Goal: Information Seeking & Learning: Check status

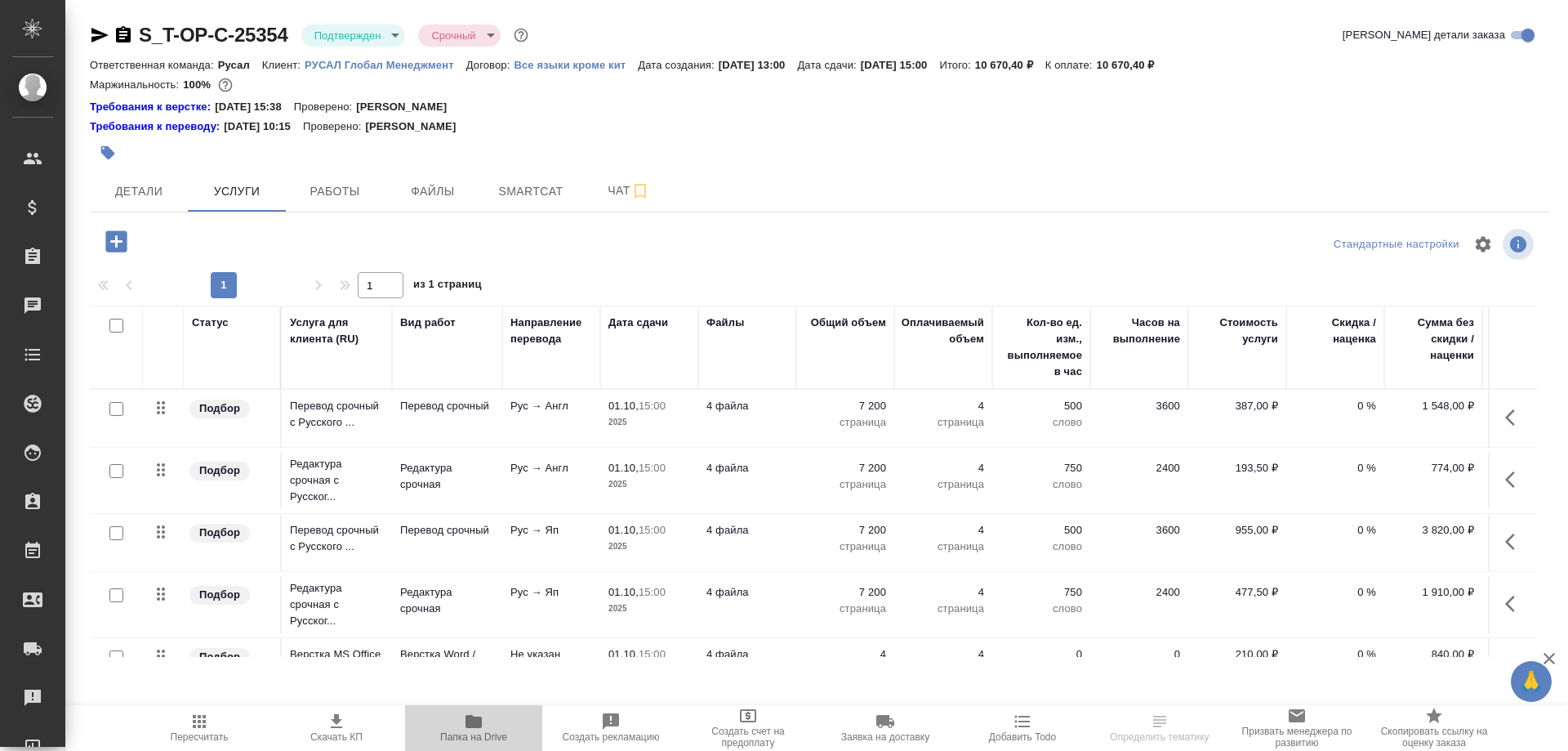
click at [478, 721] on icon "button" at bounding box center [473, 721] width 17 height 13
click at [140, 185] on span "Детали" at bounding box center [139, 191] width 78 height 20
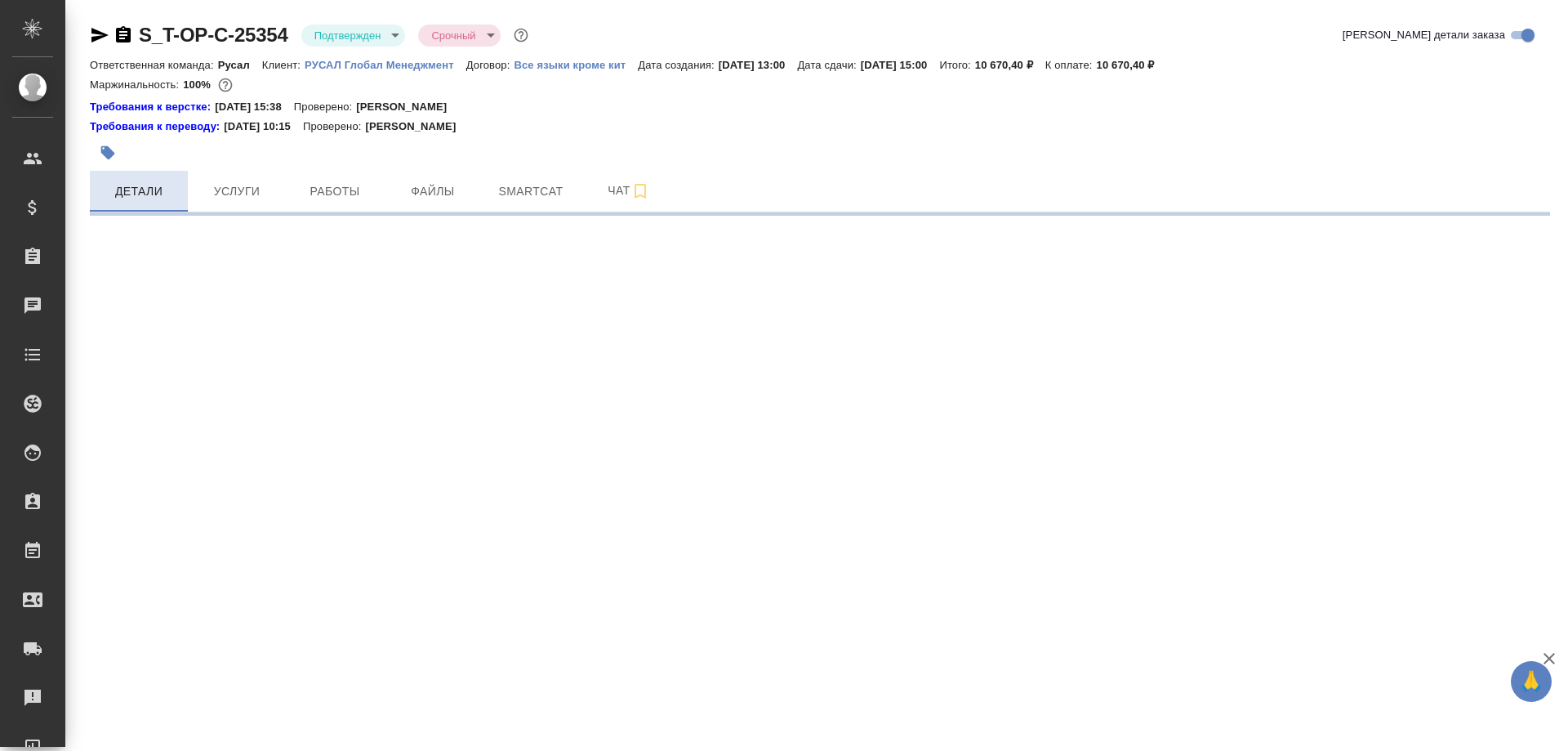
select select "RU"
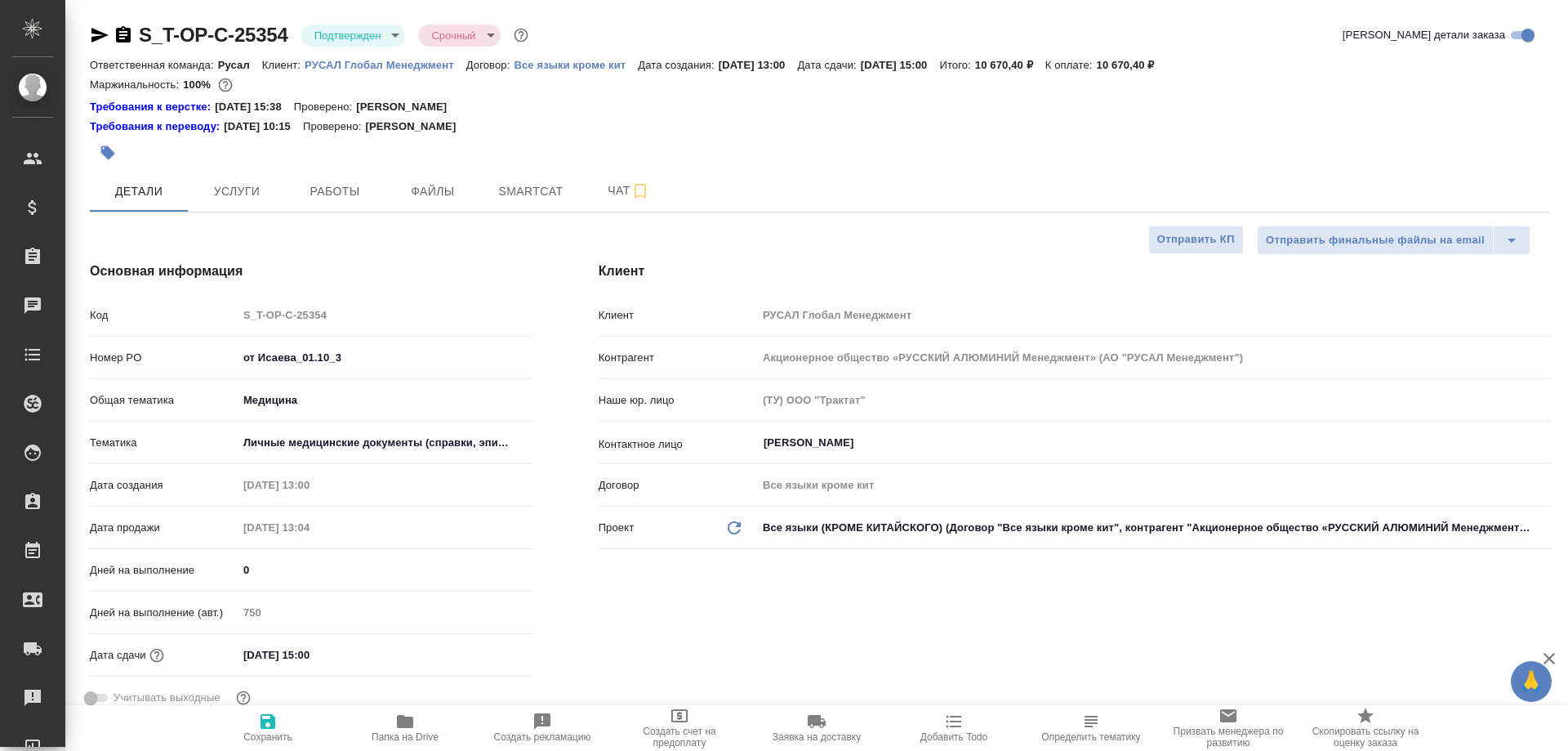
type textarea "x"
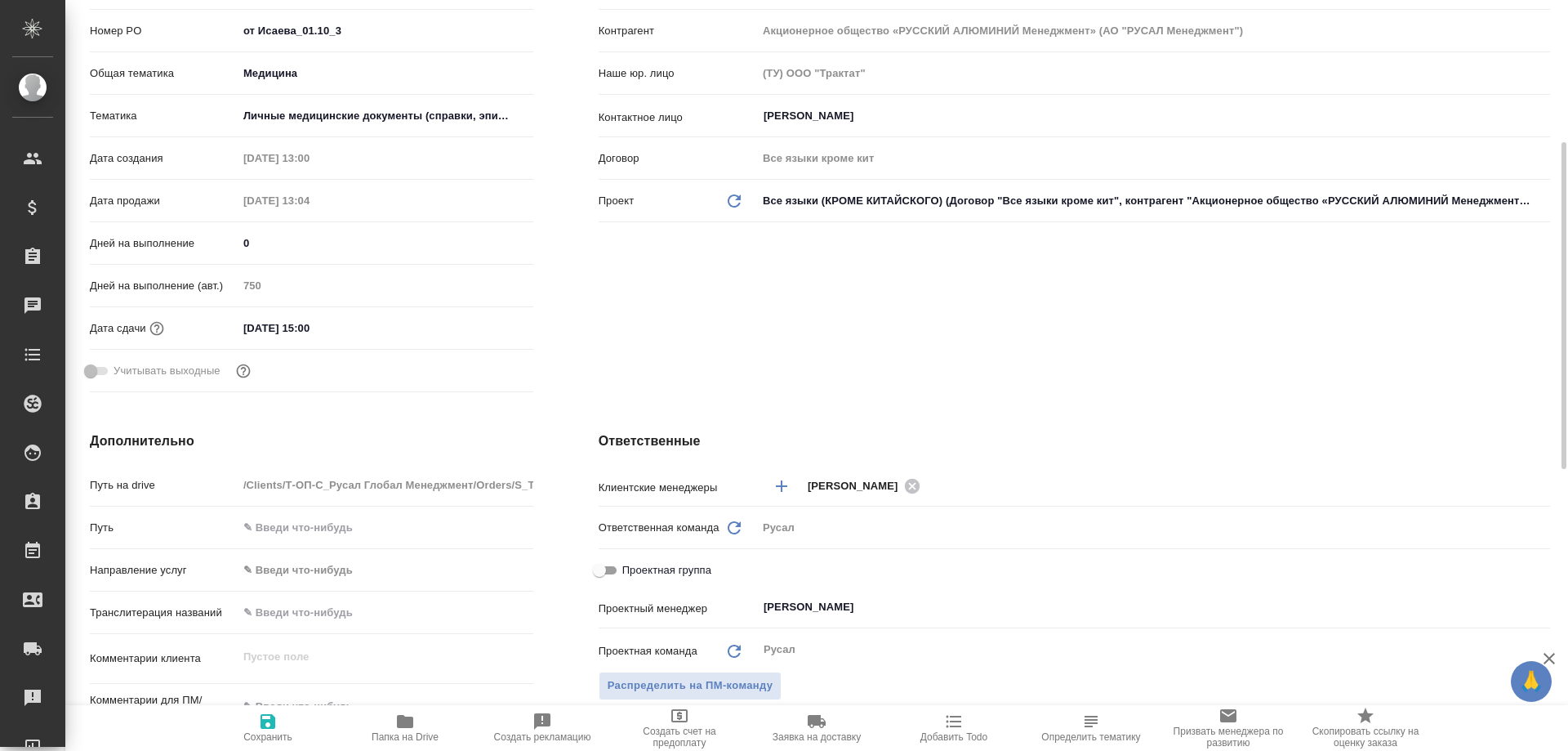
scroll to position [654, 0]
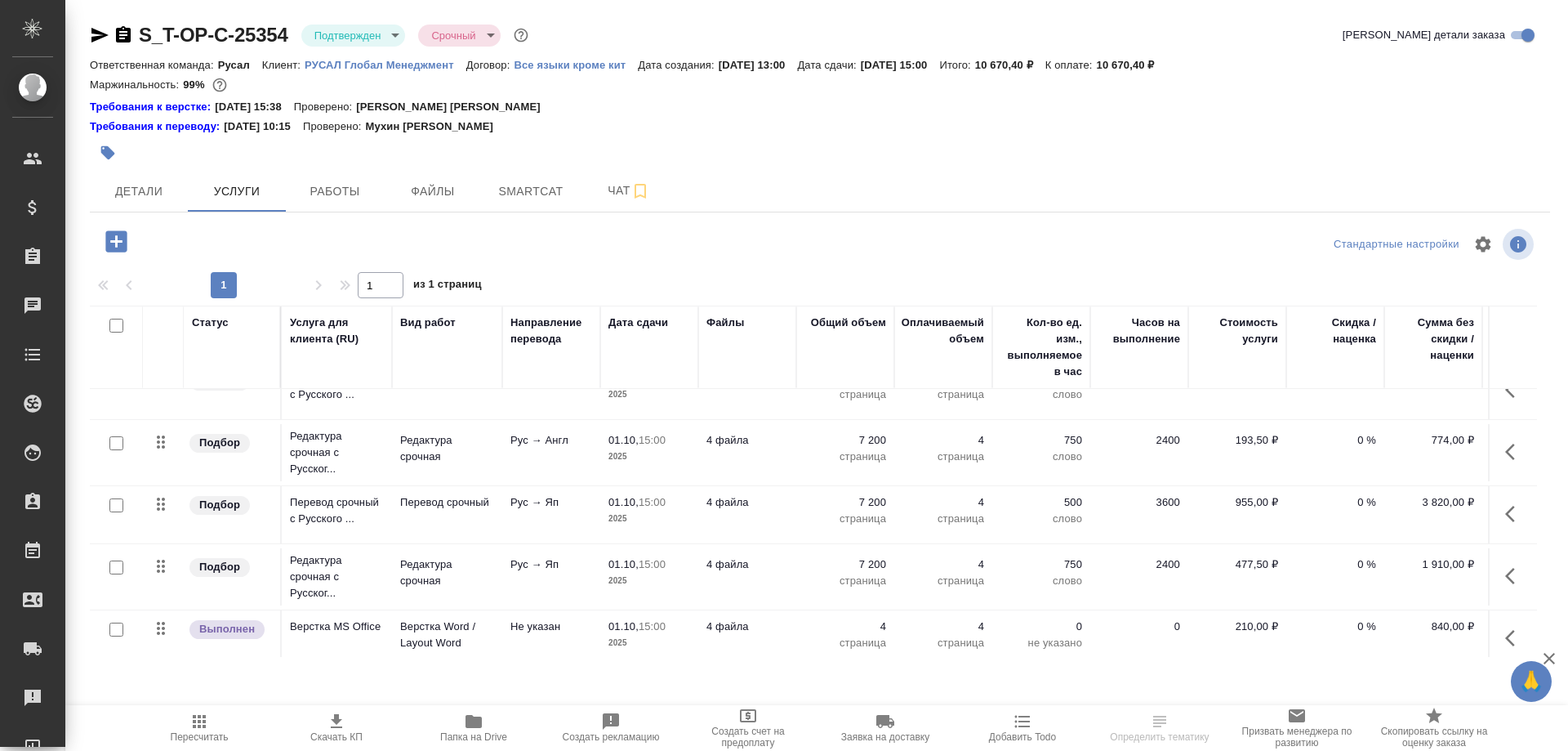
scroll to position [51, 0]
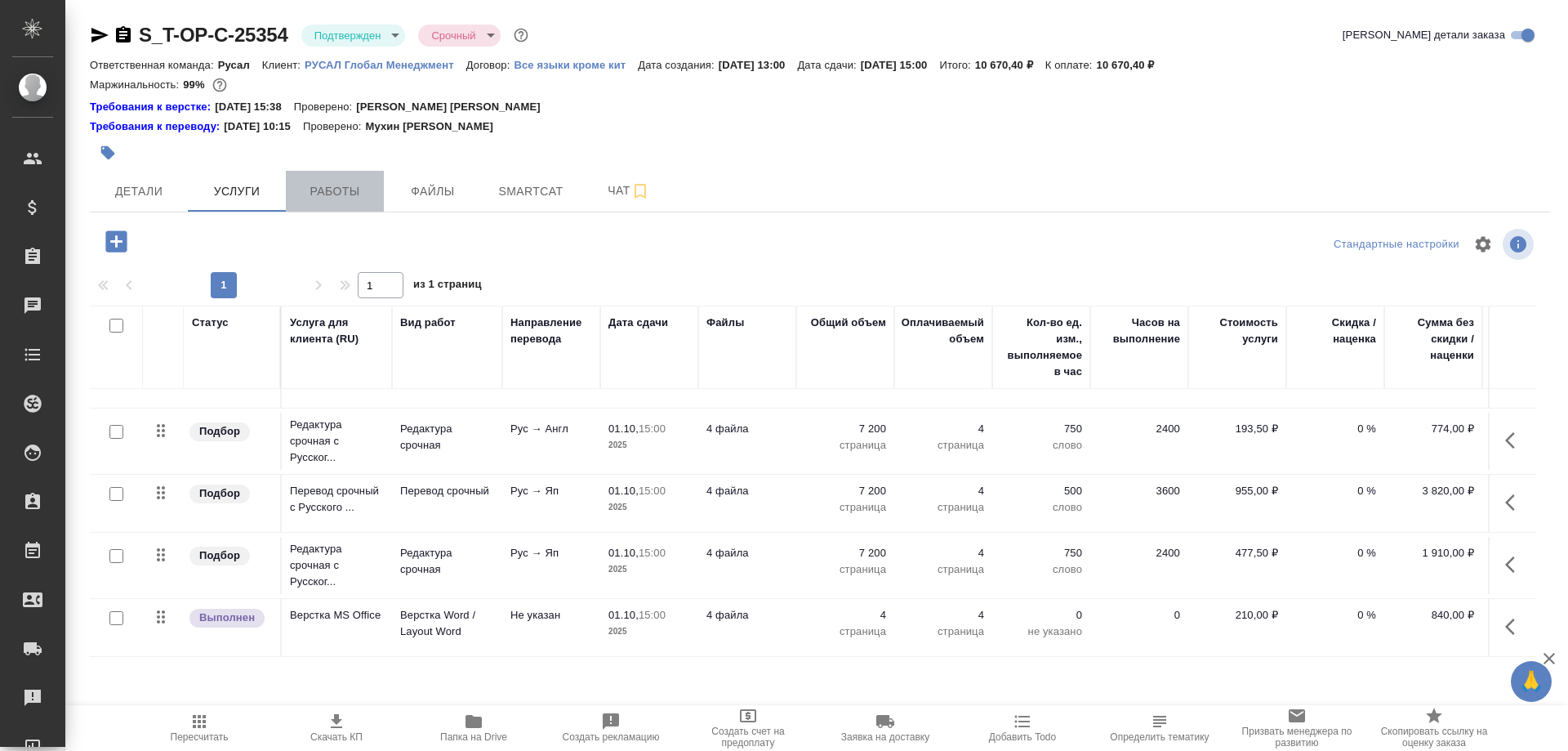
click at [348, 184] on span "Работы" at bounding box center [335, 191] width 78 height 20
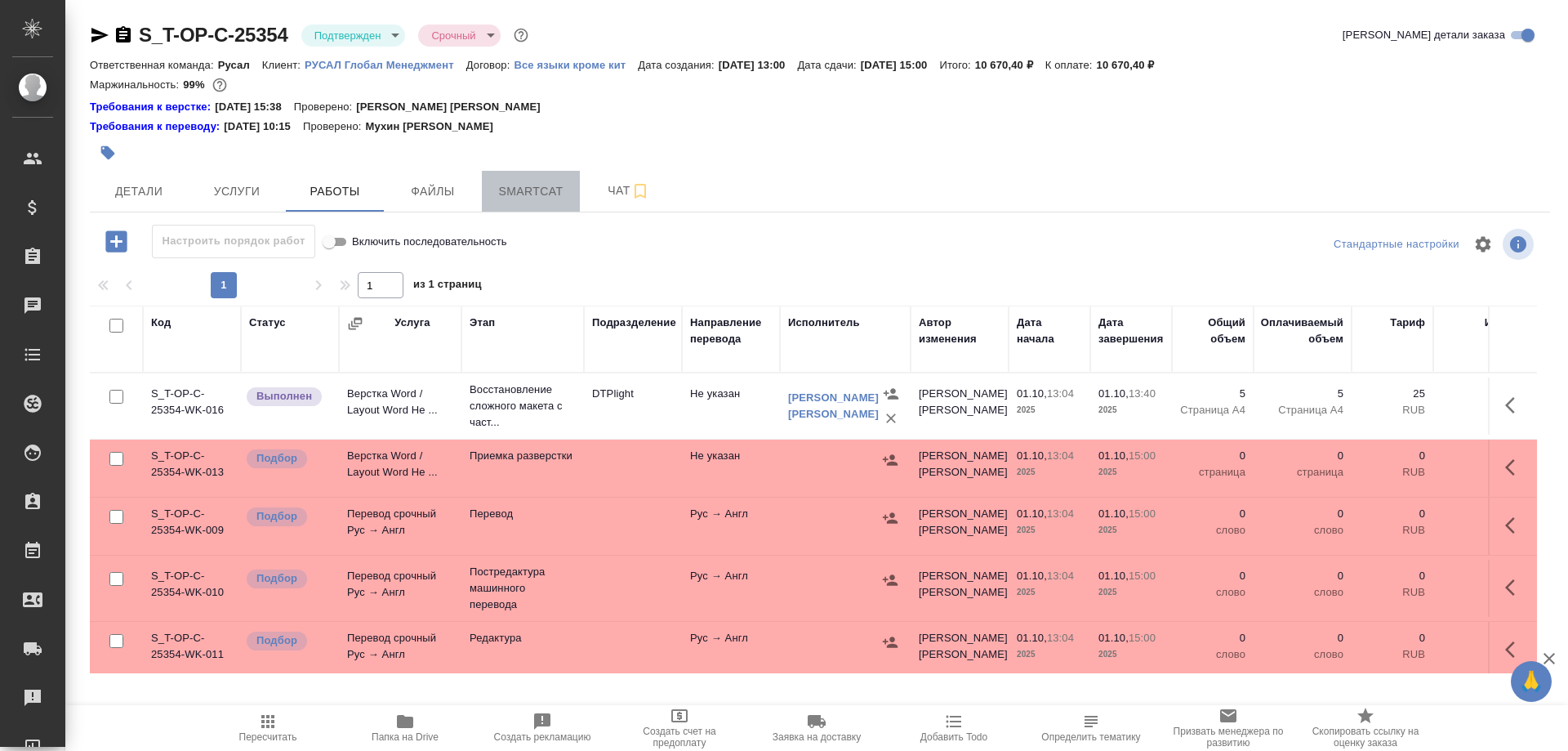
click at [507, 192] on span "Smartcat" at bounding box center [531, 191] width 78 height 20
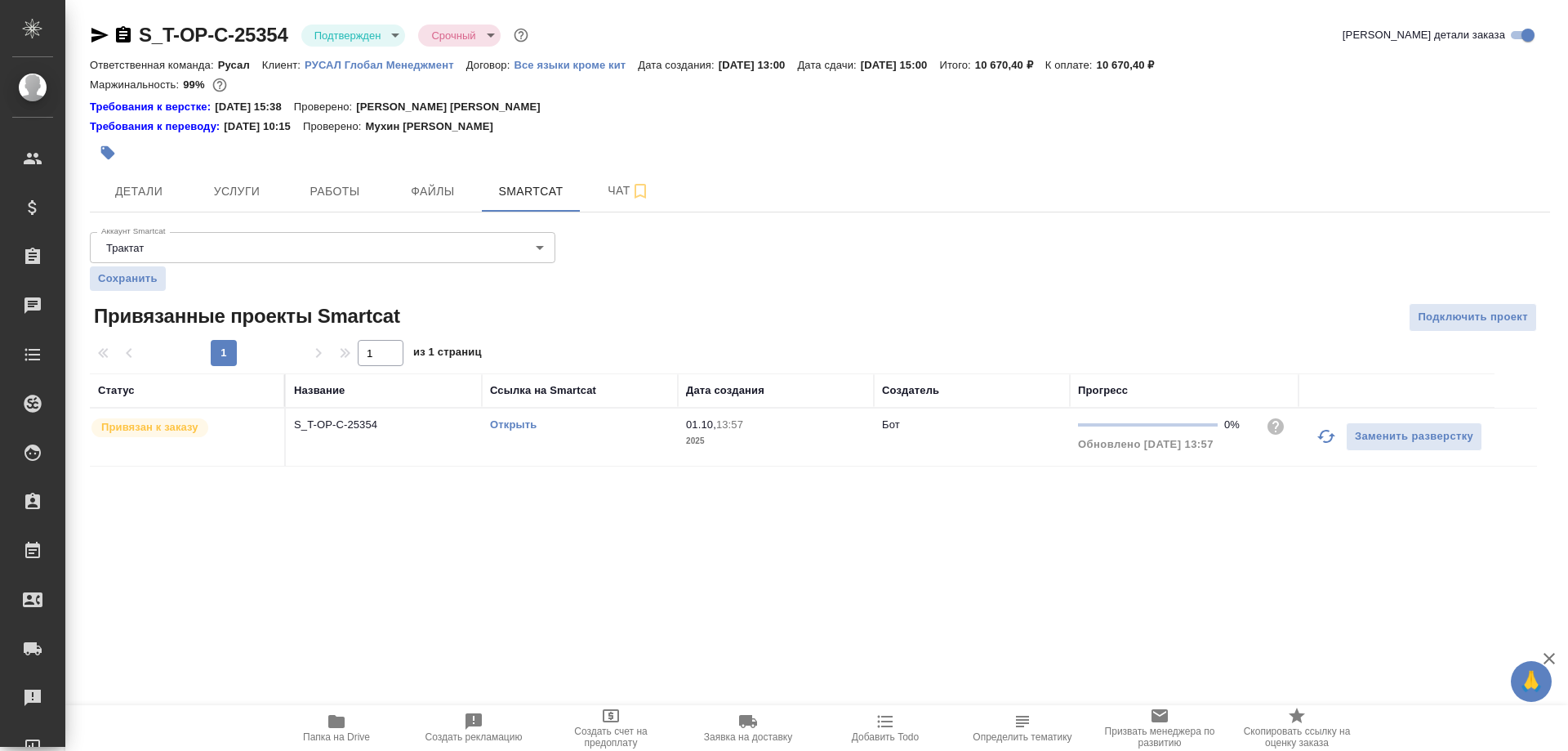
click at [525, 426] on link "Открыть" at bounding box center [513, 425] width 47 height 12
click at [515, 423] on link "Открыть" at bounding box center [513, 425] width 47 height 12
click at [513, 427] on link "Открыть" at bounding box center [513, 425] width 47 height 12
click at [501, 424] on link "Открыть" at bounding box center [513, 425] width 47 height 12
click at [97, 34] on icon "button" at bounding box center [99, 35] width 20 height 20
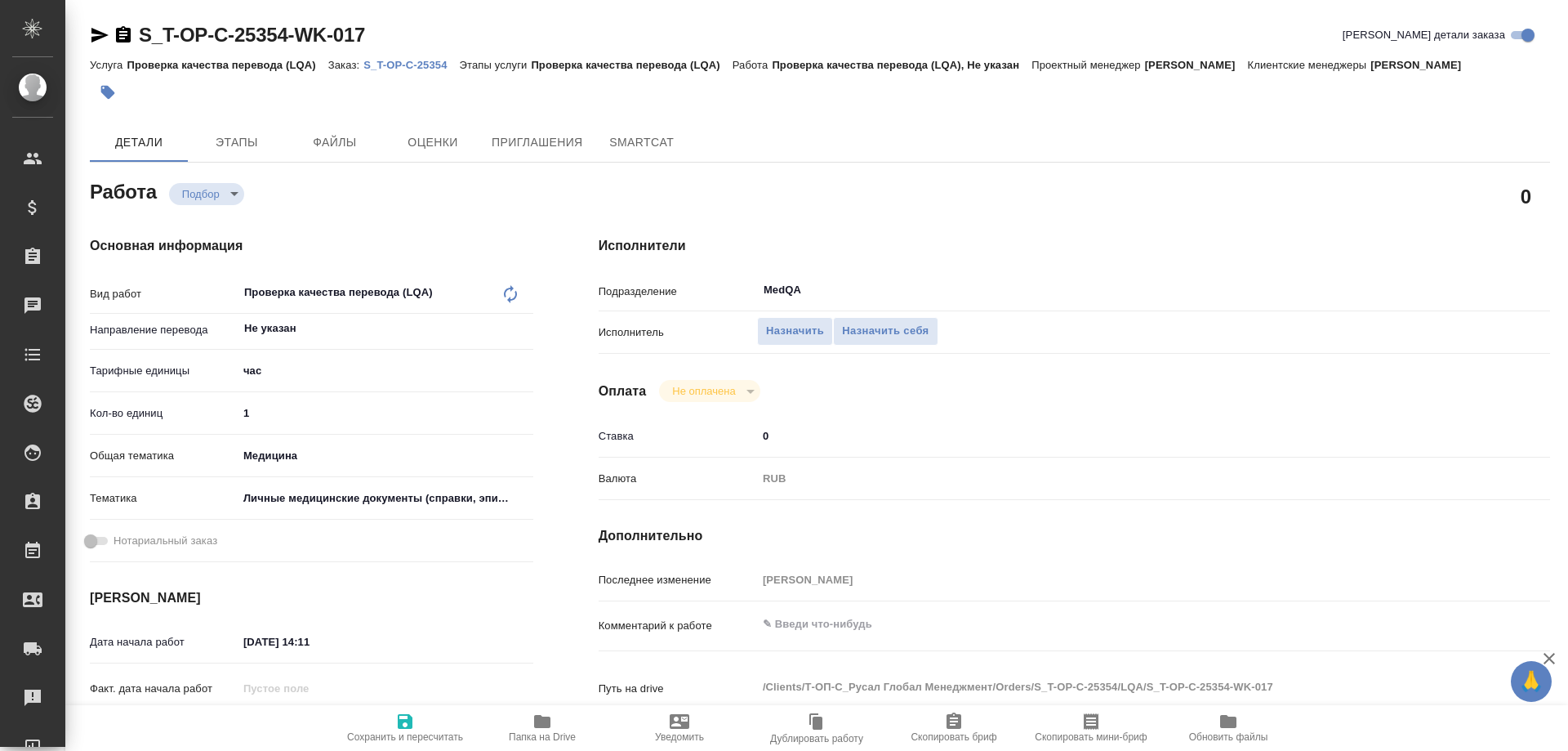
type textarea "x"
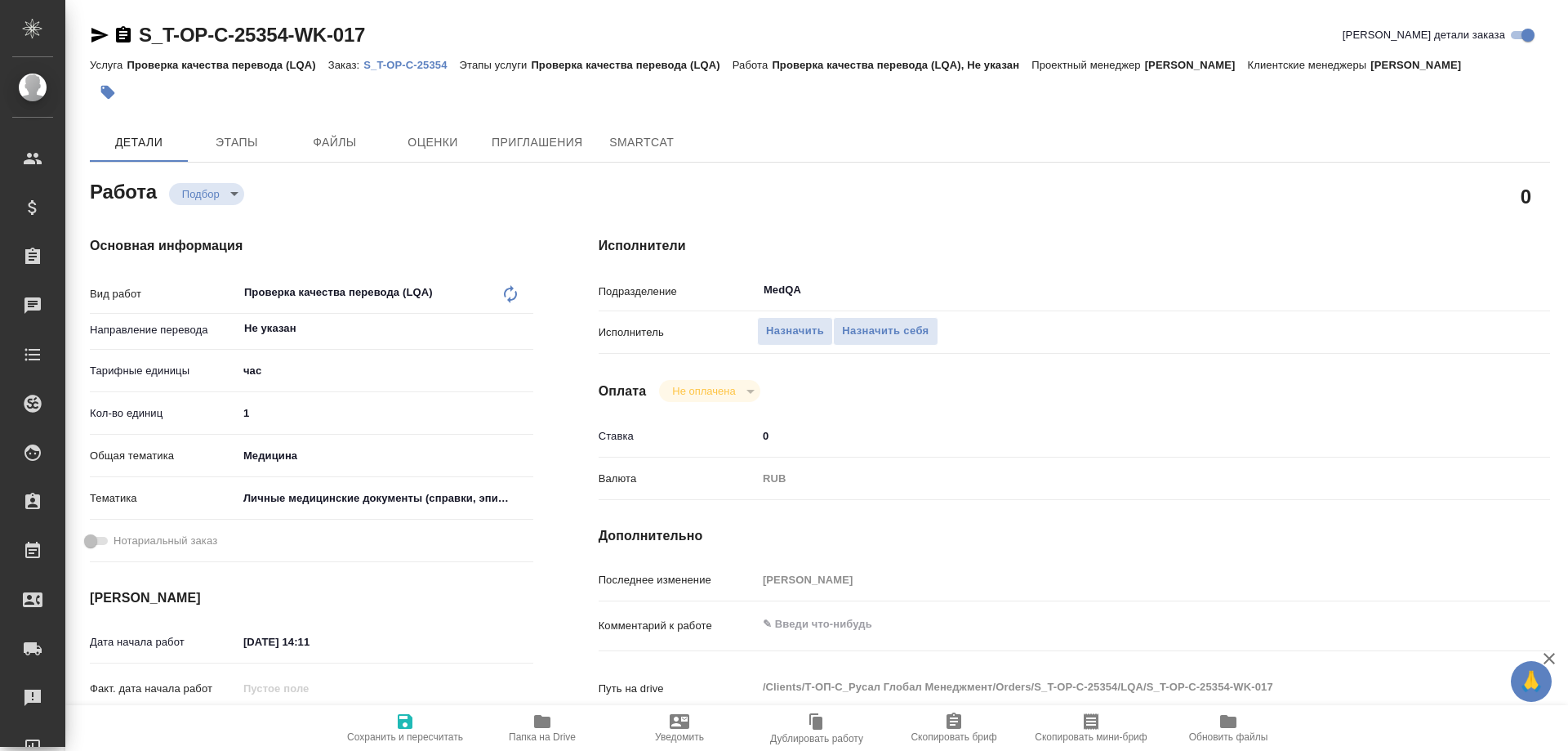
type textarea "x"
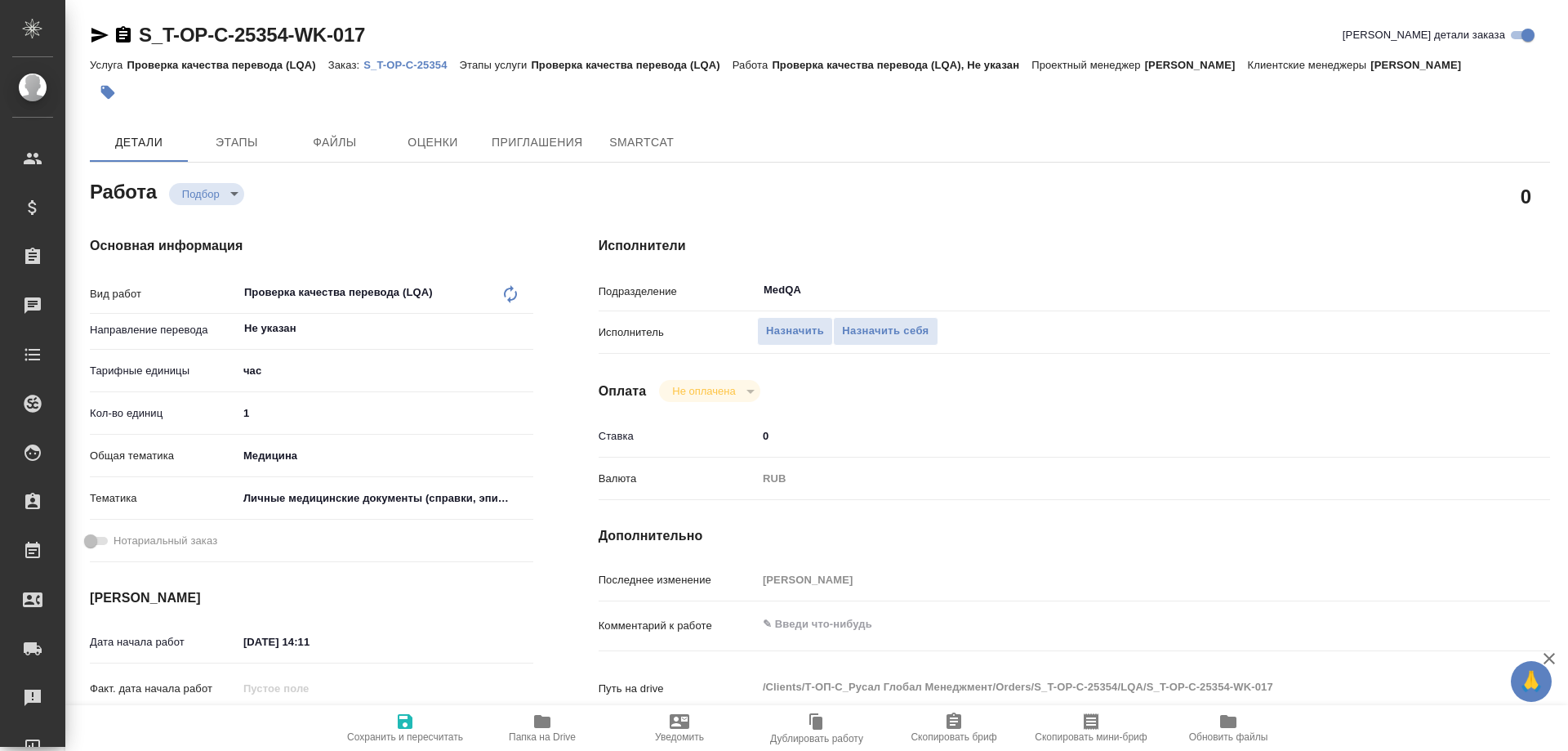
type textarea "x"
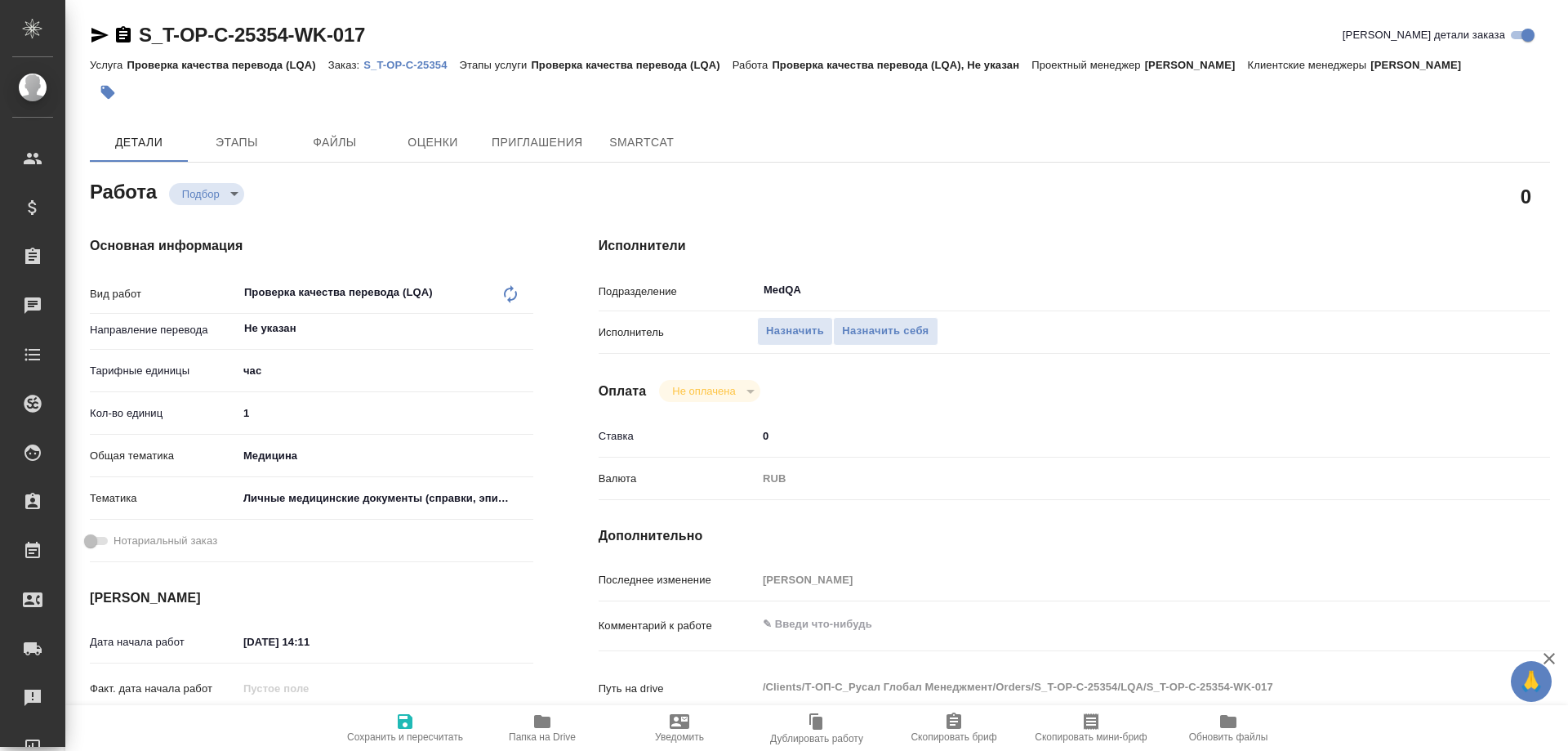
type textarea "x"
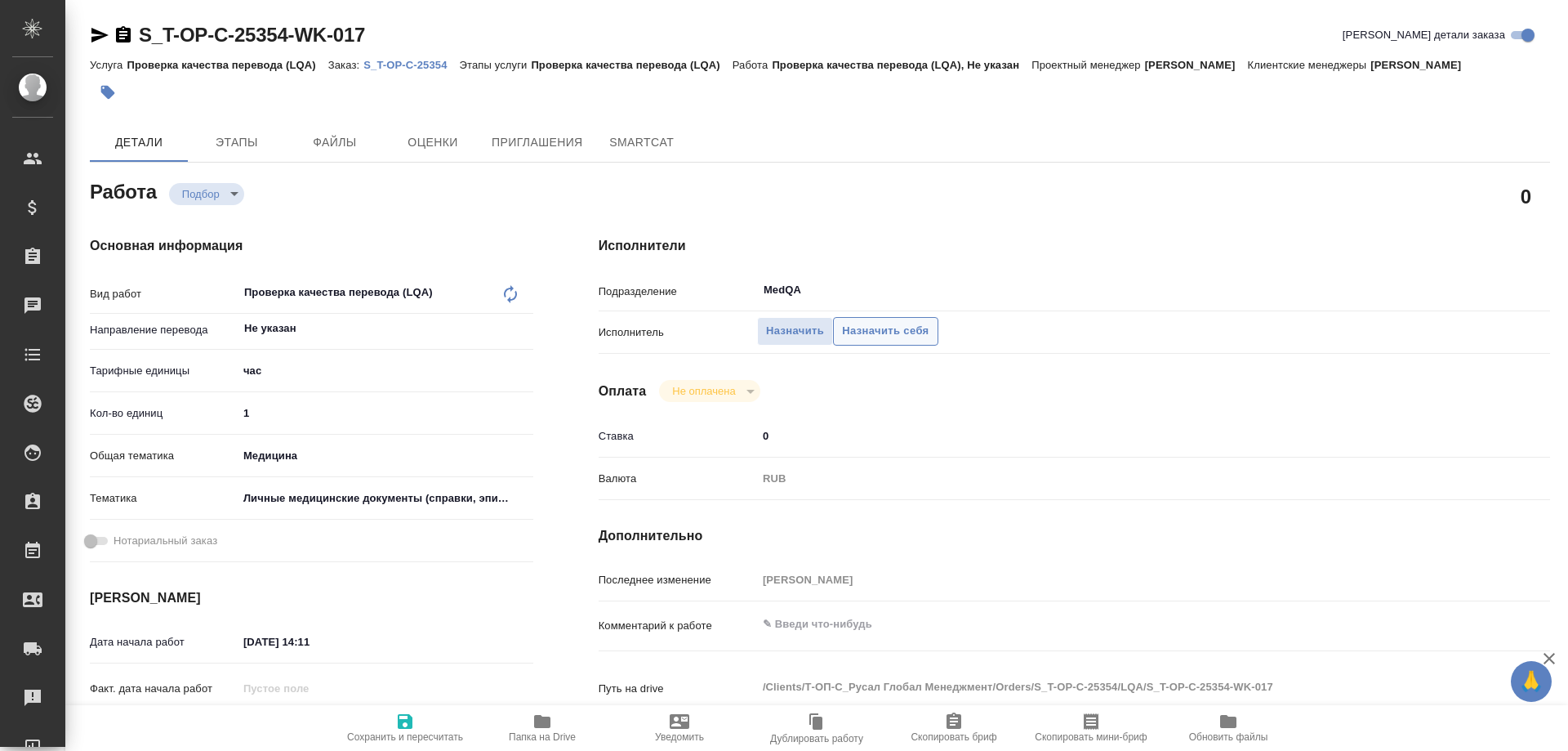
click at [870, 330] on span "Назначить себя" at bounding box center [886, 332] width 87 height 19
type textarea "x"
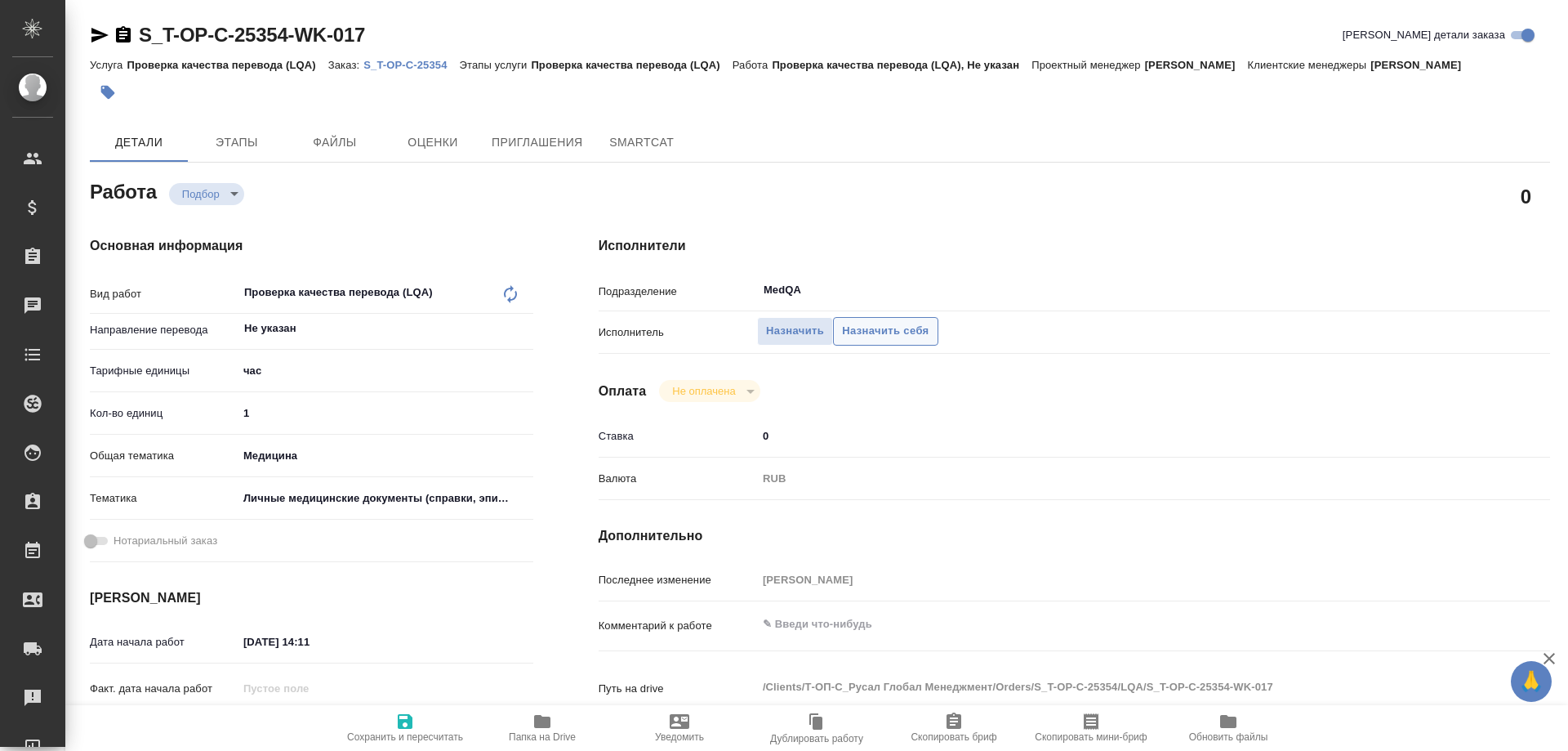
type textarea "x"
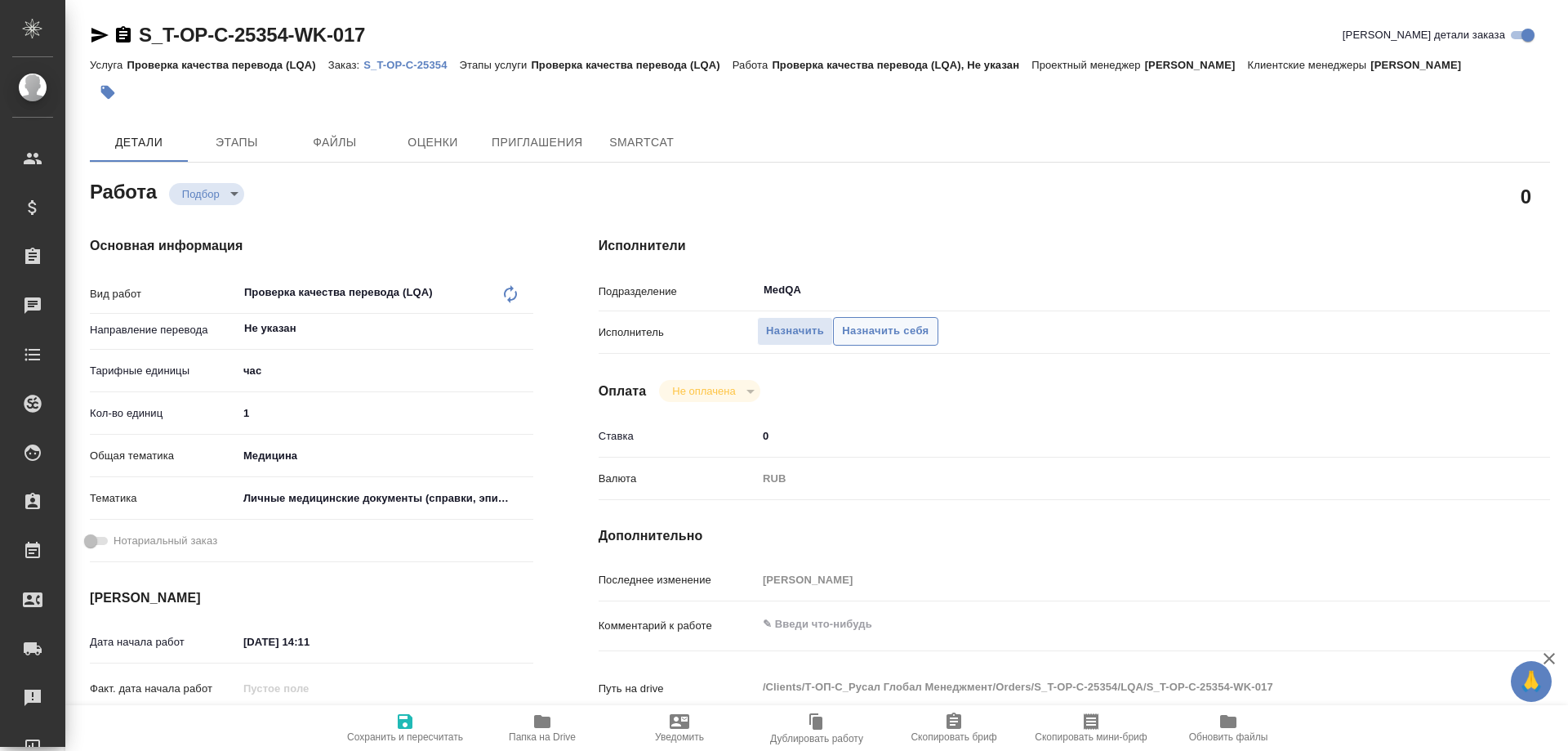
type textarea "x"
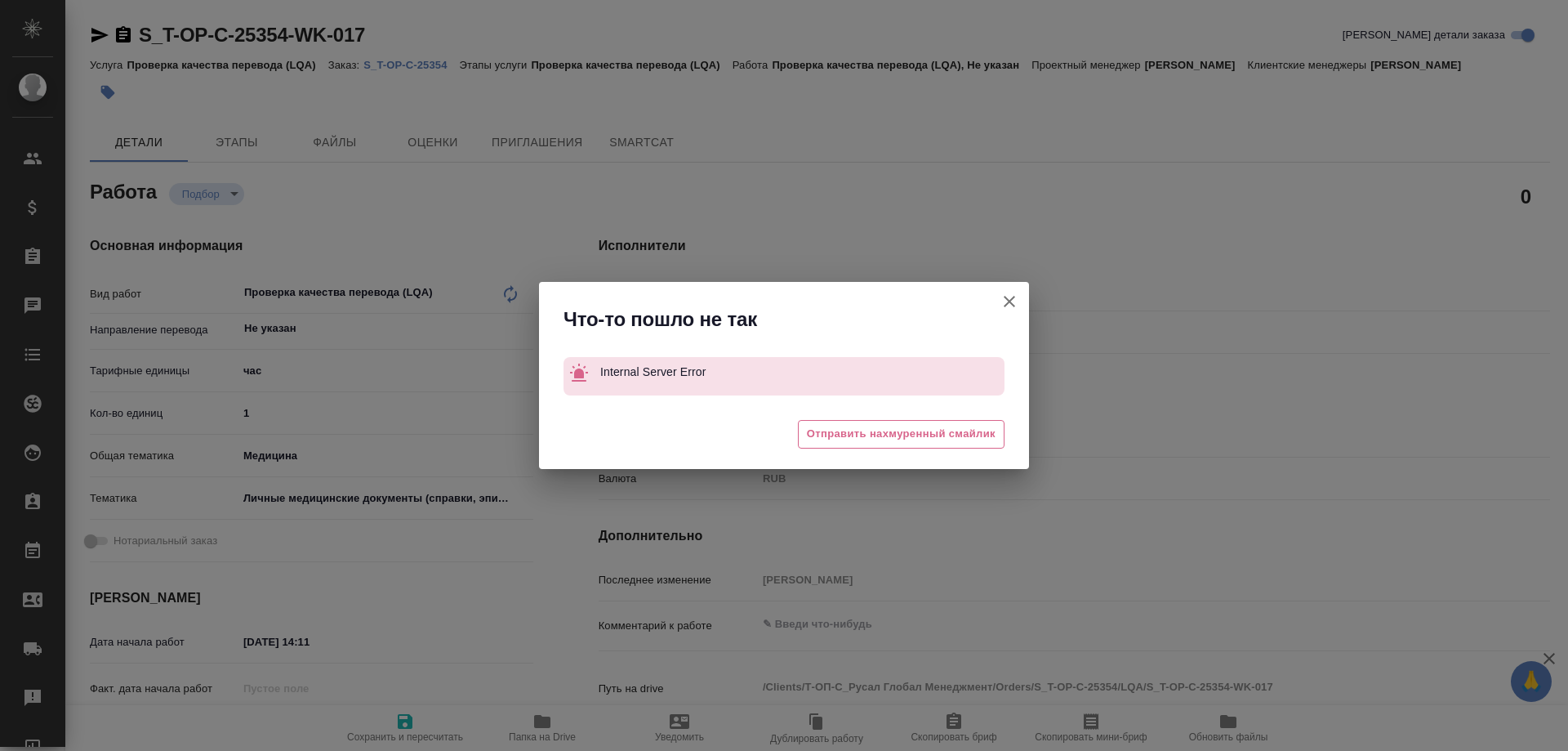
type textarea "x"
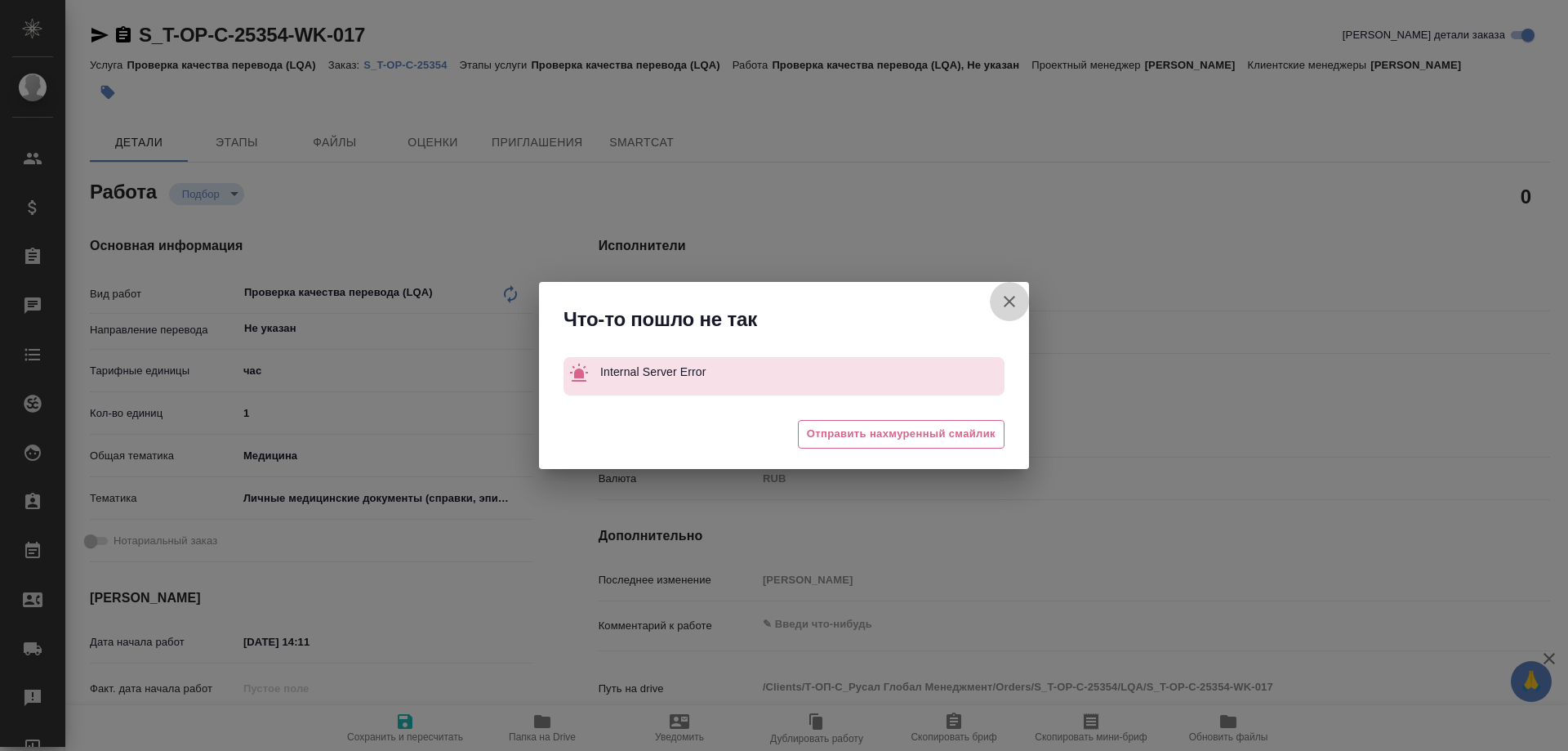
click at [1018, 298] on icon "button" at bounding box center [1009, 301] width 20 height 20
type textarea "x"
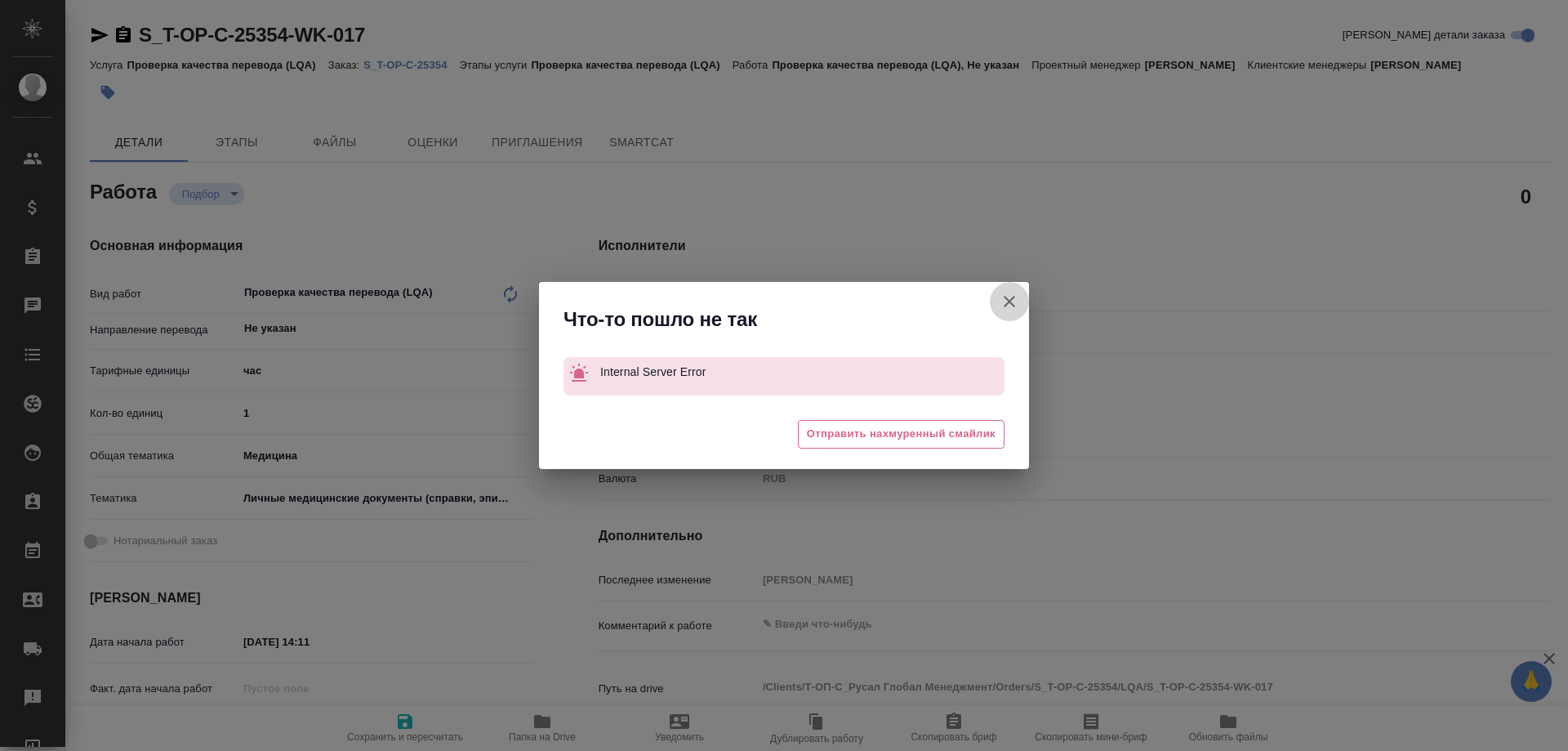
type textarea "x"
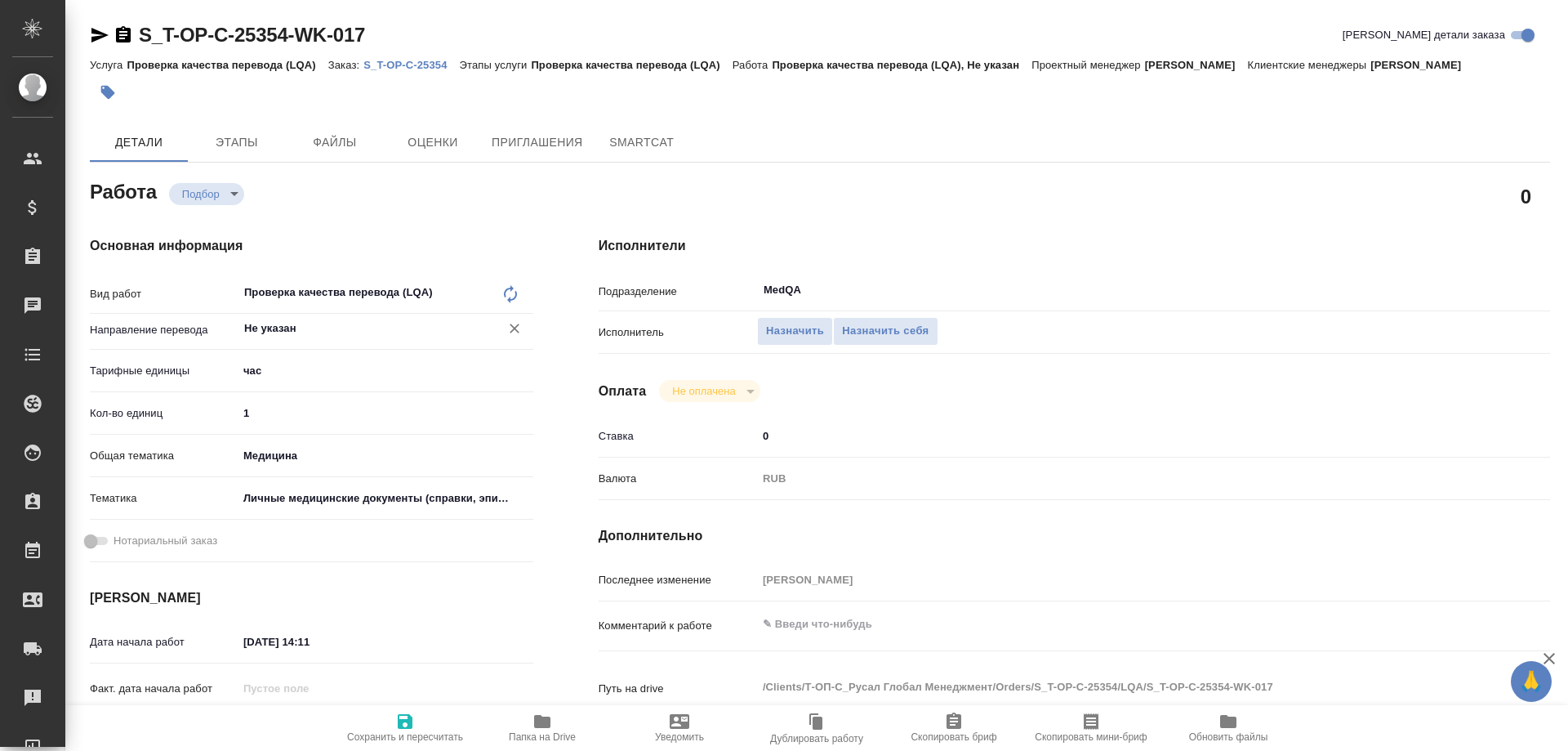
click at [354, 339] on input "Не указан" at bounding box center [358, 328] width 231 height 20
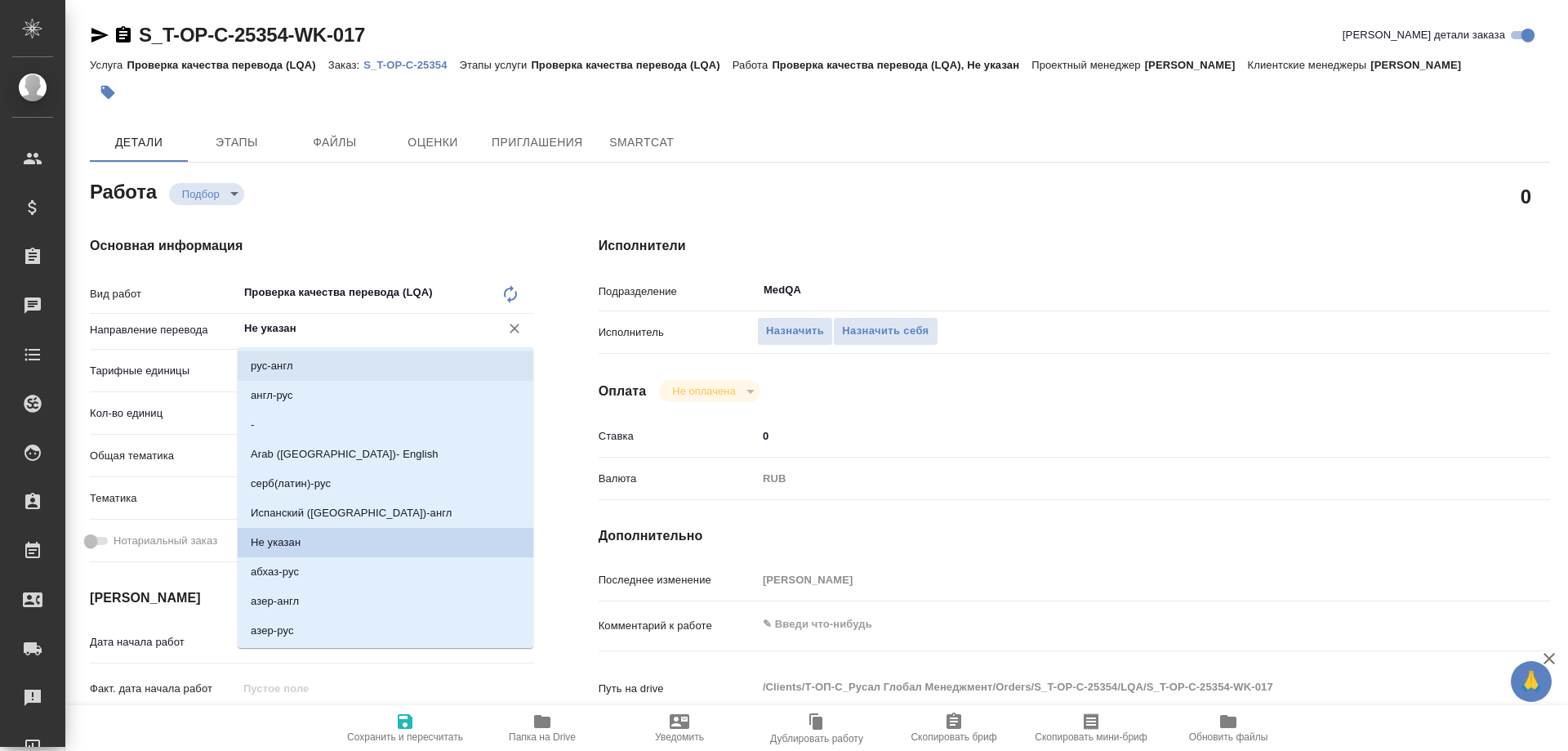
click at [345, 368] on li "рус-англ" at bounding box center [385, 366] width 296 height 30
type textarea "x"
type input "рус-англ"
type textarea "x"
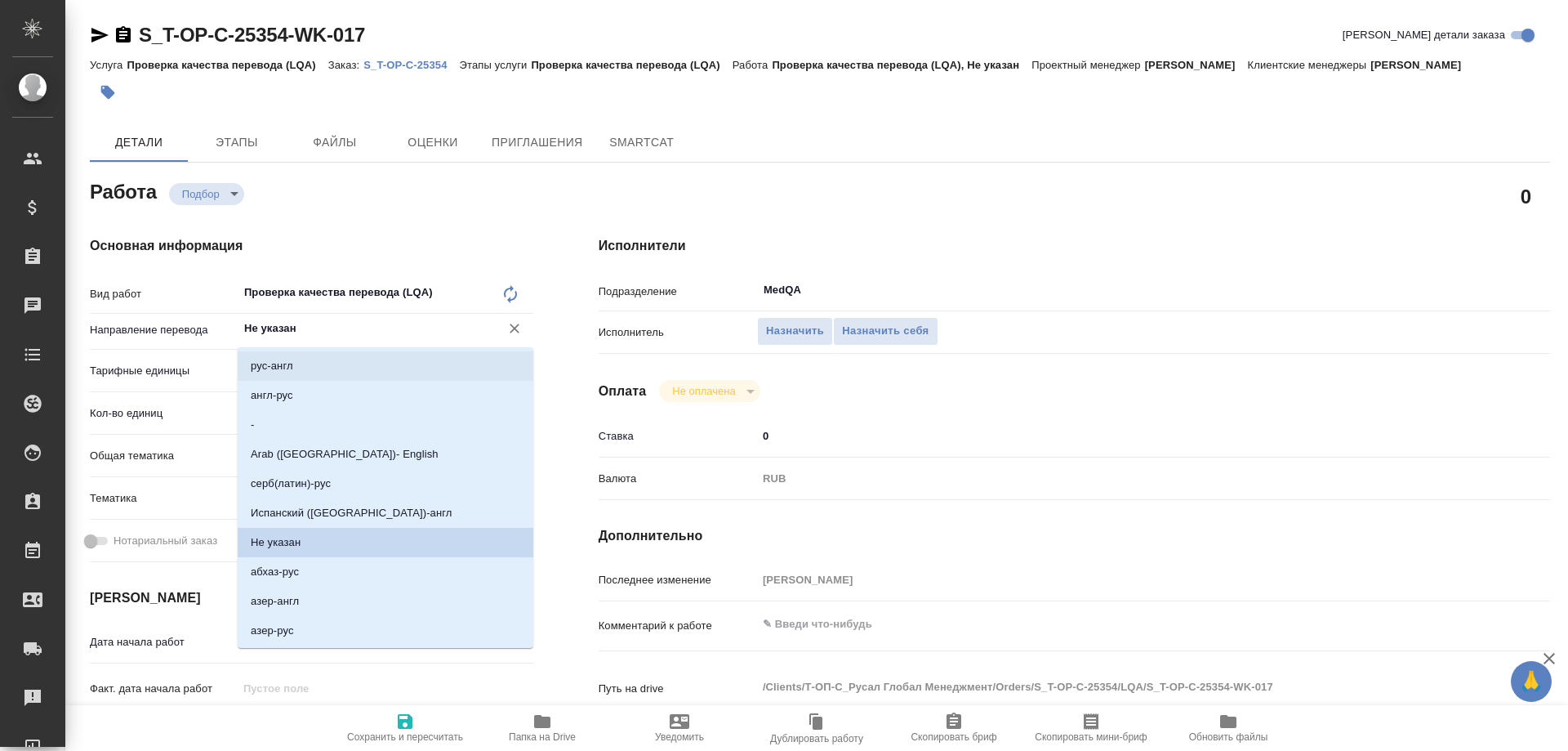
type textarea "x"
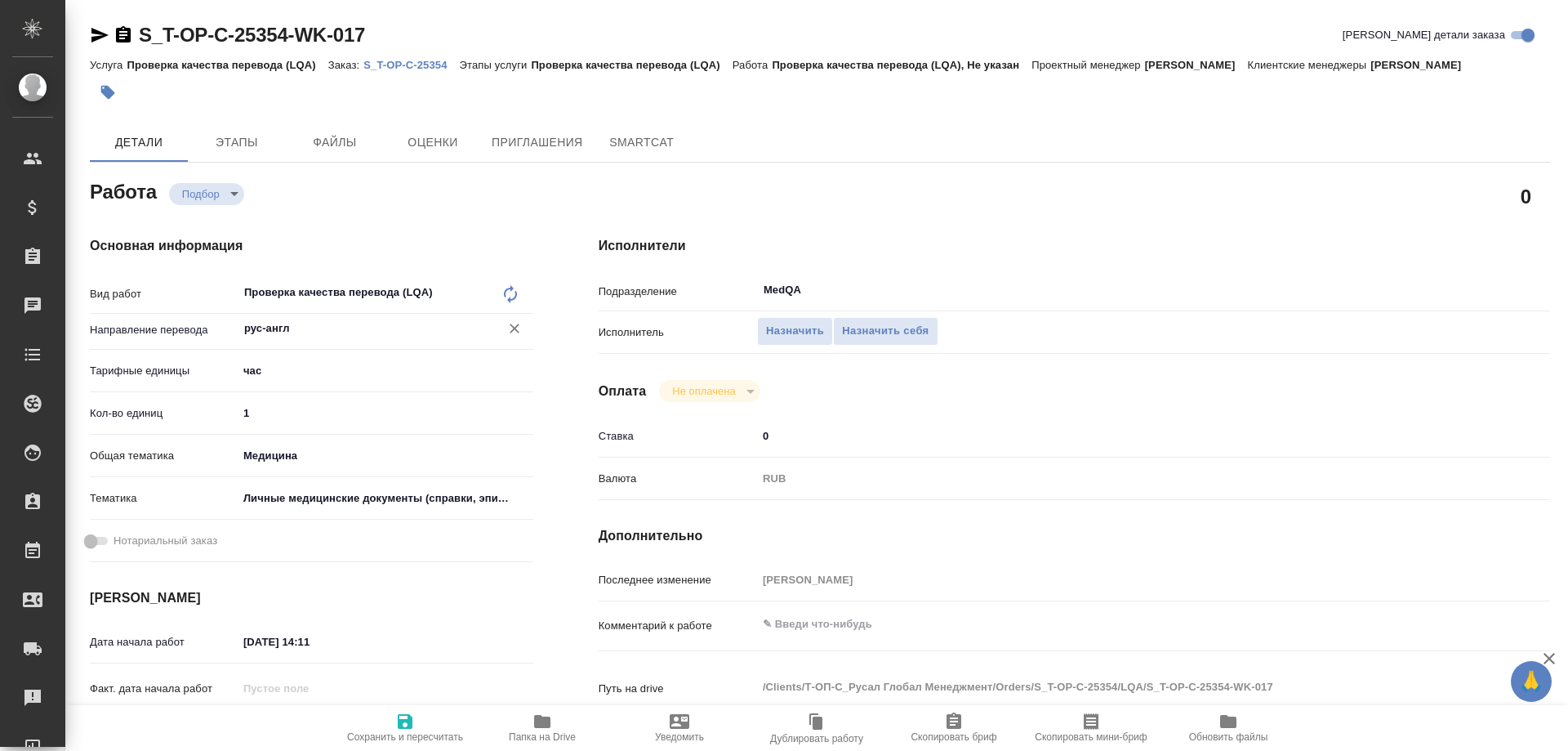
click at [405, 722] on icon "button" at bounding box center [405, 721] width 15 height 15
type textarea "x"
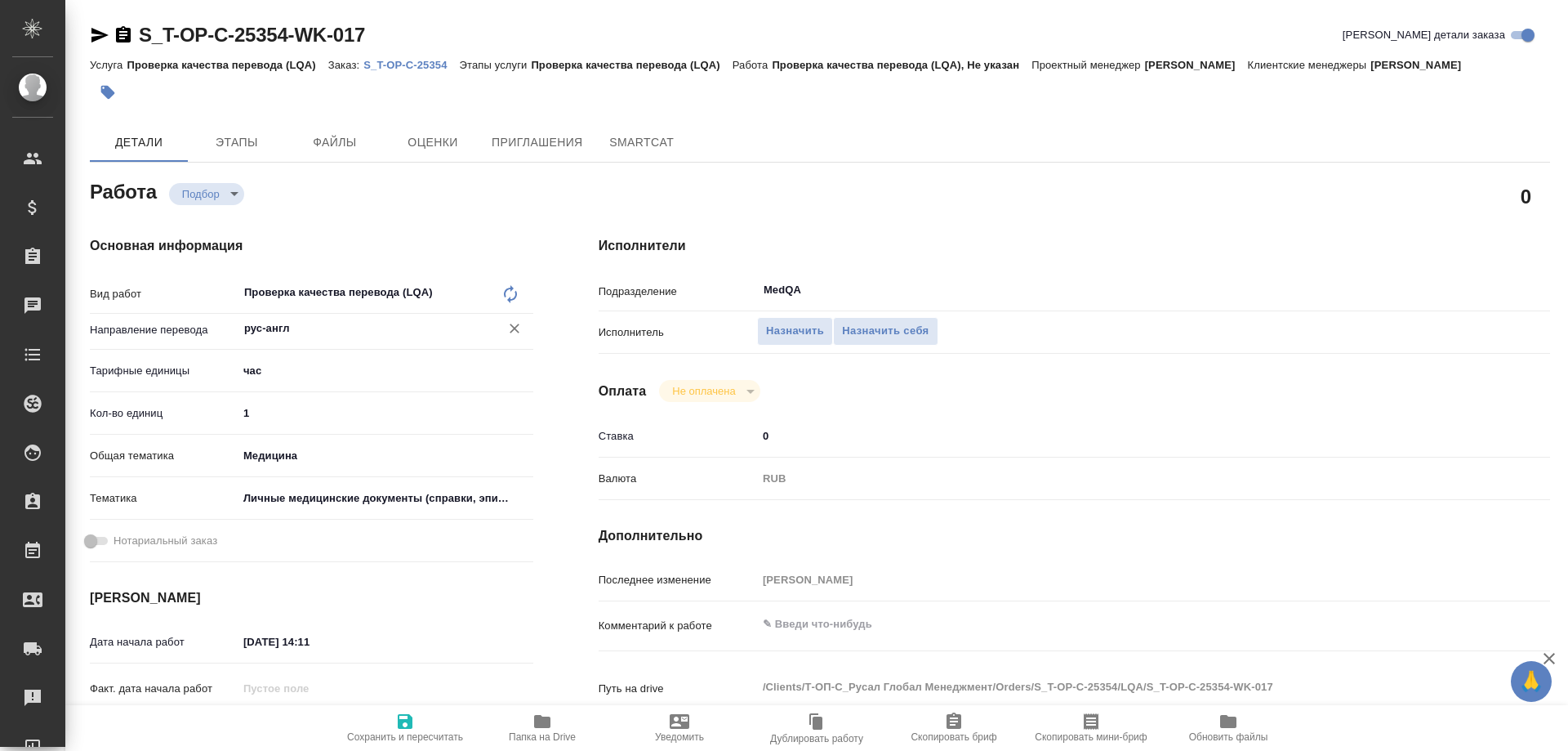
type textarea "x"
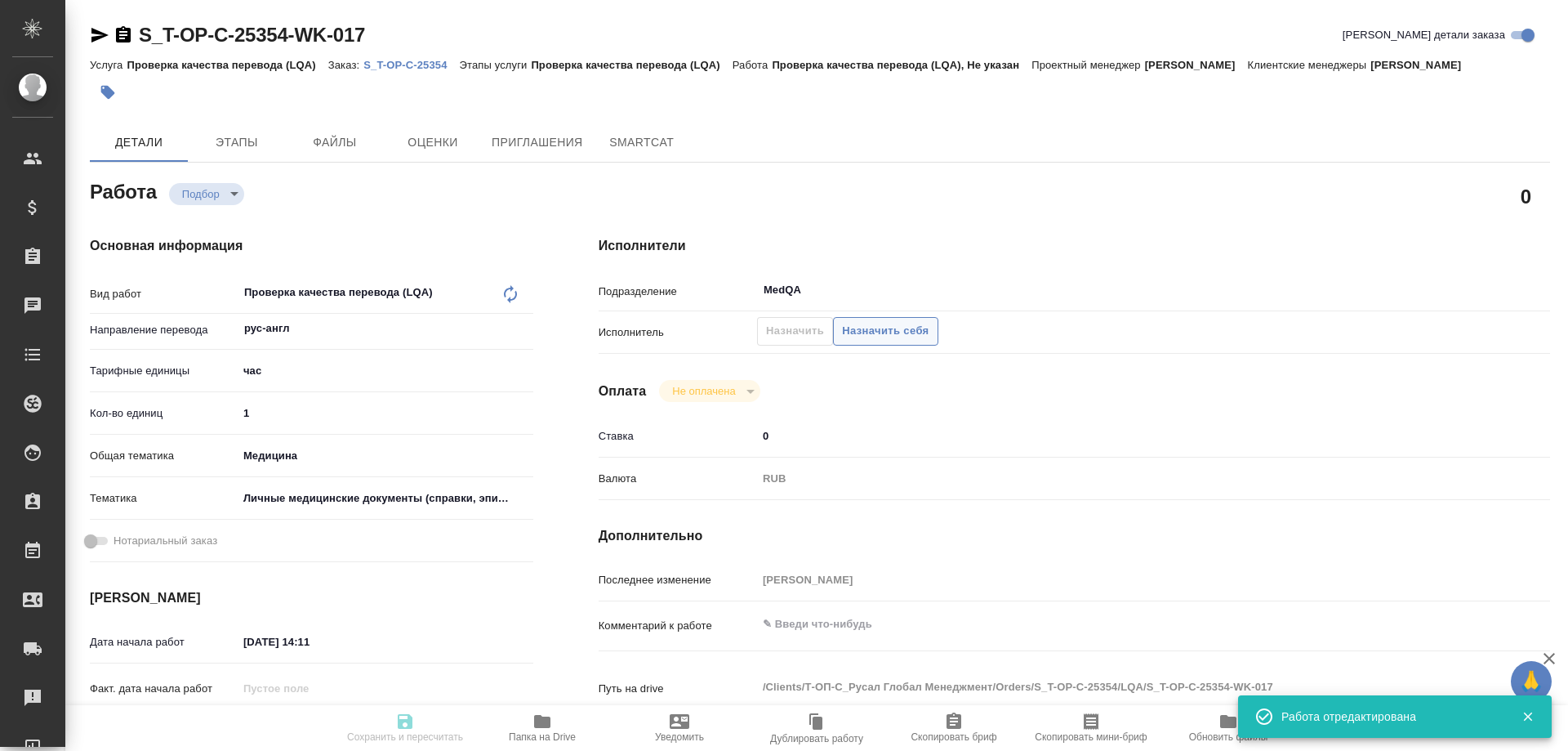
type input "recruiting"
type textarea "Проверка качества перевода (LQA)"
type textarea "x"
type input "рус-англ"
type input "5a8b1489cc6b4906c91bfd93"
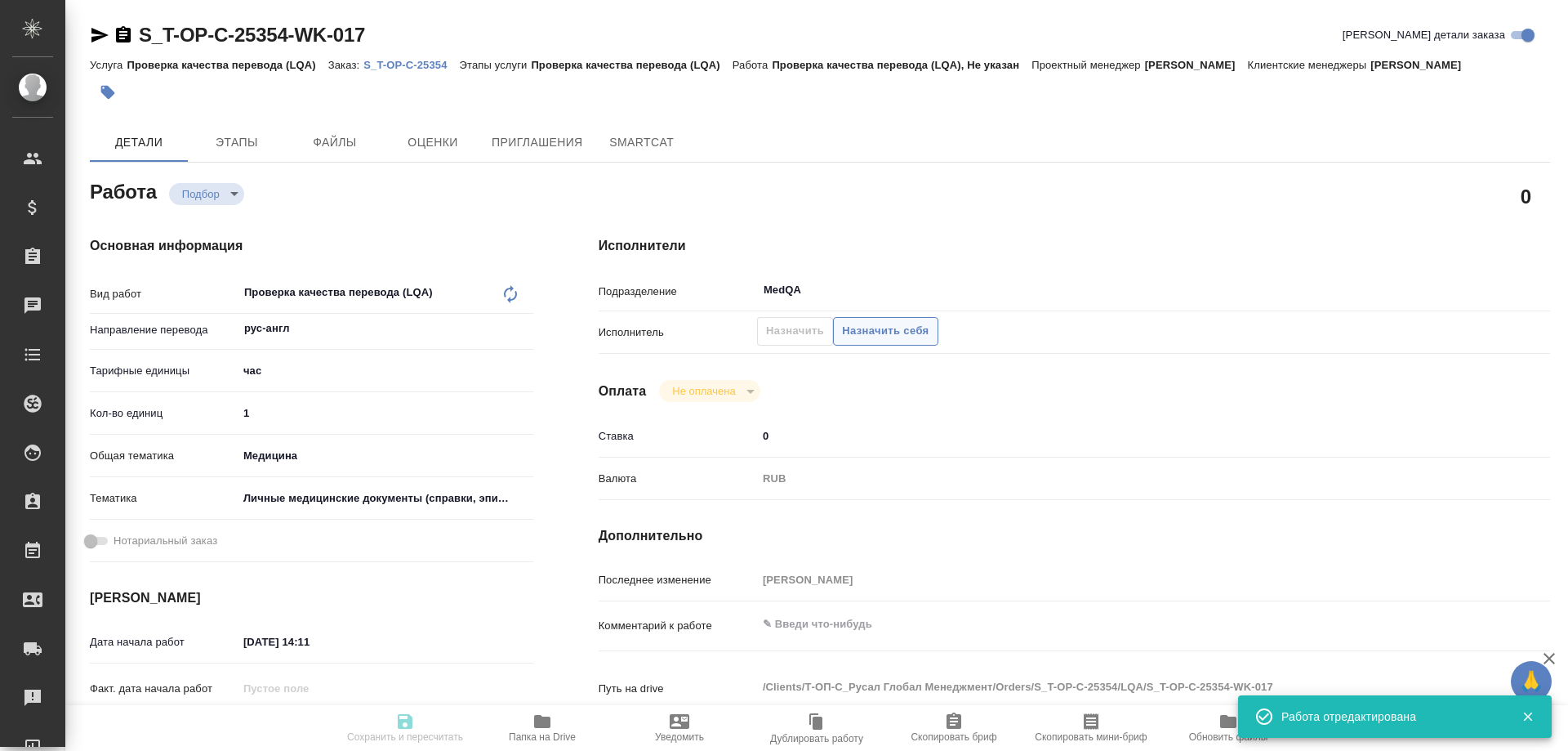
type input "1"
type input "med"
type input "5a8b8b956a9677013d343e74"
type input "[DATE] 14:11"
type input "[DATE] 15:00"
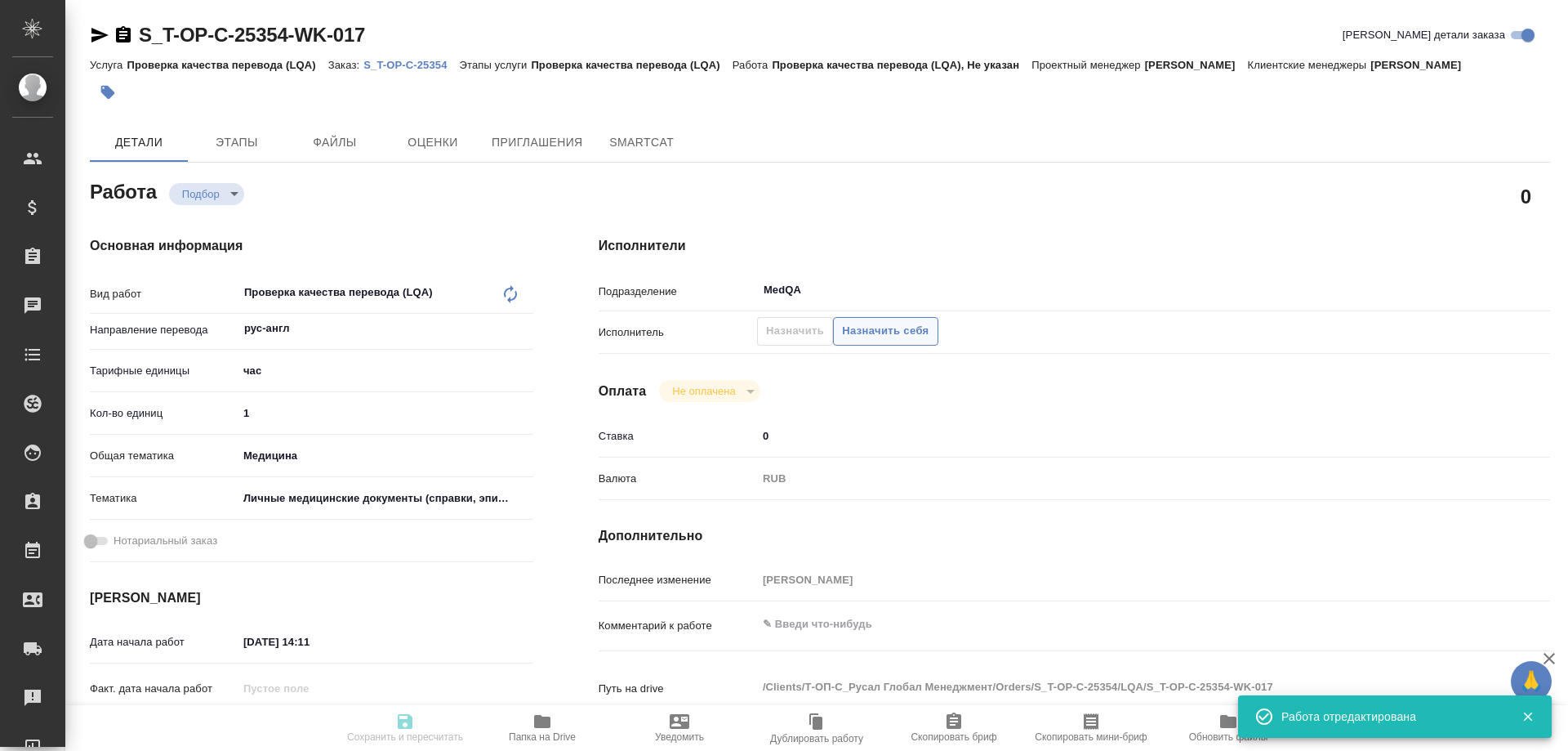
type input "[DATE] 15:00"
type input "MedQA"
type input "notPayed"
type input "0"
type input "RUB"
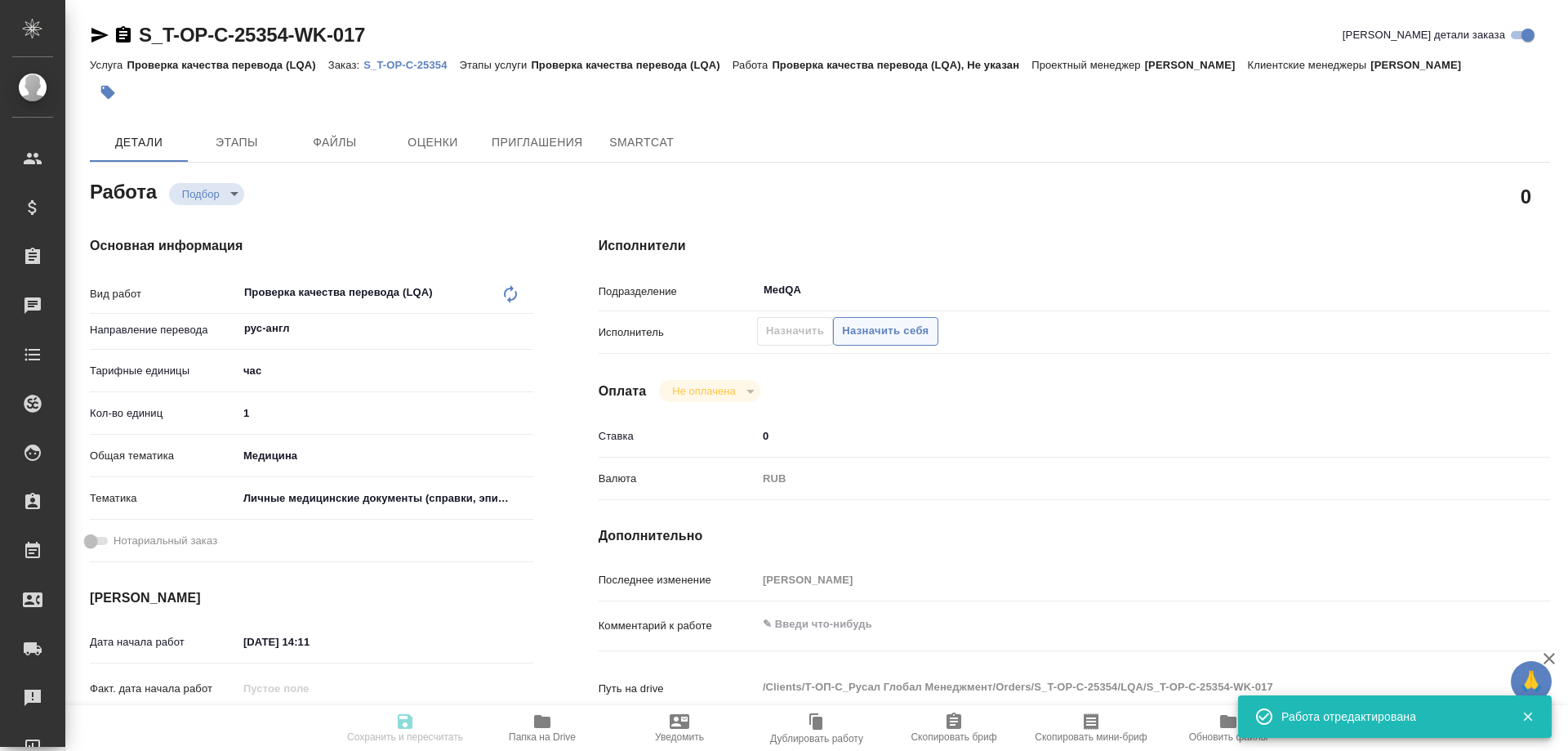
type input "[PERSON_NAME]"
type textarea "x"
type textarea "/Clients/Т-ОП-С_Русал Глобал Менеджмент/Orders/S_T-OP-C-25354/LQA/S_T-OP-C-2535…"
type textarea "x"
type input "S_T-OP-C-25354"
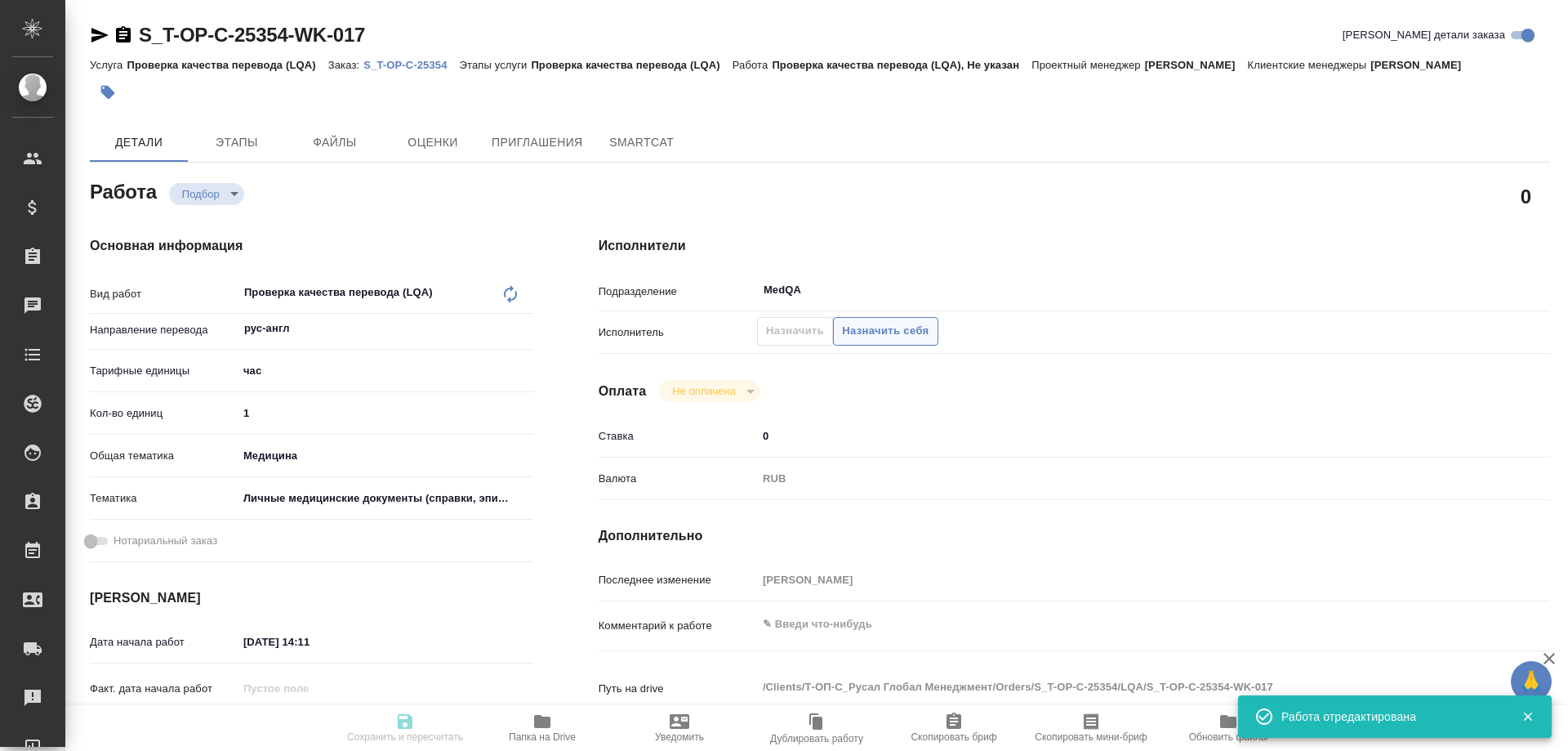
type input "от Исаева_01.10_3"
type input "Проверка качества перевода (LQA)"
type input "Меньшикова Александра"
type input "[PERSON_NAME]"
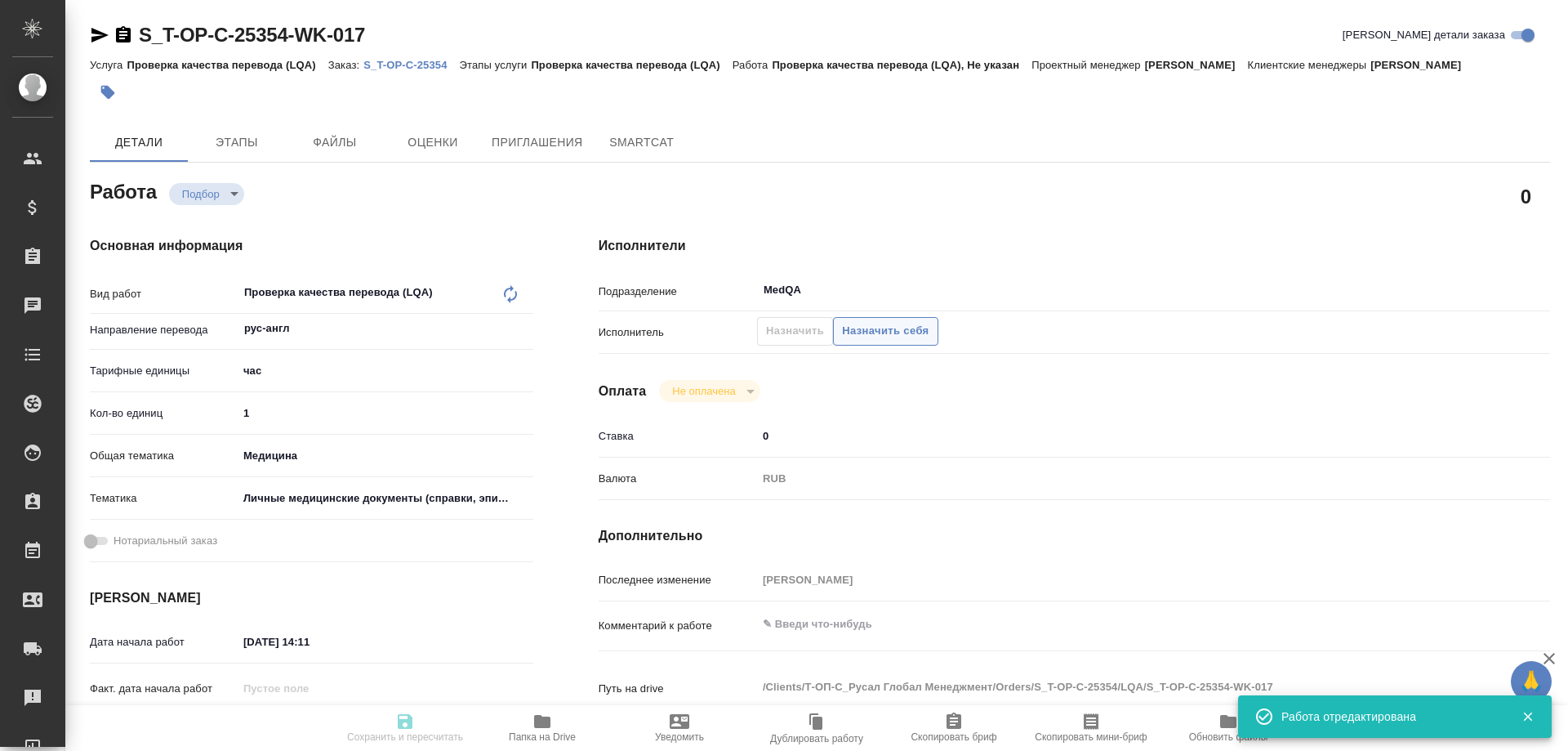
type input "/Clients/Т-ОП-С_Русал Глобал Менеджмент/Orders/S_T-OP-C-25354"
type textarea "x"
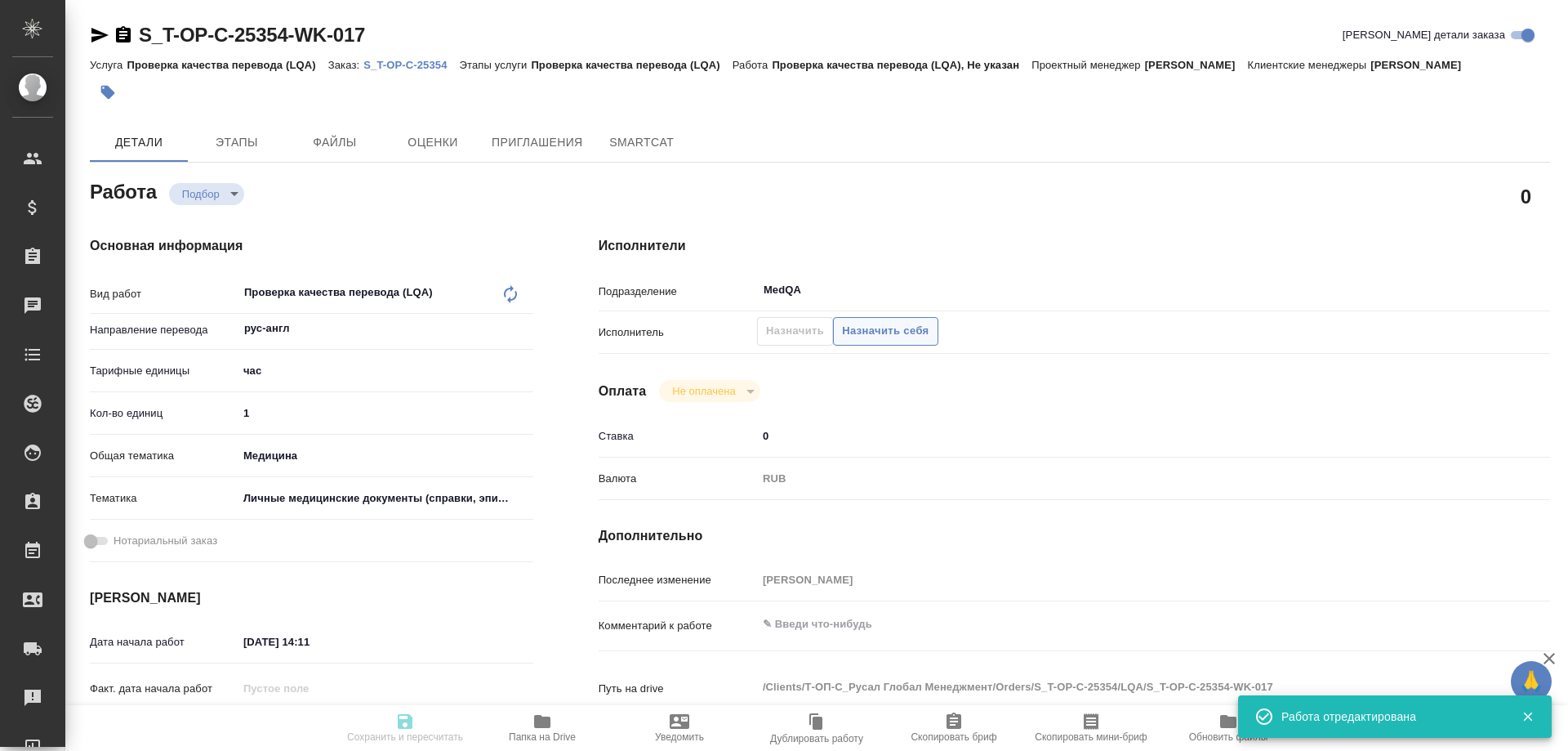
type textarea "x"
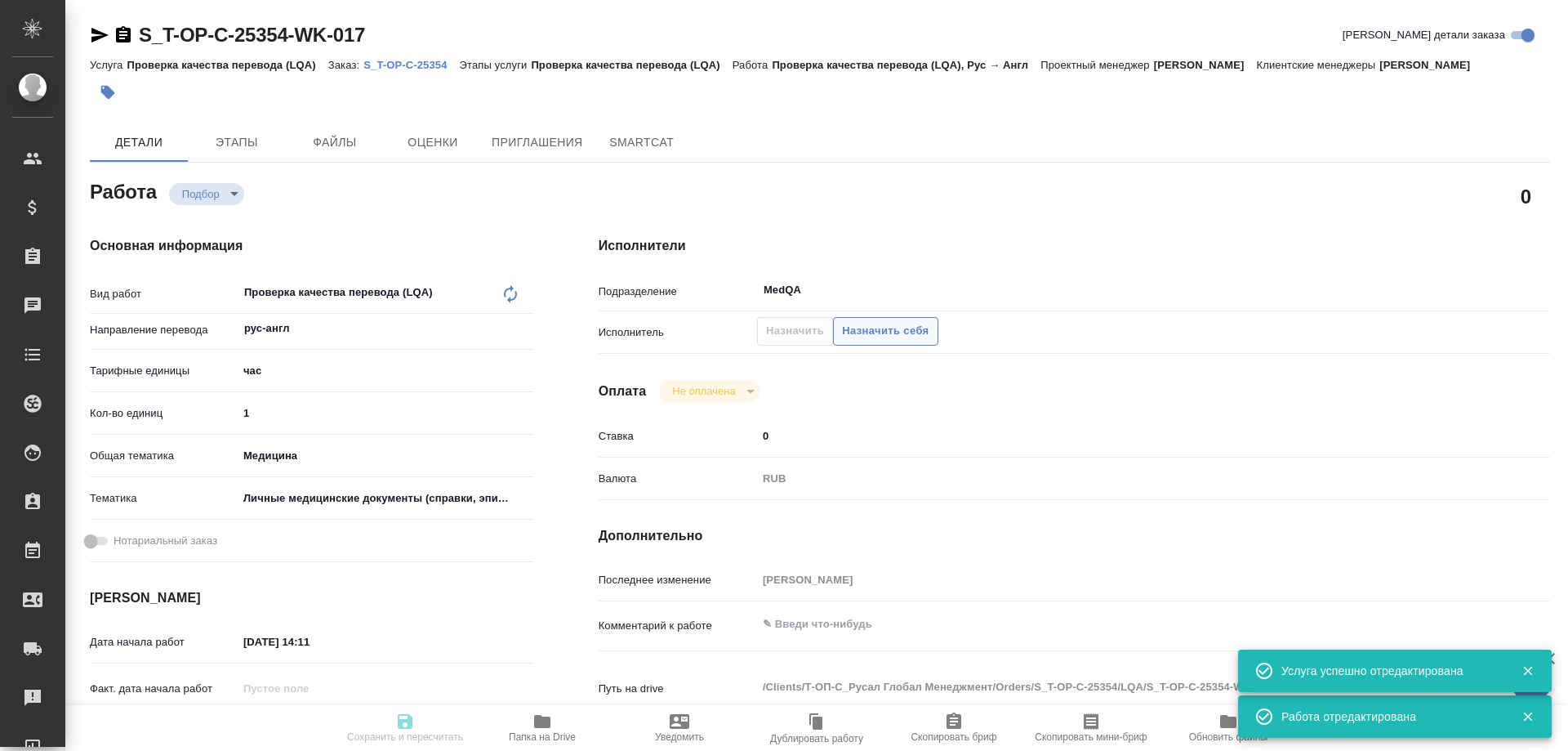
type textarea "x"
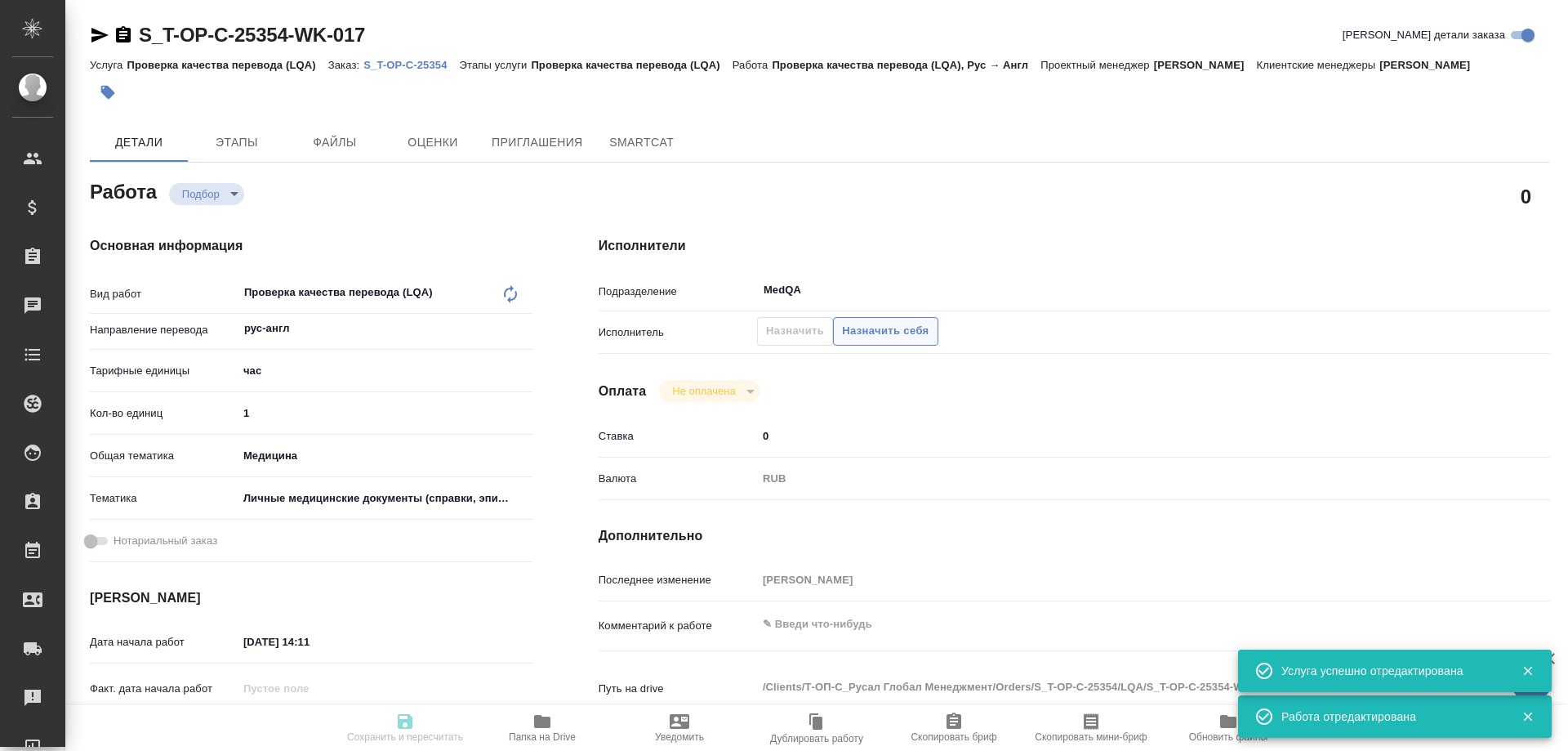
type textarea "x"
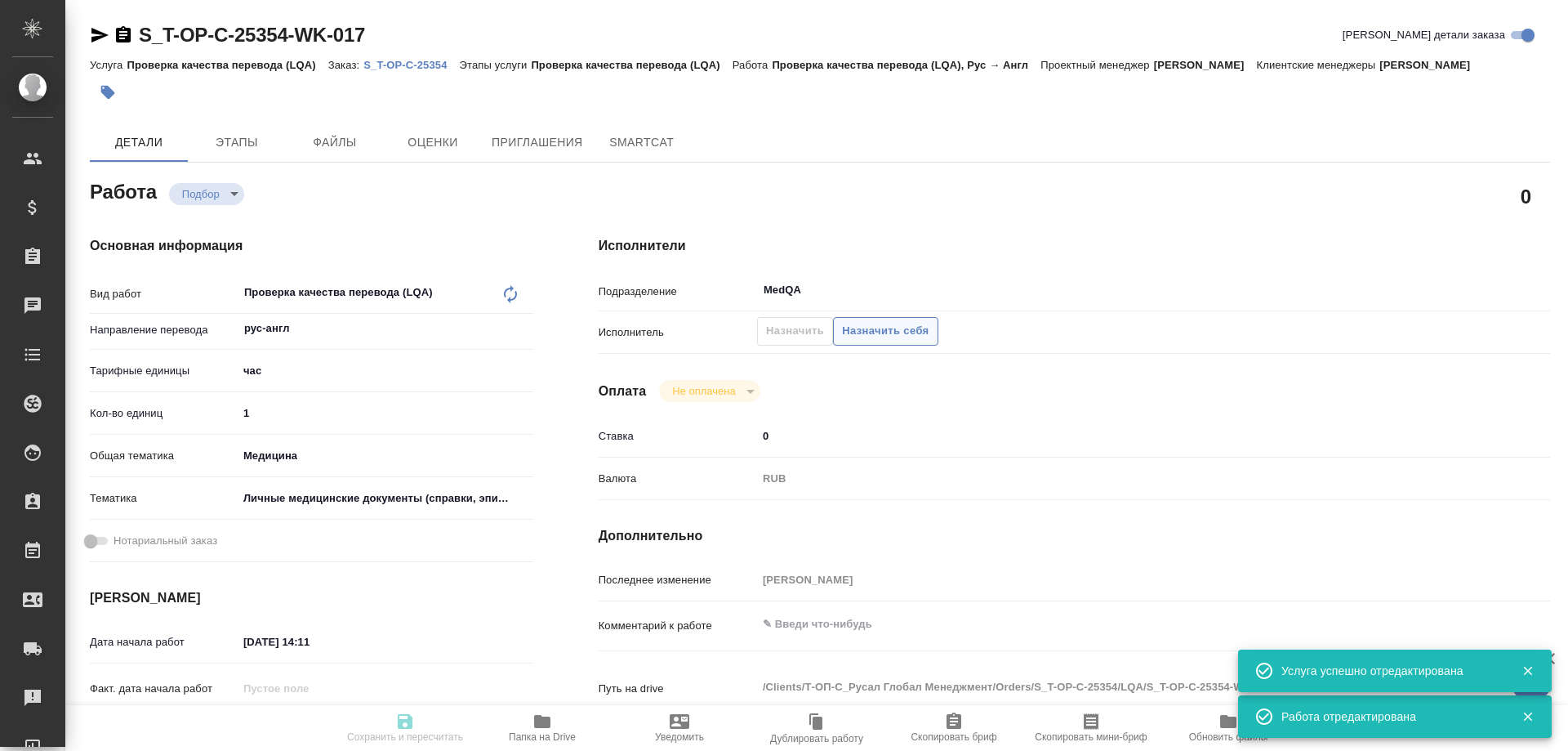
type textarea "x"
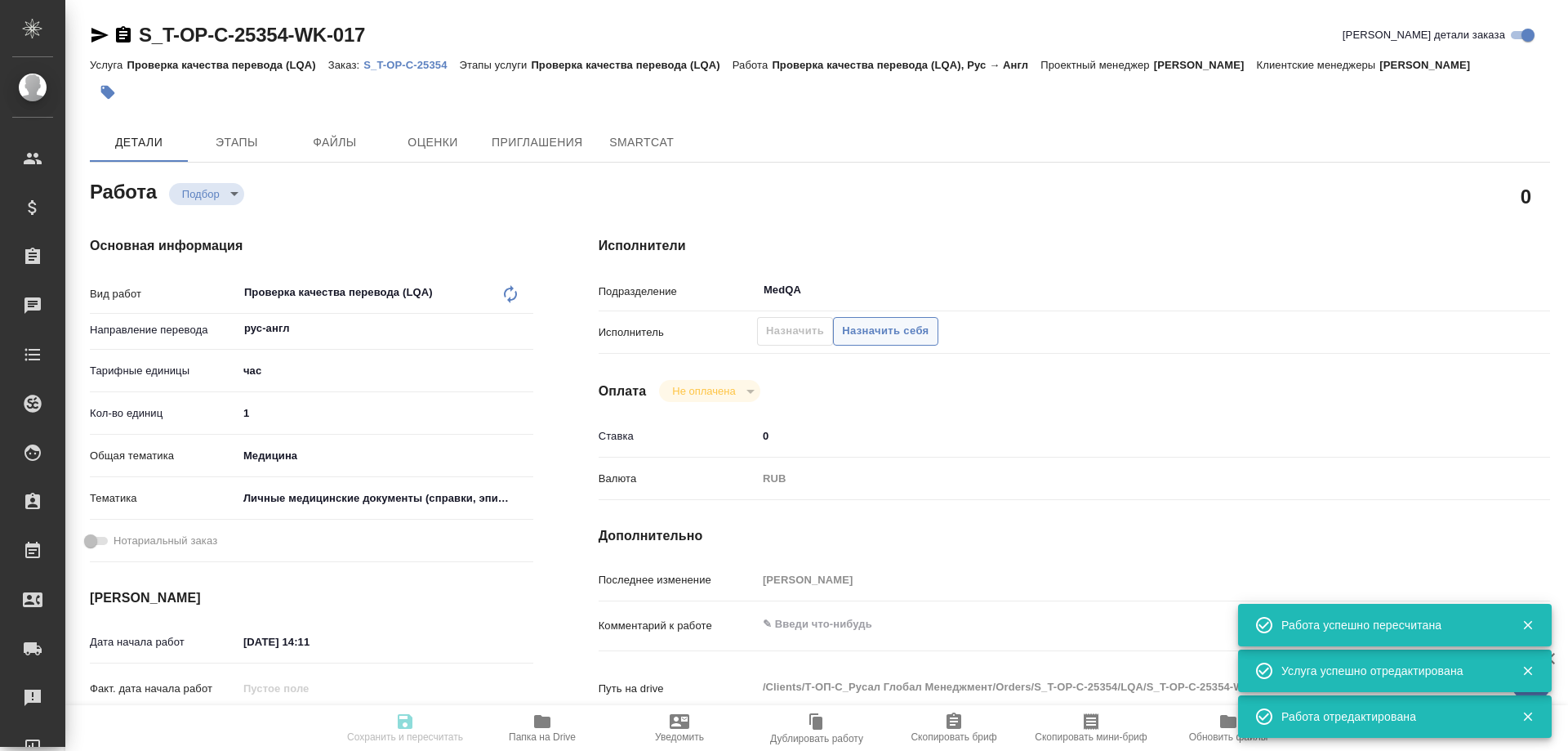
type input "recruiting"
type textarea "Проверка качества перевода (LQA)"
type textarea "x"
type input "рус-англ"
type input "5a8b1489cc6b4906c91bfd93"
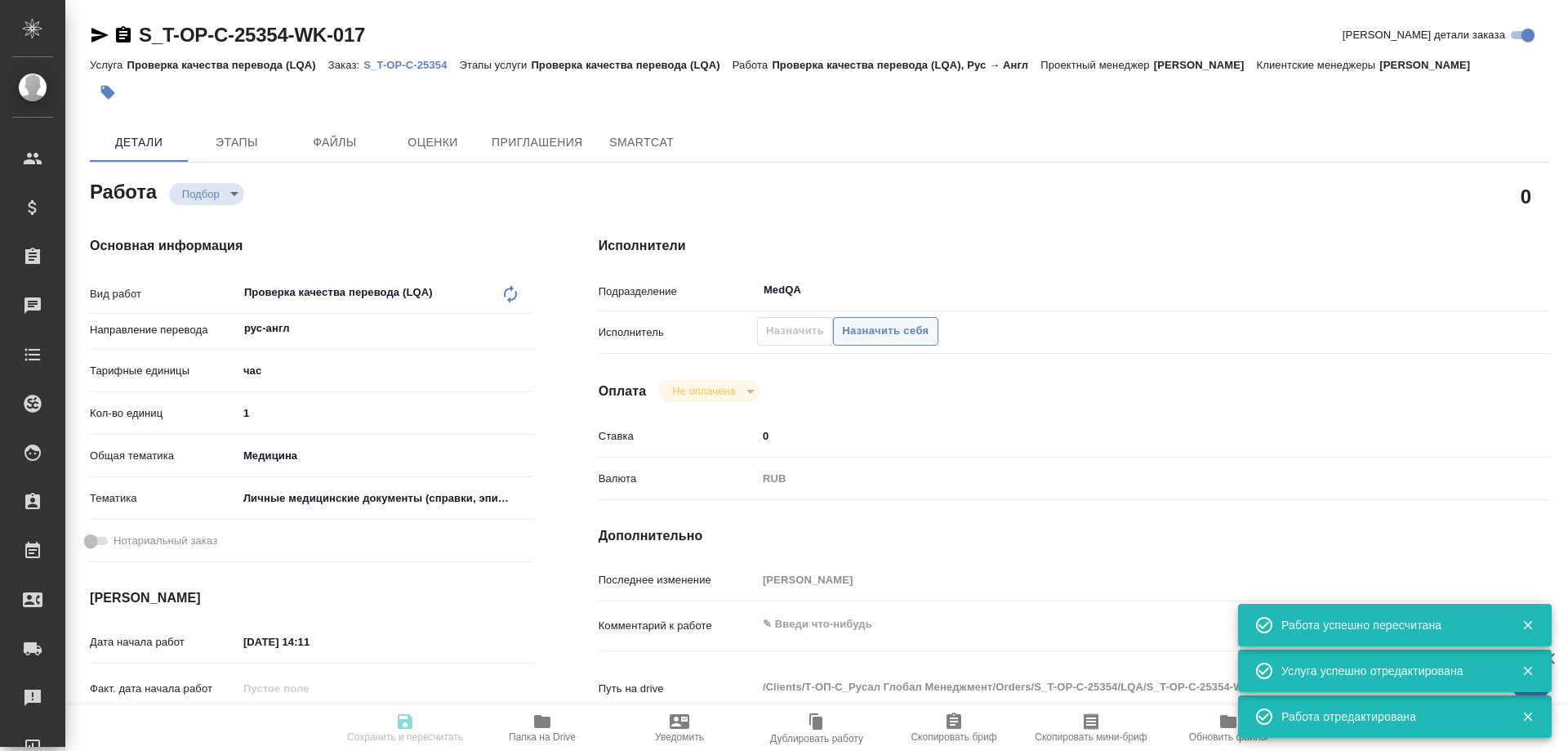
type input "1"
type input "med"
type input "5a8b8b956a9677013d343e74"
type input "01.10.2025 14:11"
type input "01.10.2025 15:00"
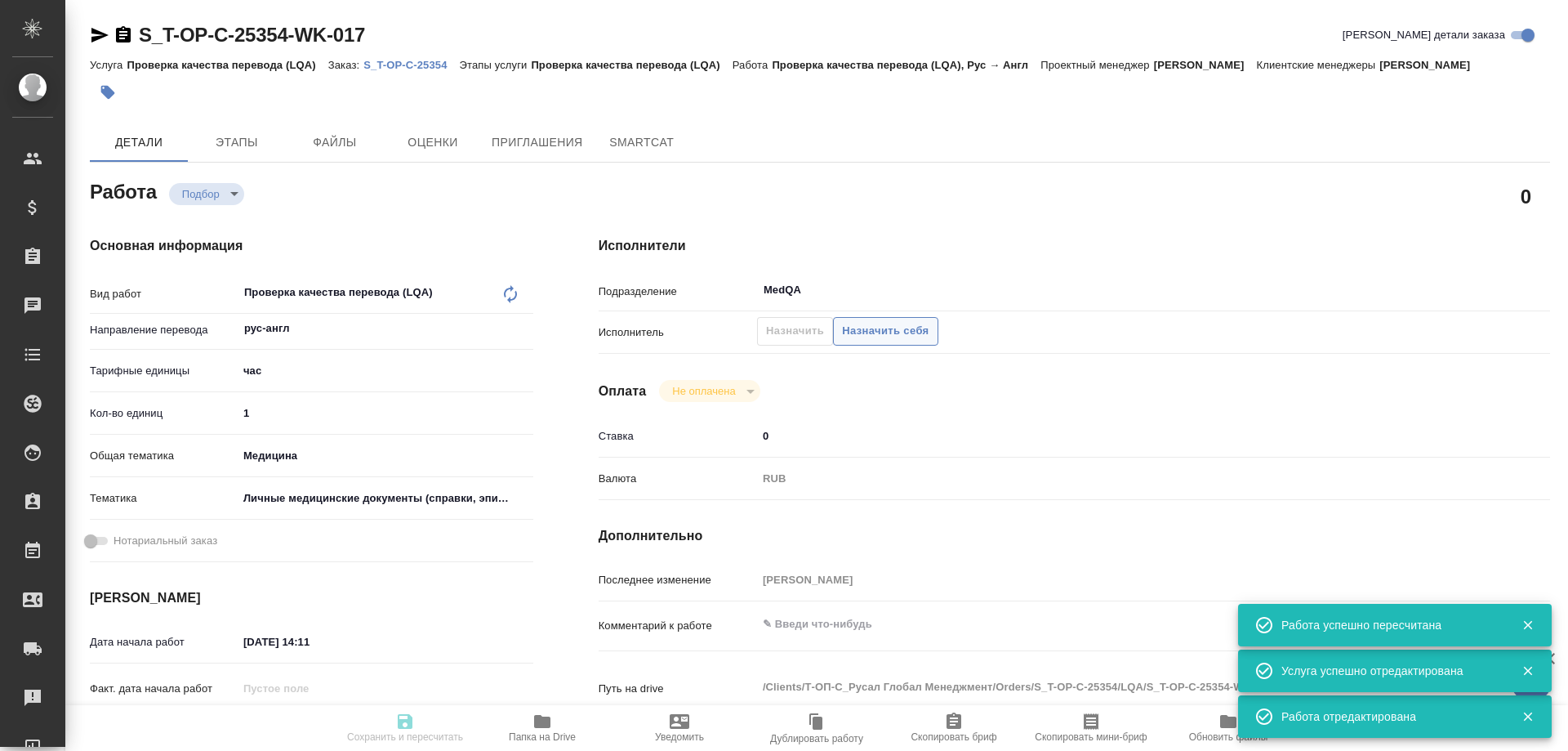
type input "01.10.2025 15:00"
type input "MedQA"
type input "notPayed"
type input "0"
type input "RUB"
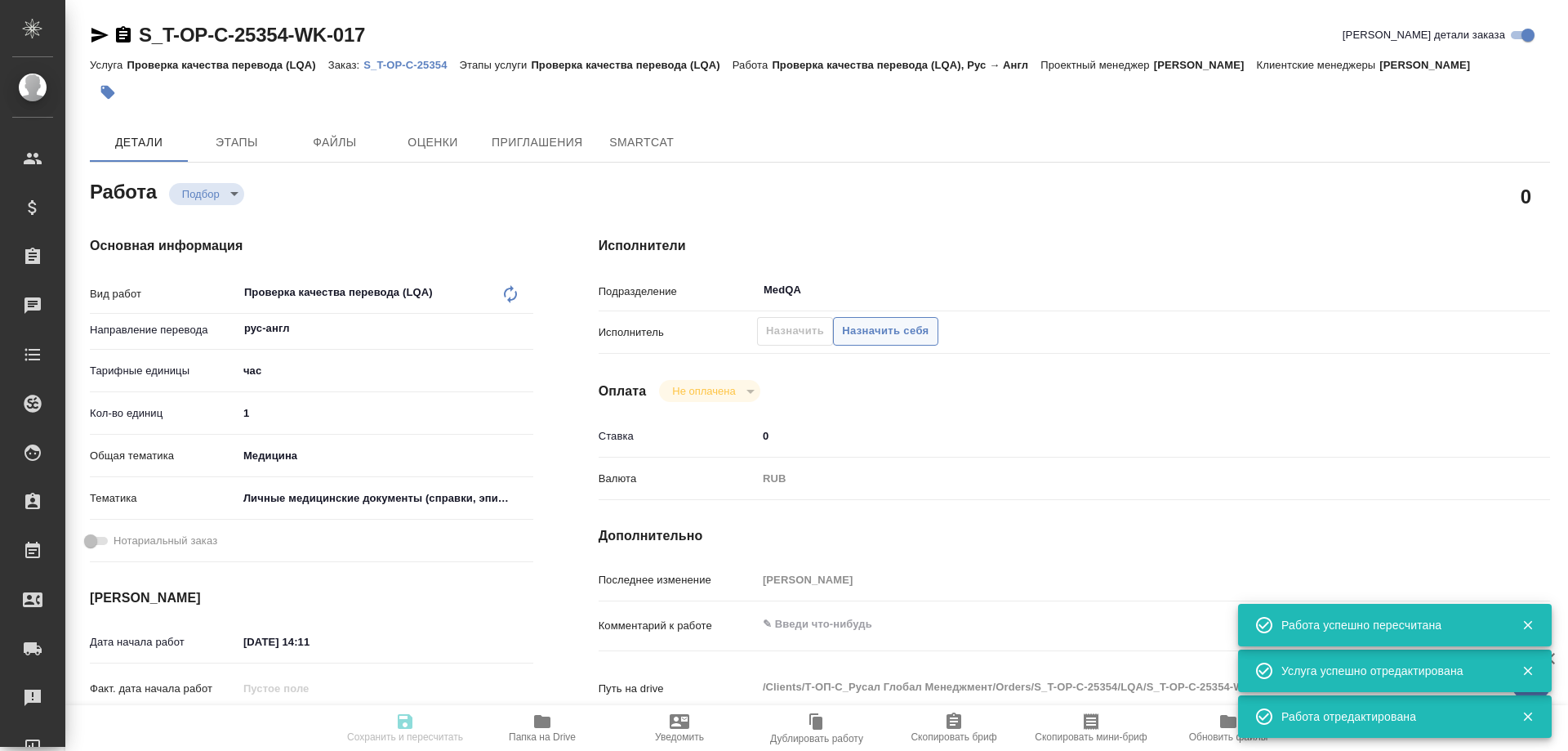
type input "[PERSON_NAME]"
type textarea "x"
type textarea "/Clients/Т-ОП-С_Русал Глобал Менеджмент/Orders/S_T-OP-C-25354/LQA/S_T-OP-C-2535…"
type textarea "x"
type input "S_T-OP-C-25354"
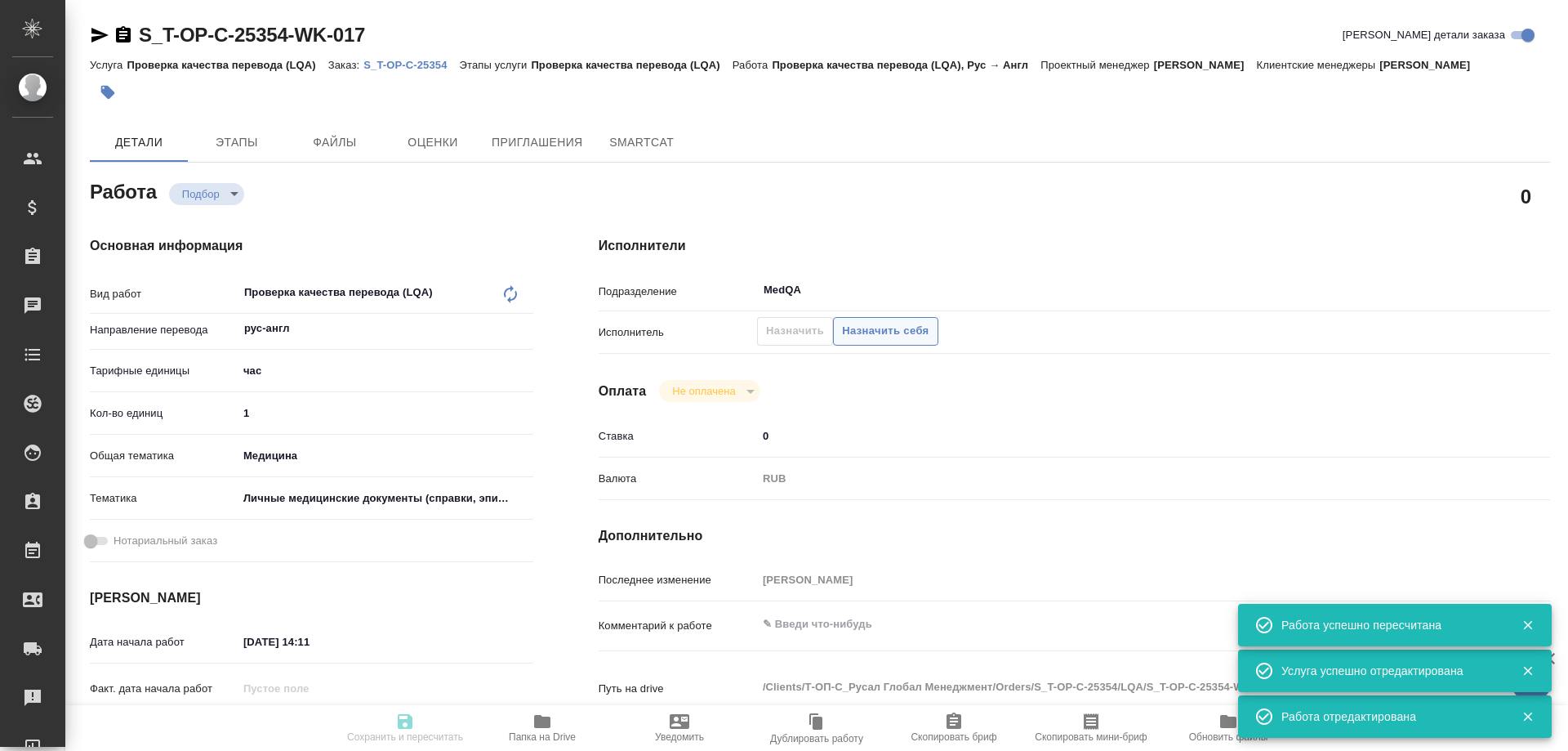
type input "от Исаева_01.10_3"
type input "Проверка качества перевода (LQA)"
type input "[PERSON_NAME]"
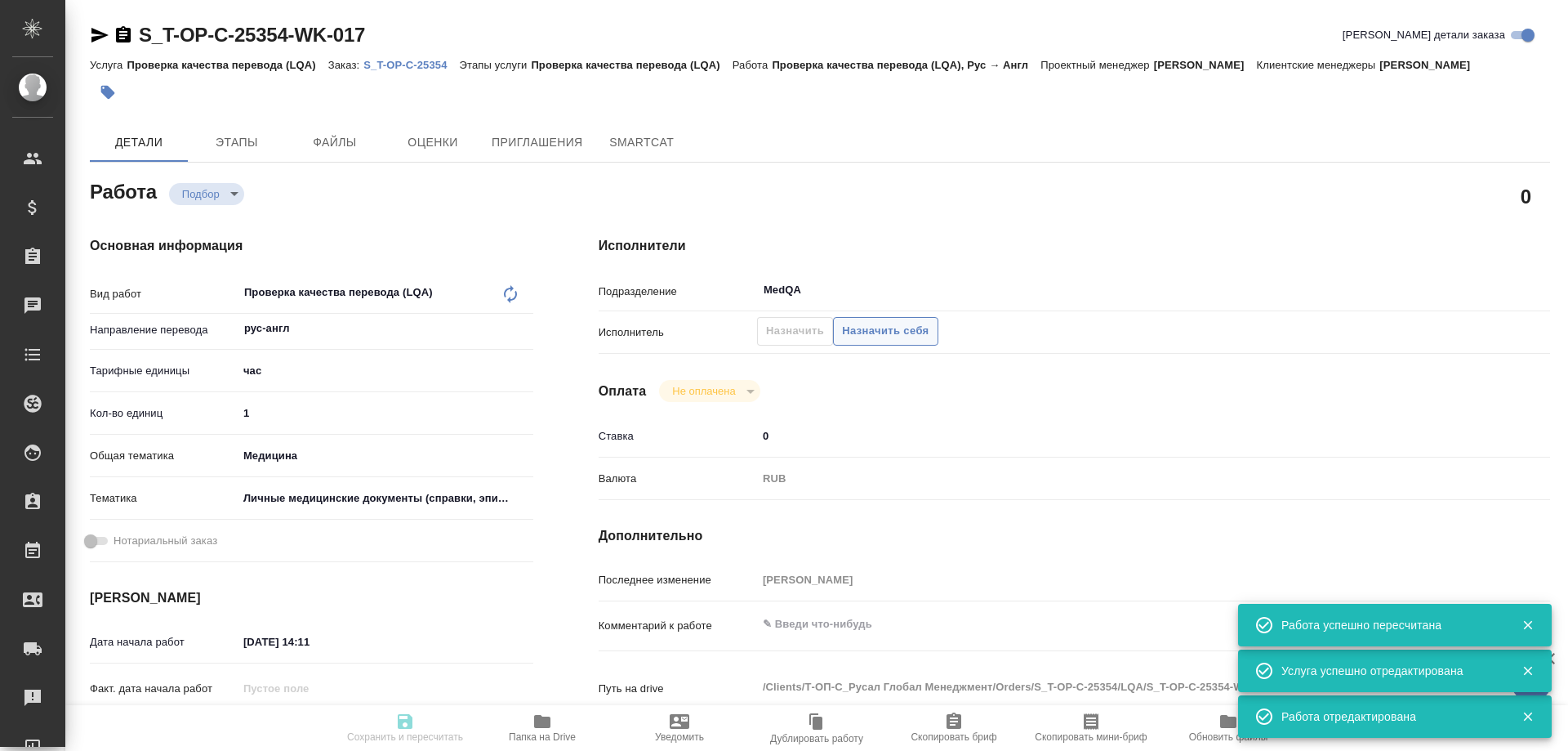
type input "/Clients/Т-ОП-С_Русал Глобал Менеджмент/Orders/S_T-OP-C-25354"
type textarea "x"
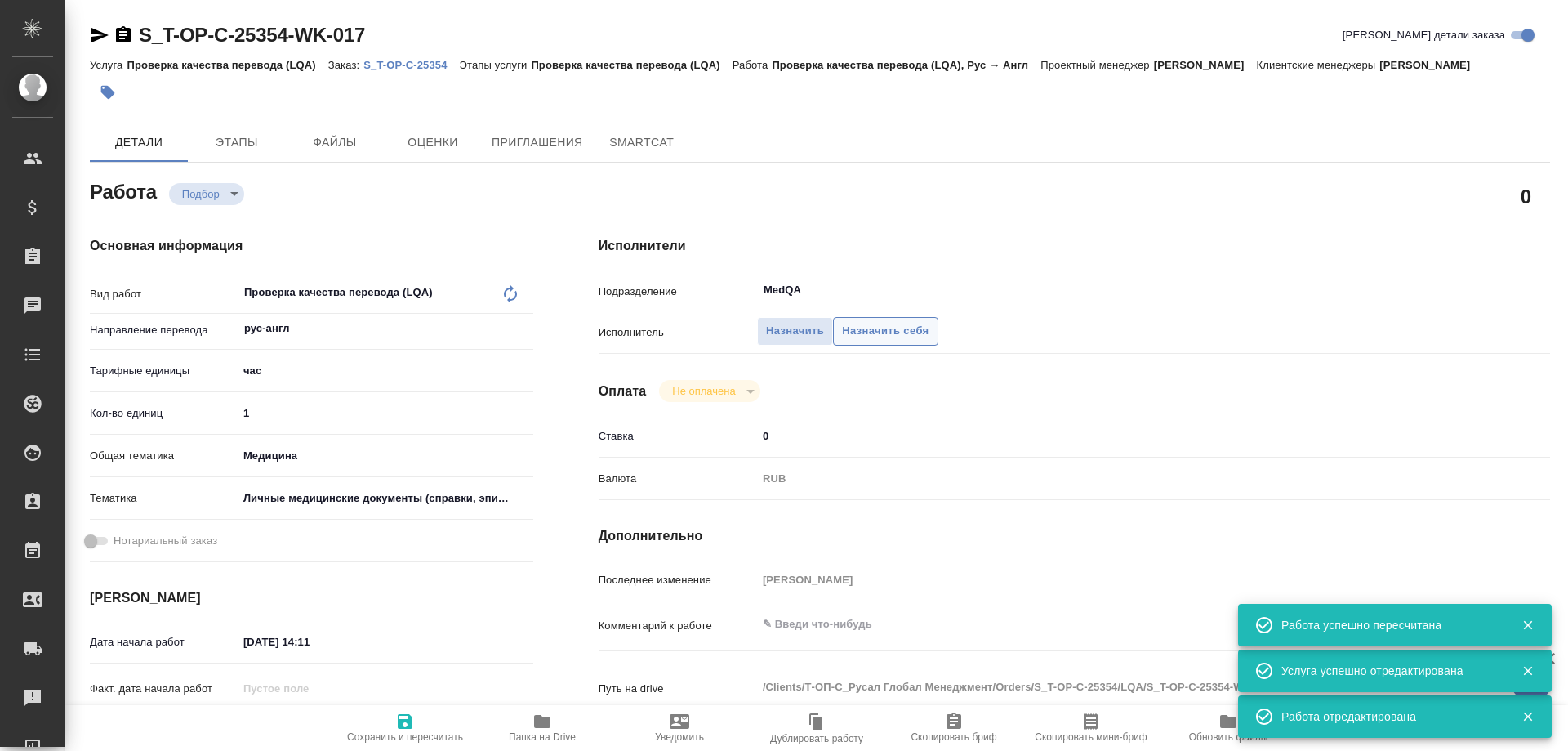
type textarea "x"
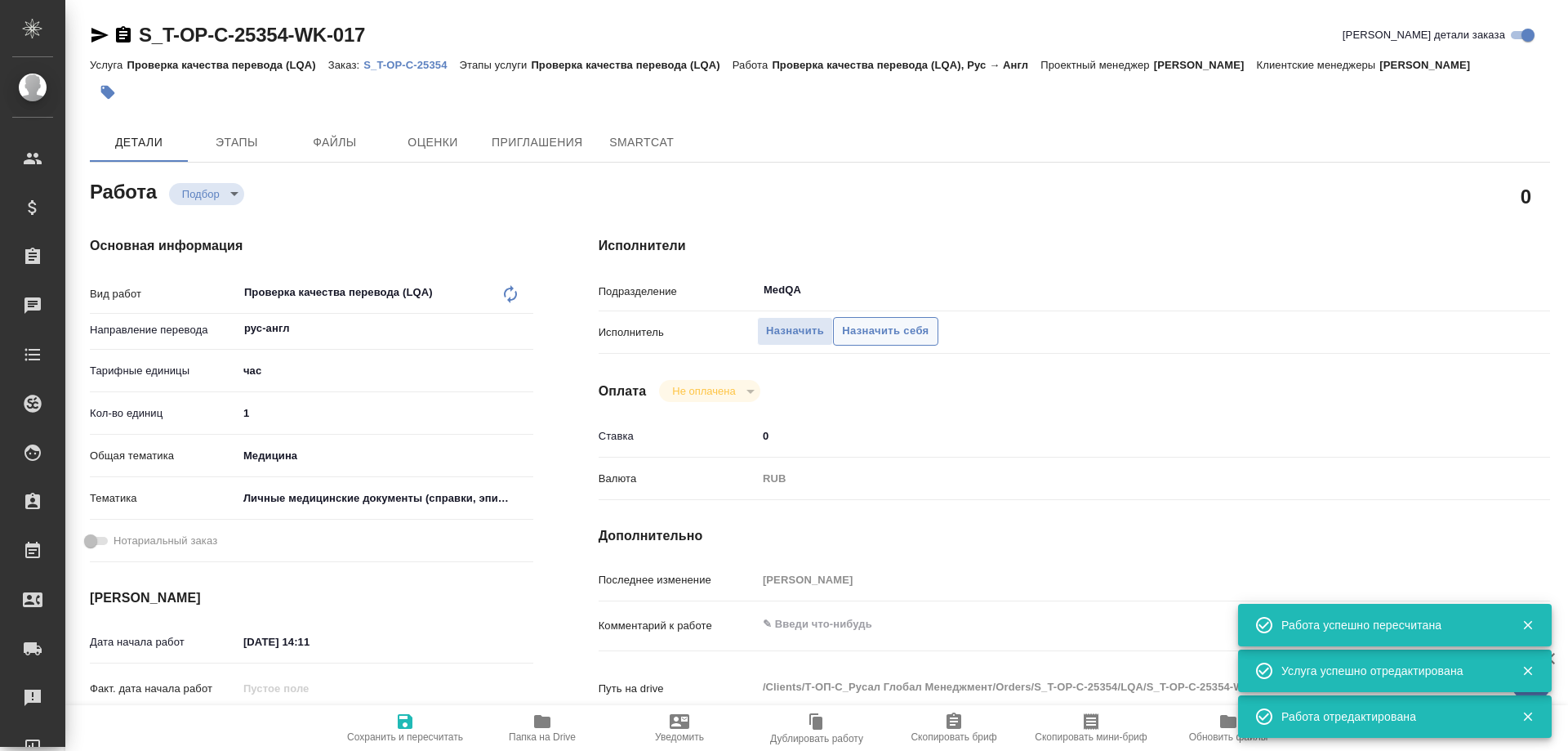
type textarea "x"
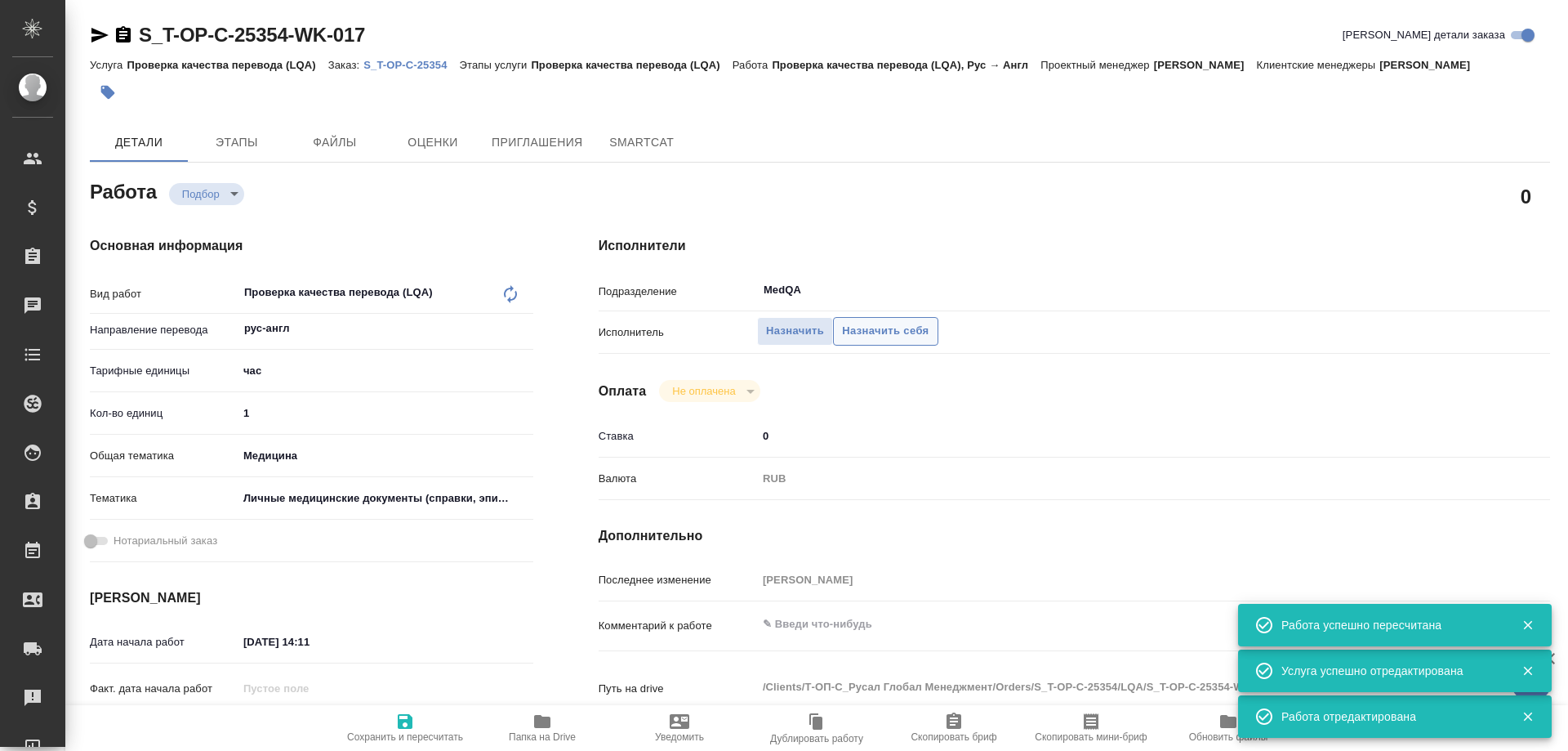
type textarea "x"
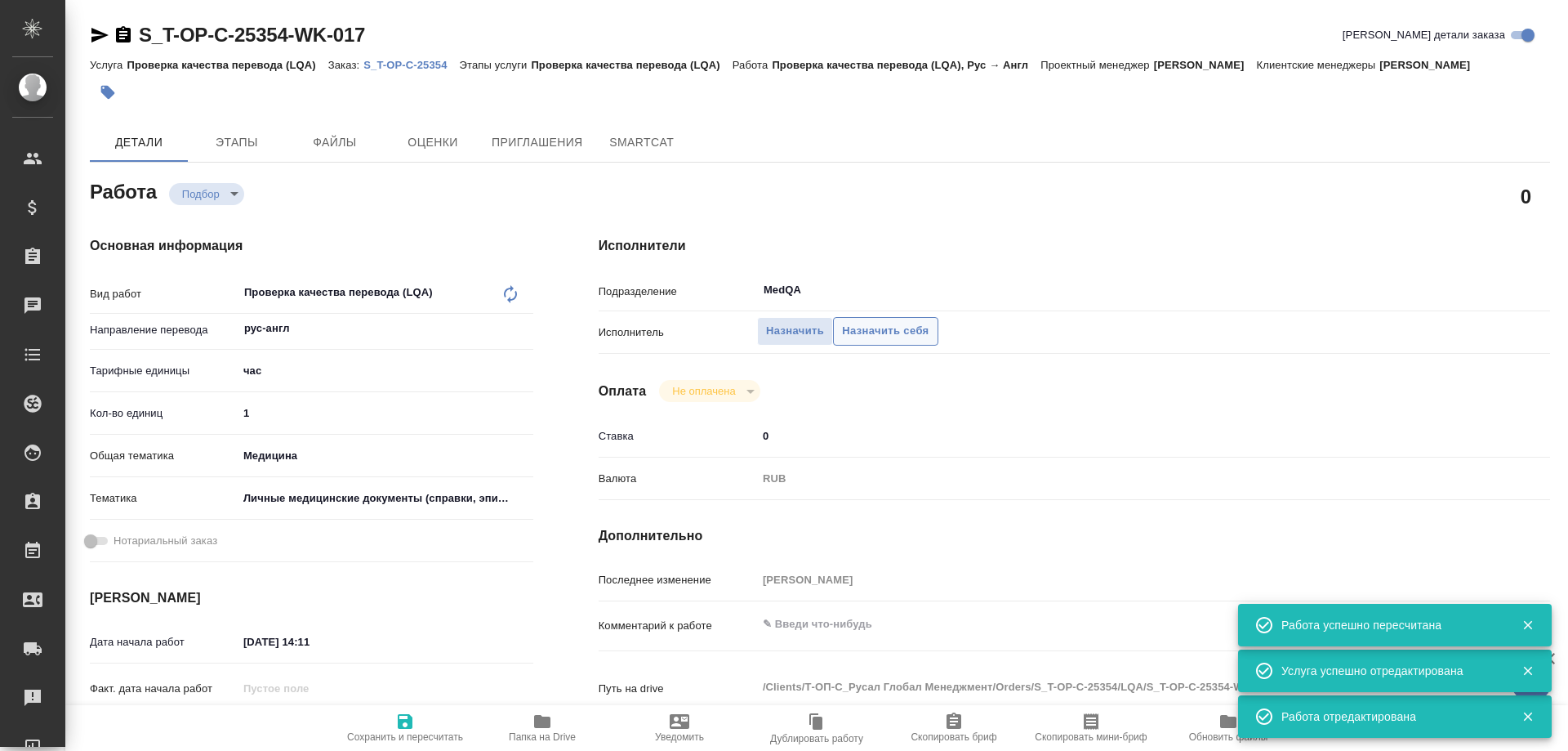
type textarea "x"
click at [888, 335] on span "Назначить себя" at bounding box center [886, 332] width 87 height 19
type textarea "x"
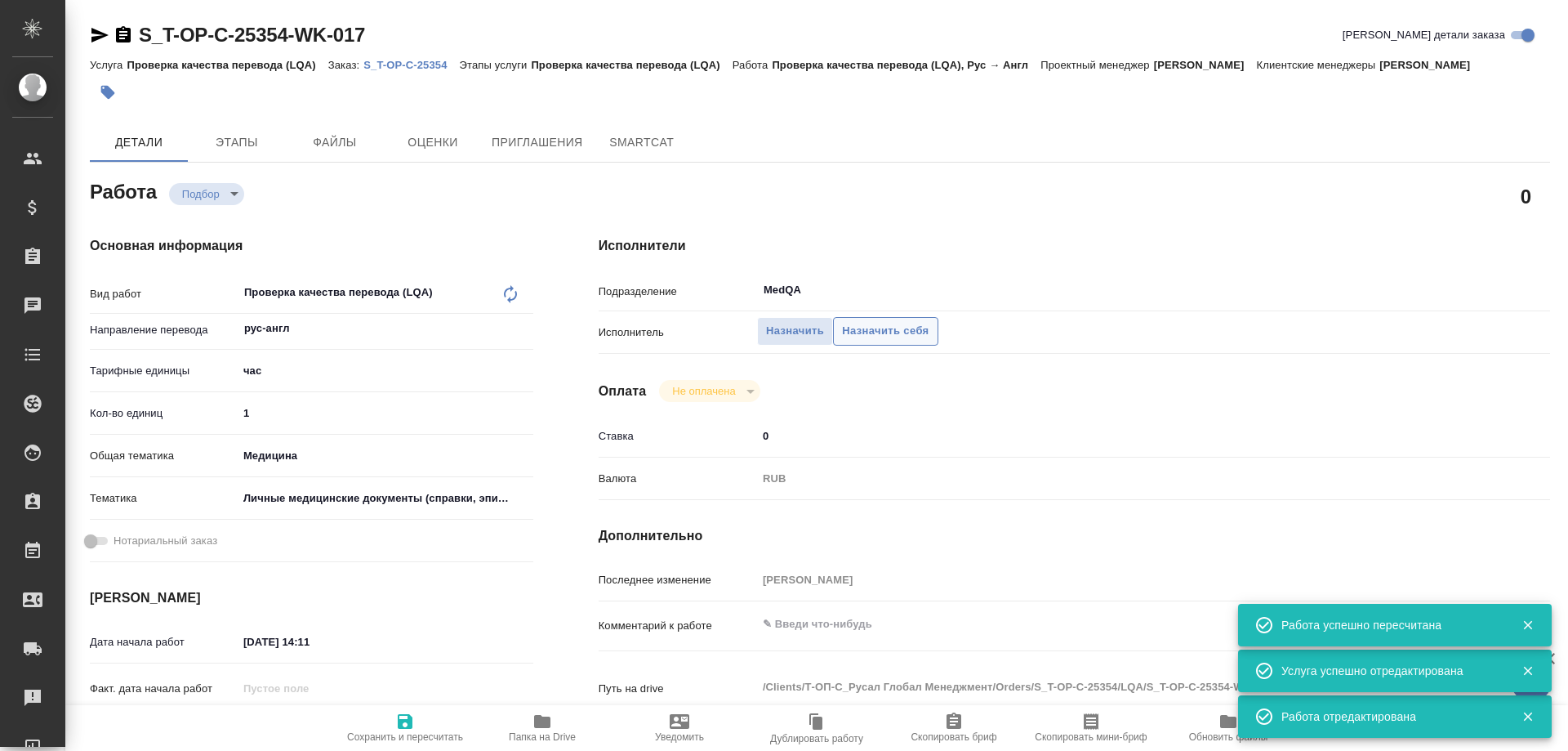
type textarea "x"
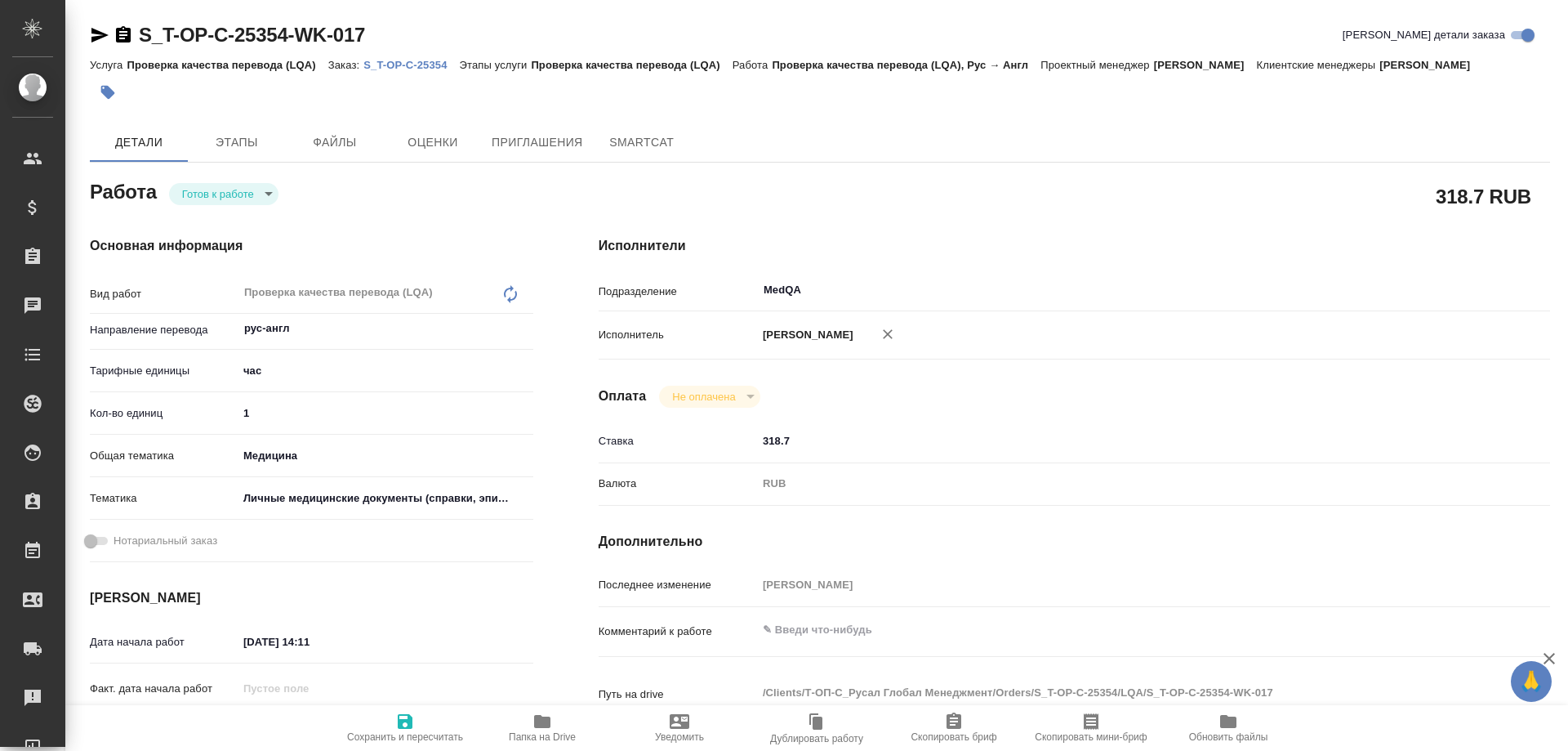
type textarea "x"
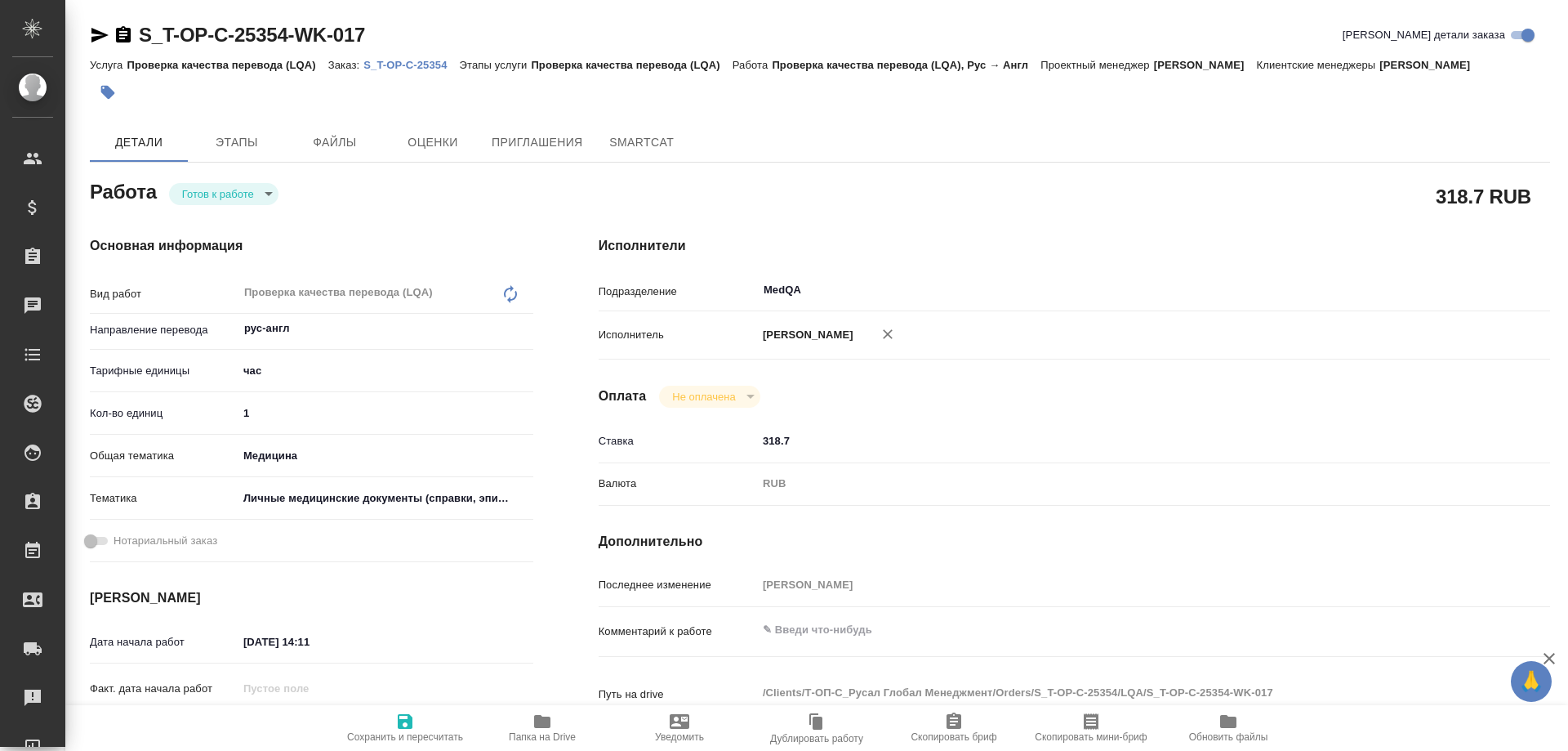
type textarea "x"
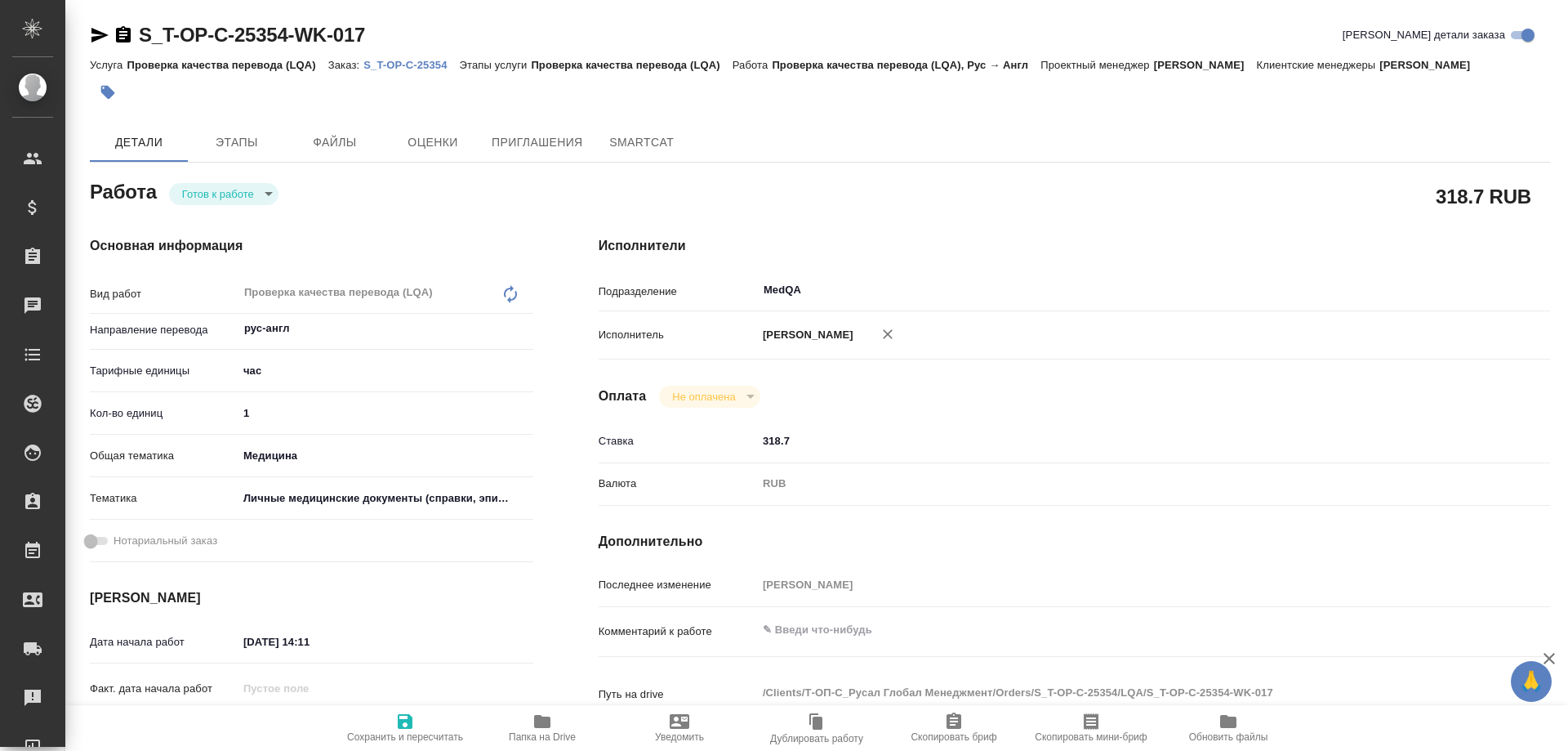
type textarea "x"
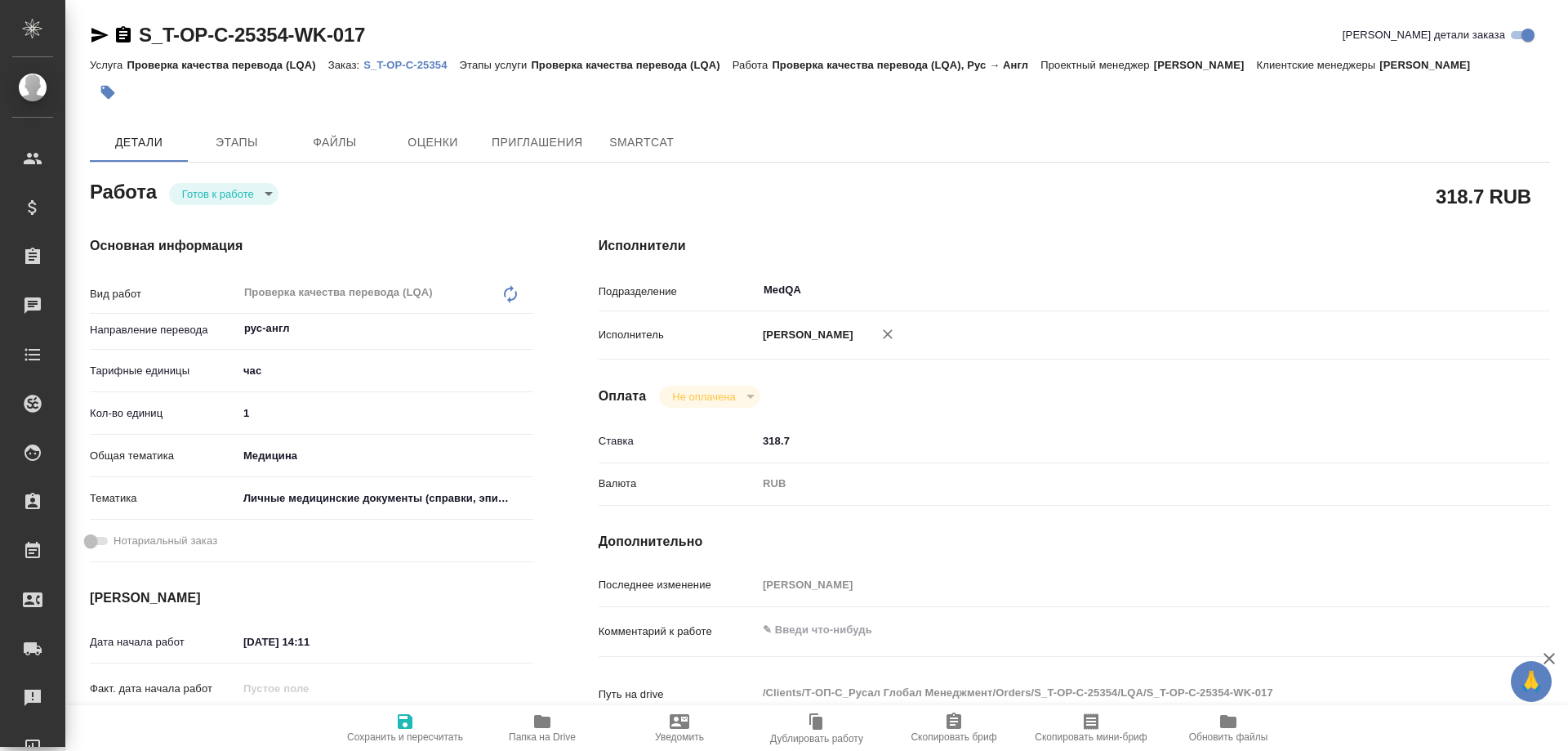
type textarea "x"
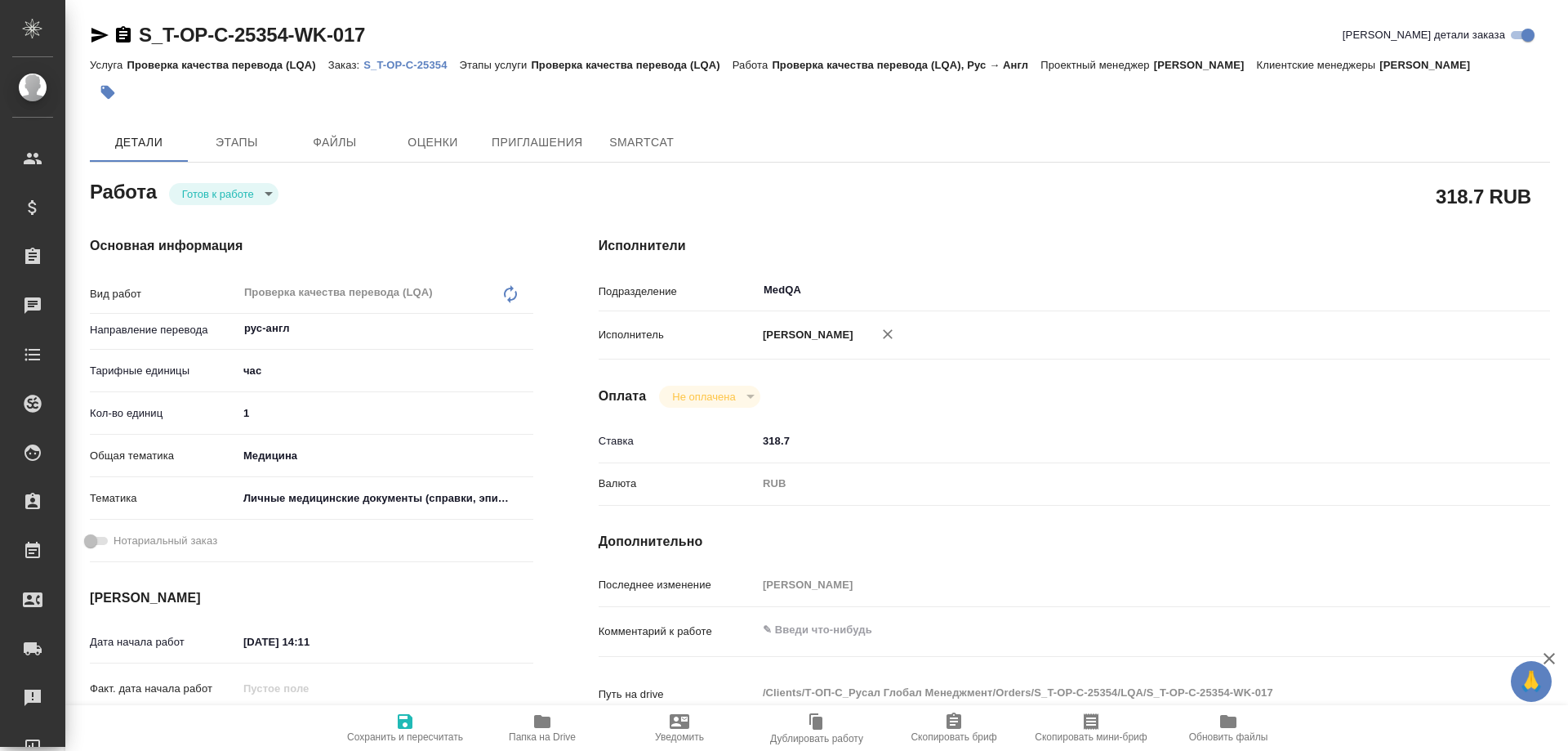
type textarea "x"
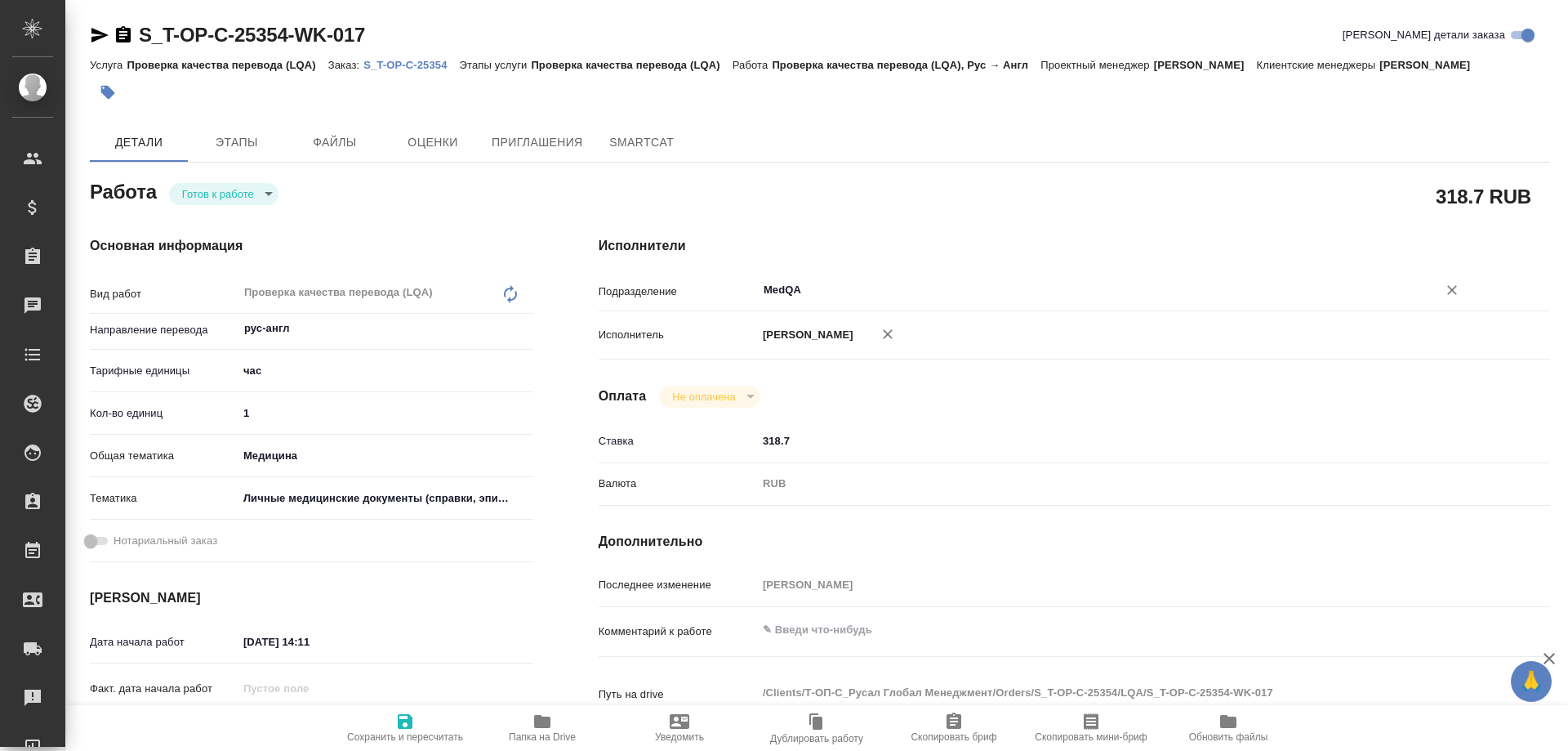
type textarea "x"
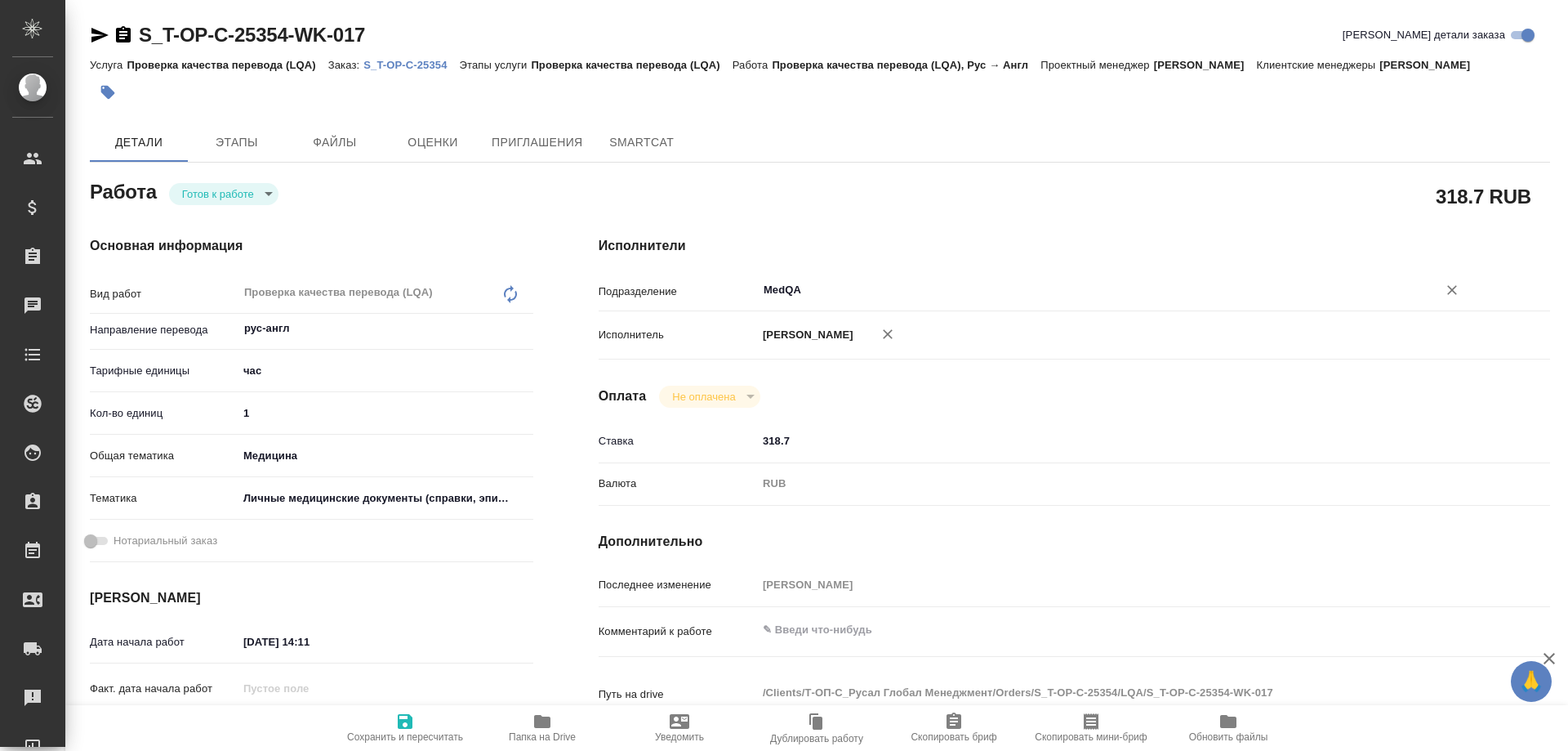
type textarea "x"
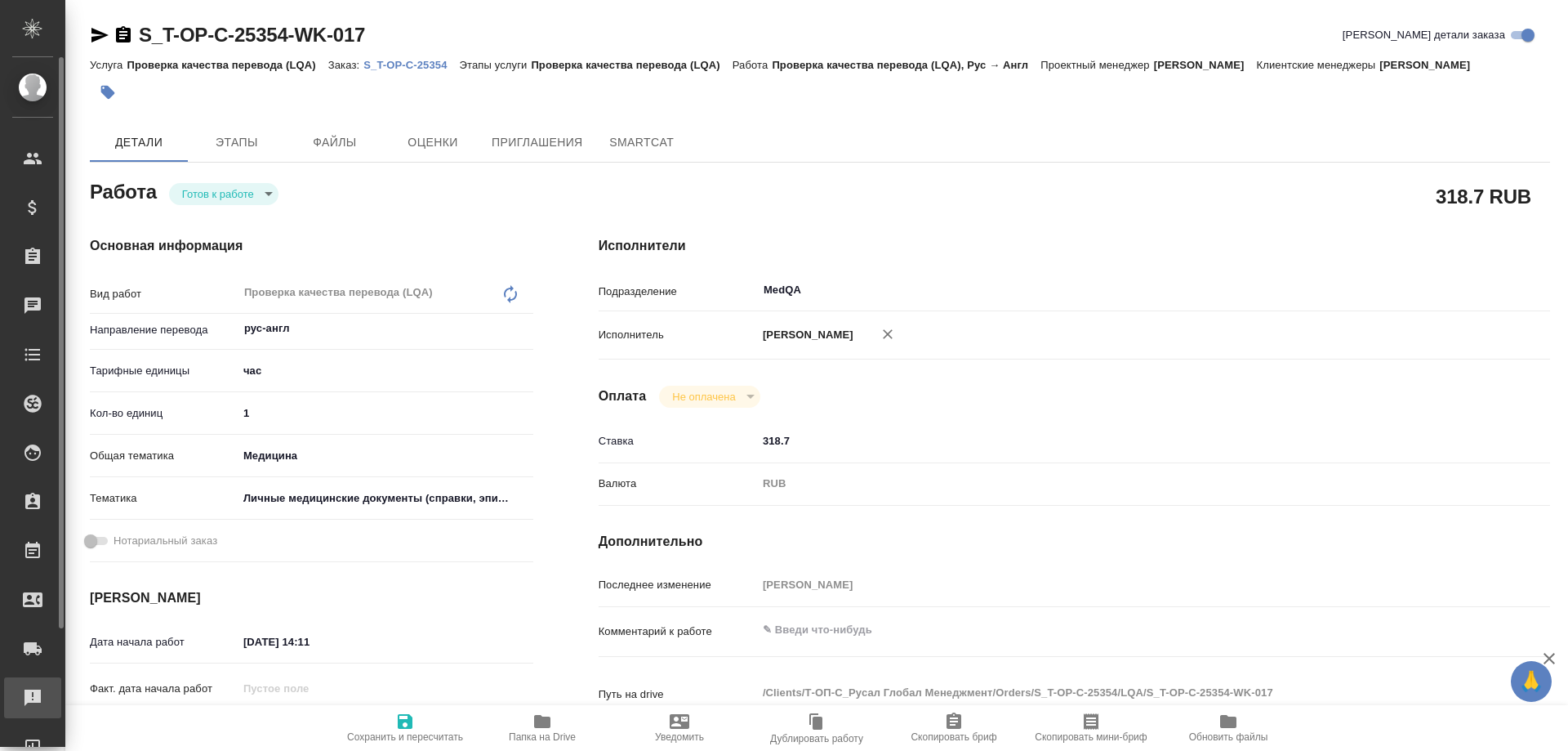
type textarea "x"
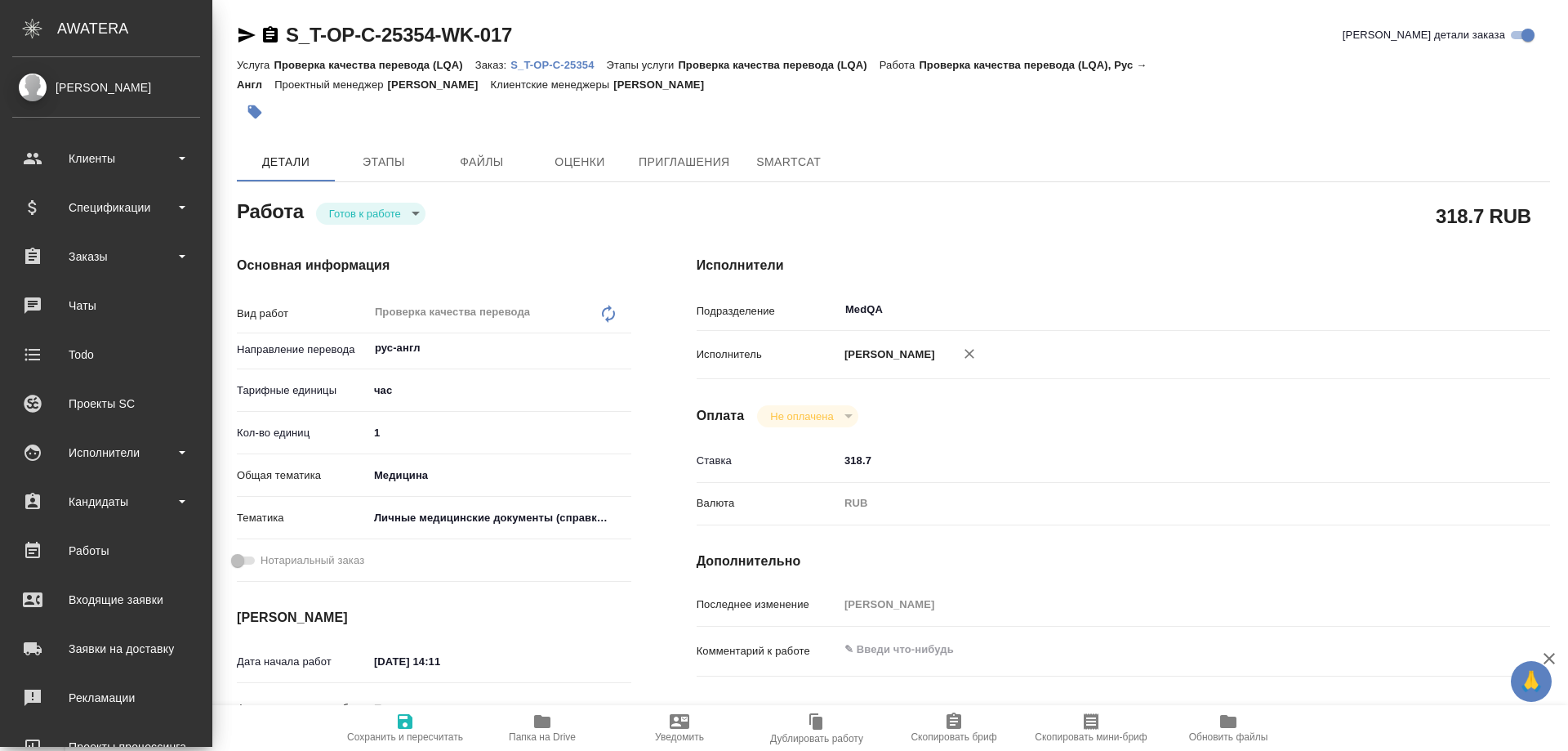
type textarea "x"
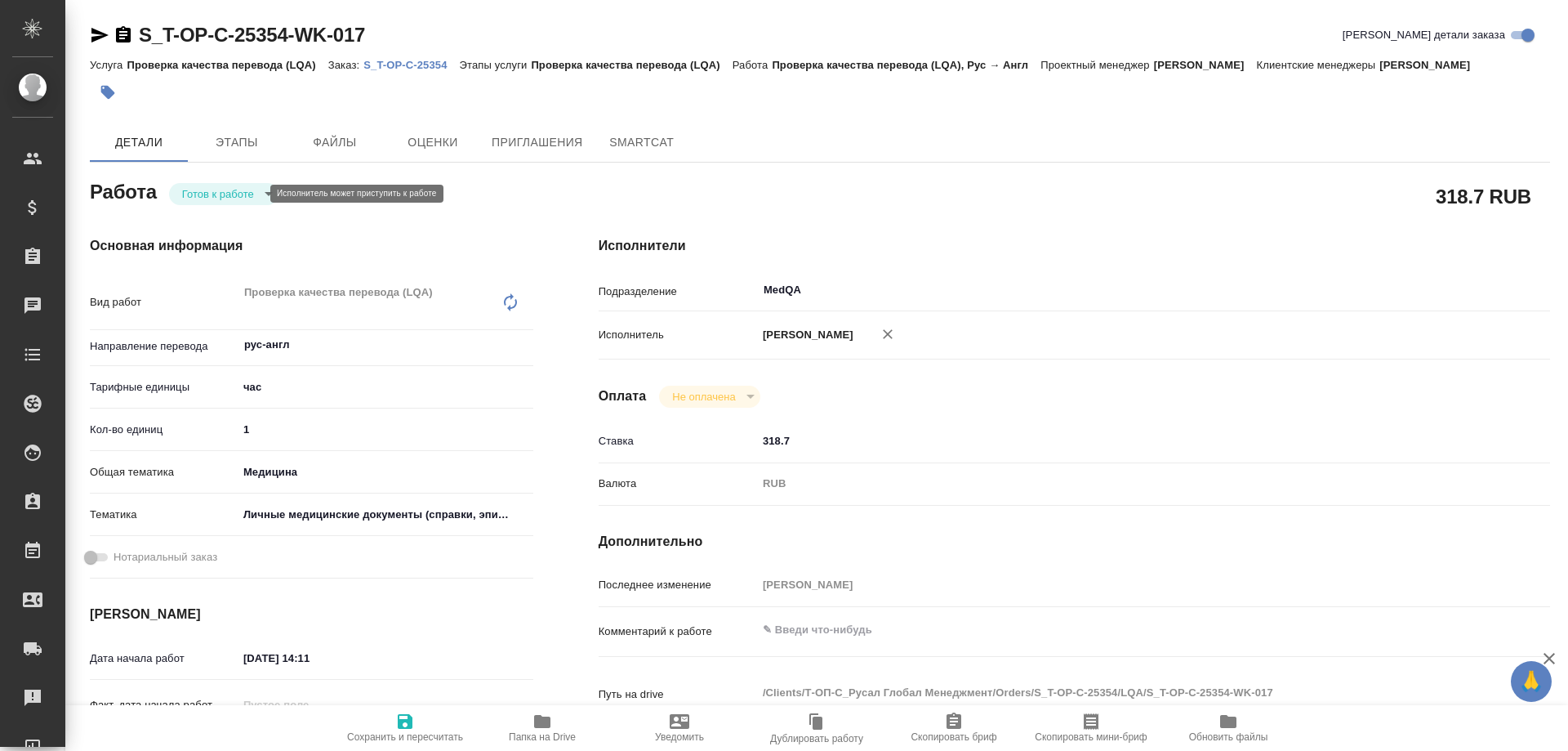
click at [235, 191] on body "🙏 .cls-1 fill:#fff; AWATERA Solovyova Elena Клиенты Спецификации Заказы 0 Чаты …" at bounding box center [784, 375] width 1568 height 751
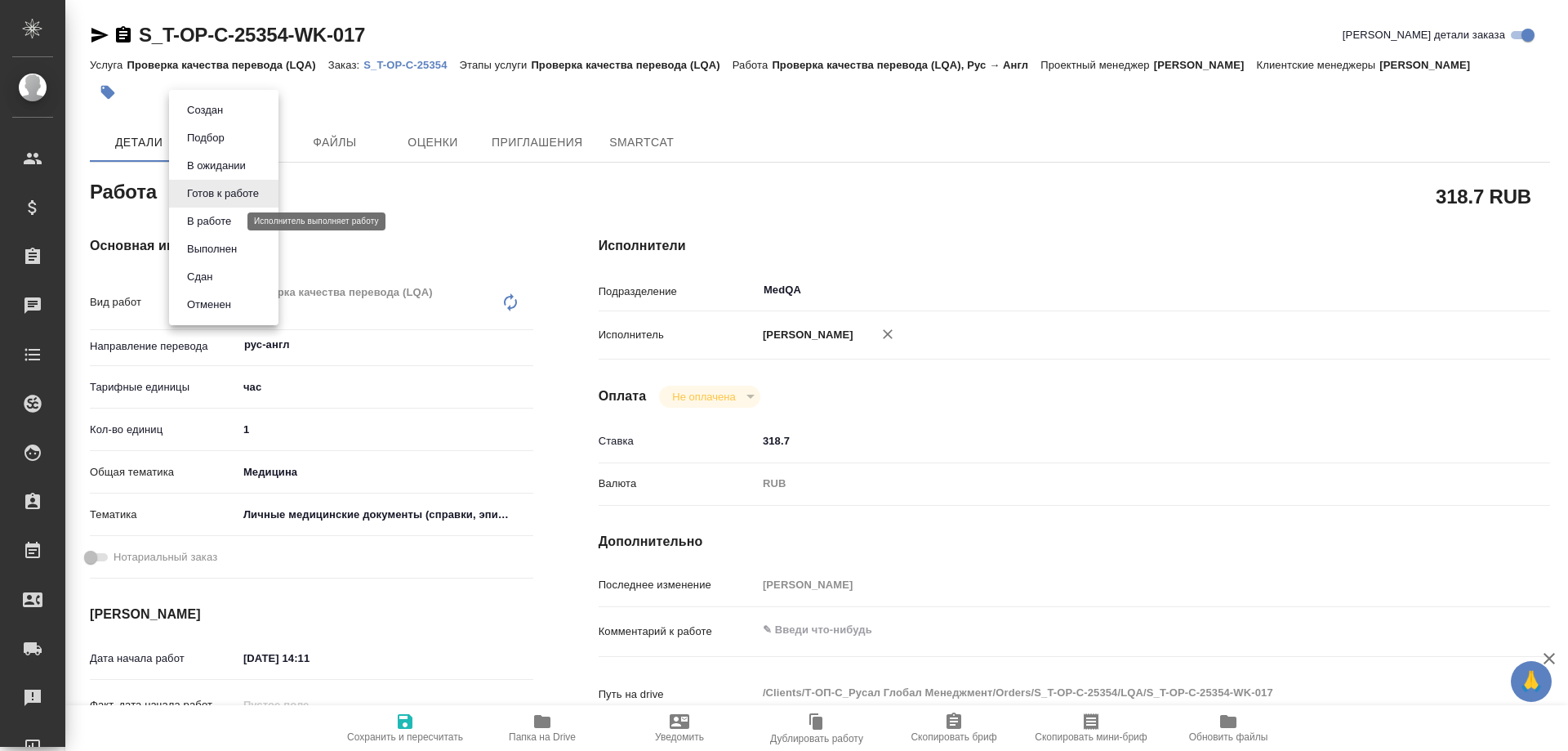
click at [234, 217] on button "В работе" at bounding box center [209, 221] width 54 height 18
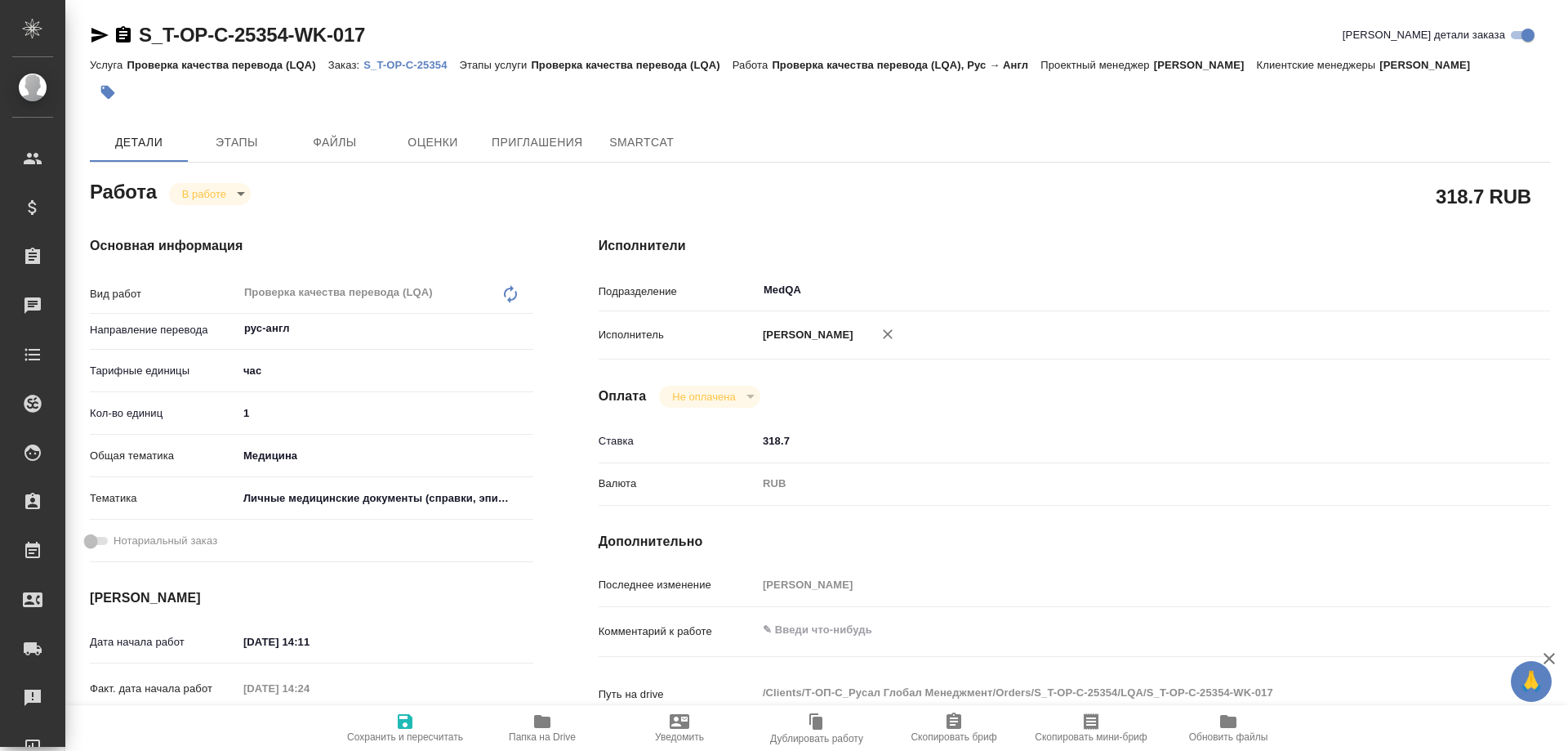
type textarea "x"
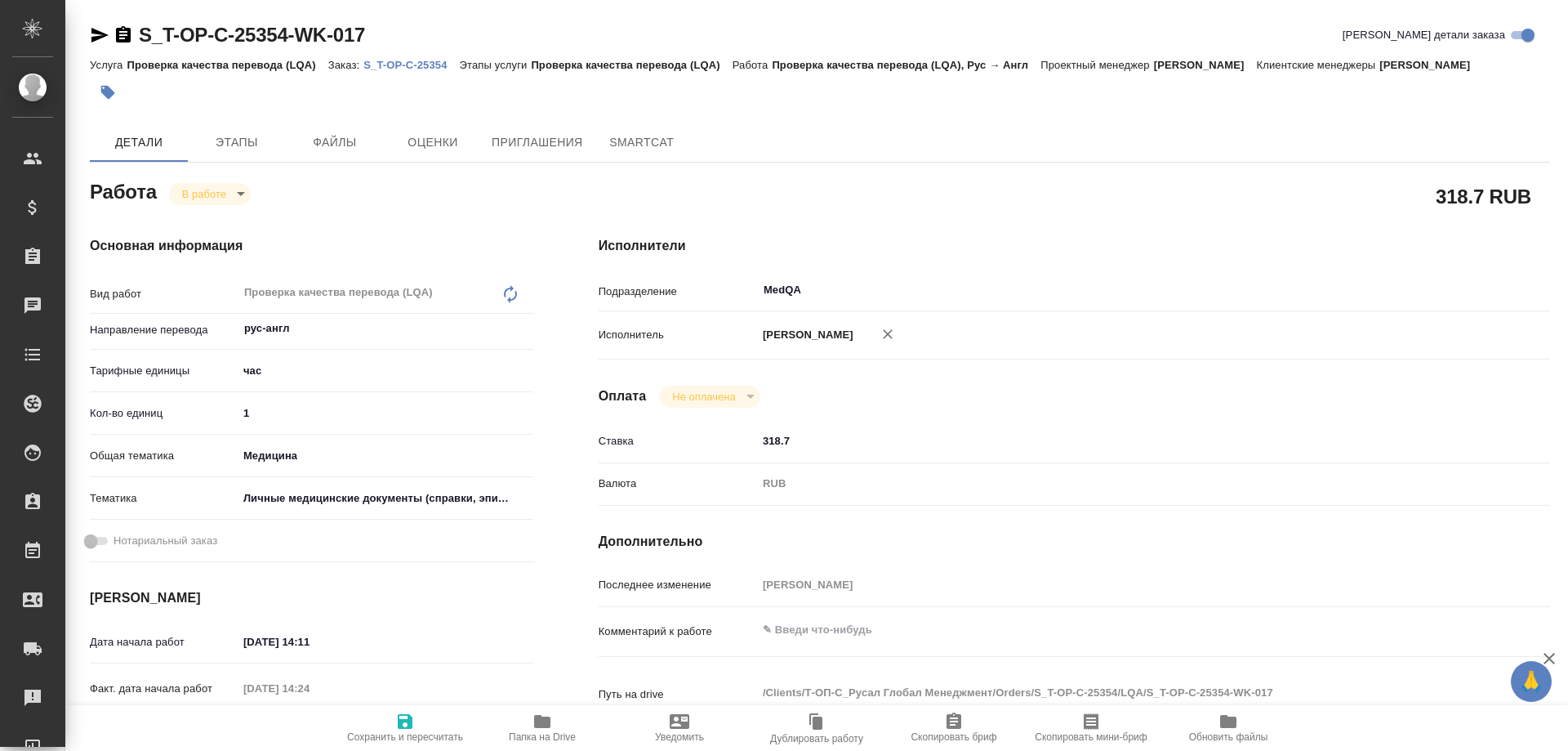
type textarea "x"
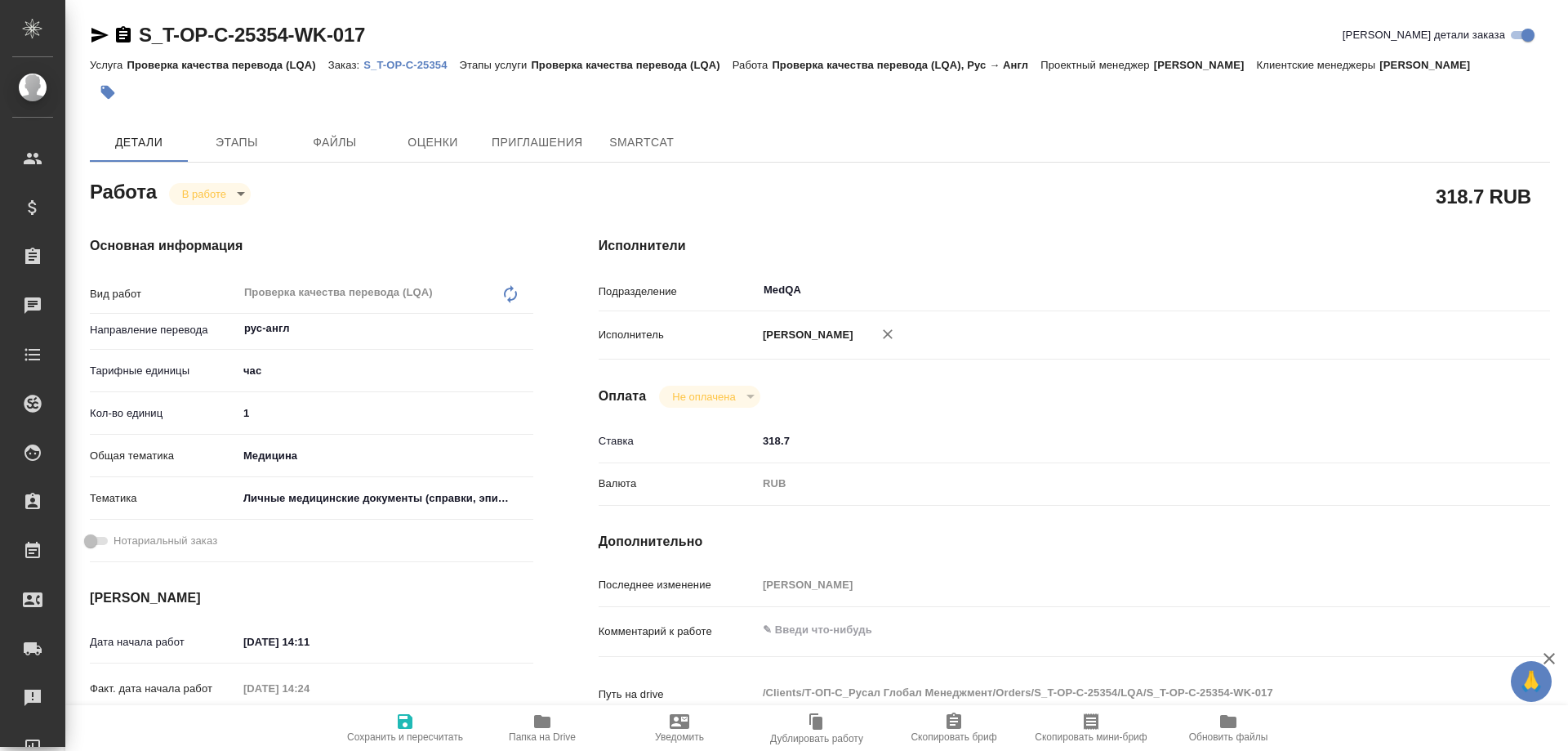
type textarea "x"
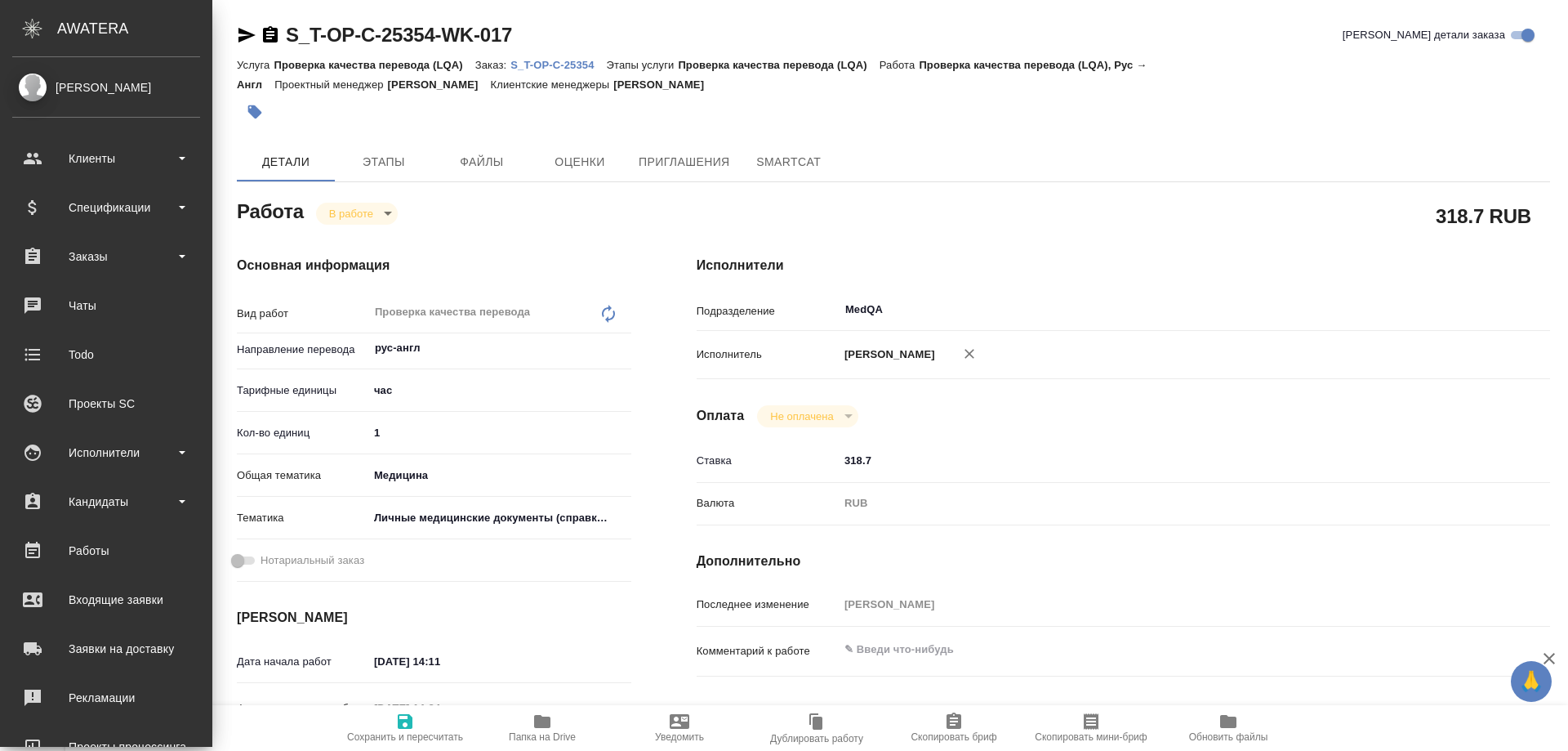
type textarea "x"
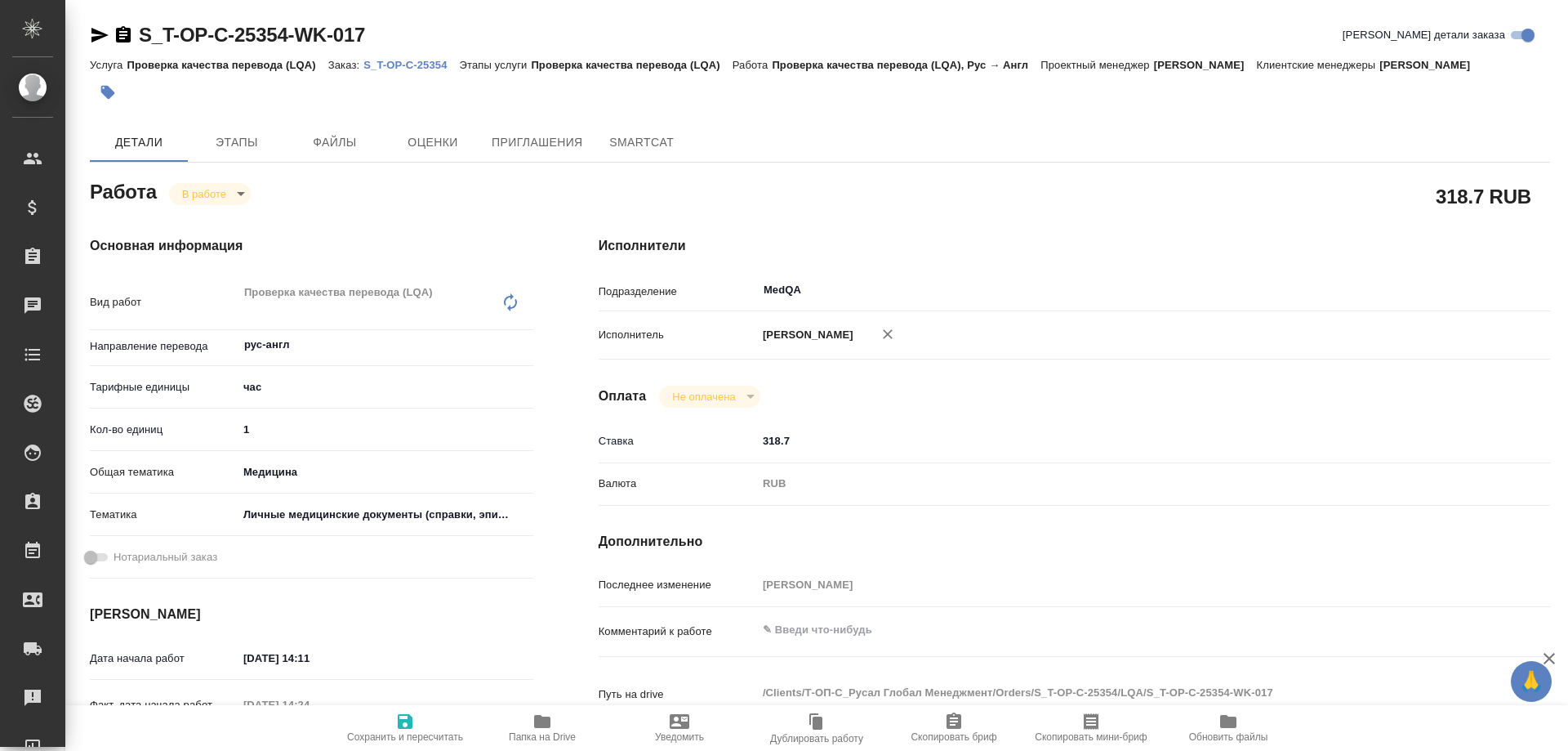
type textarea "x"
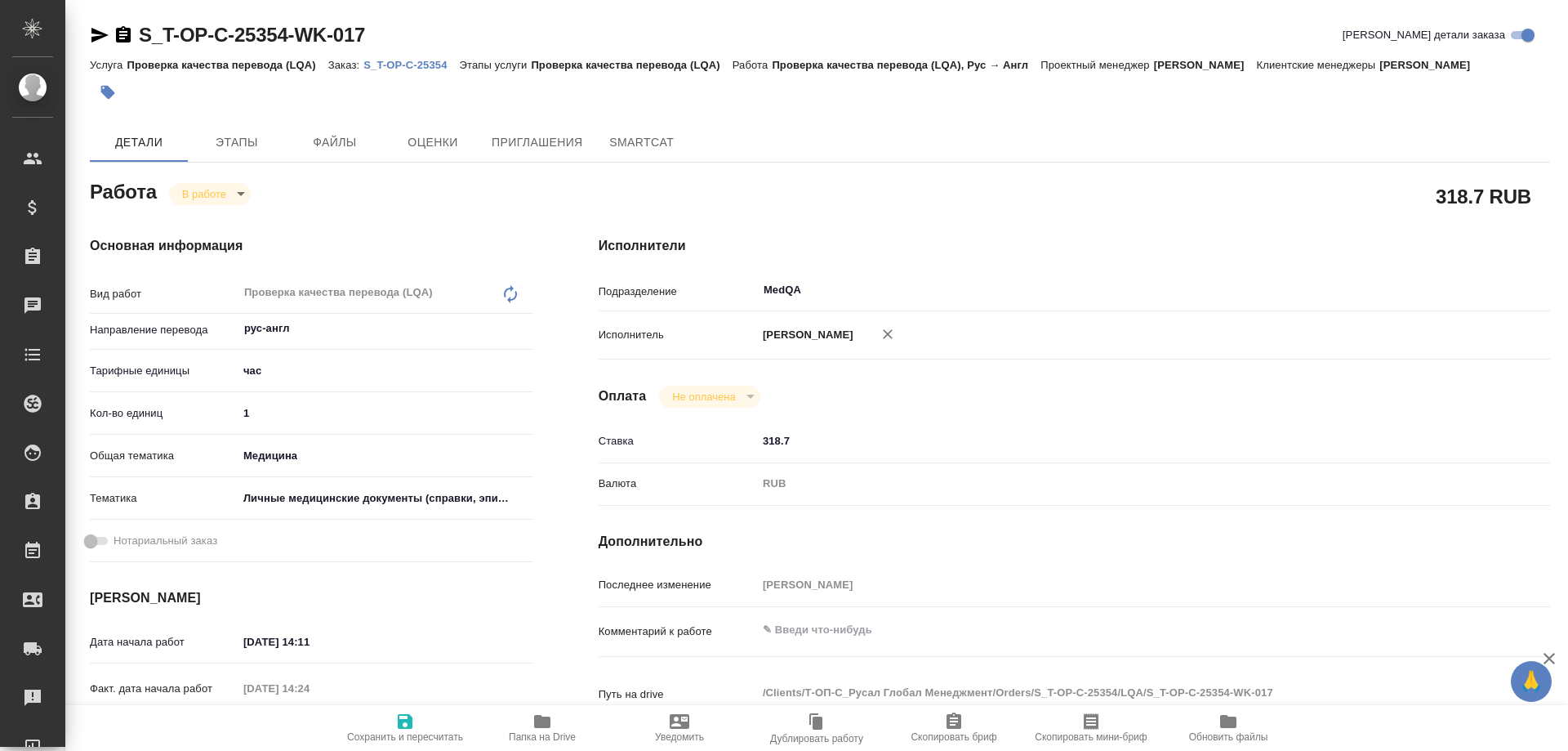
type textarea "x"
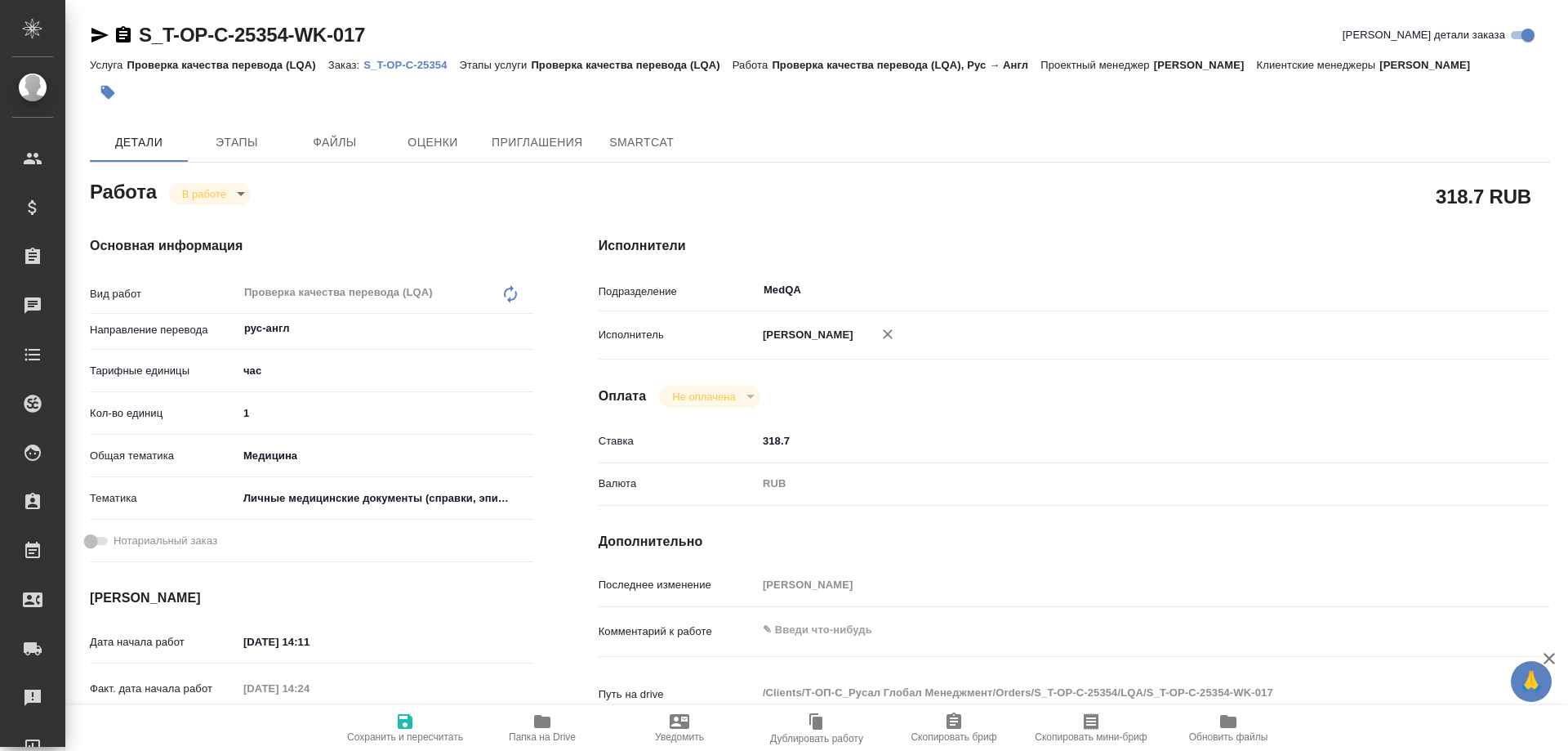
type textarea "x"
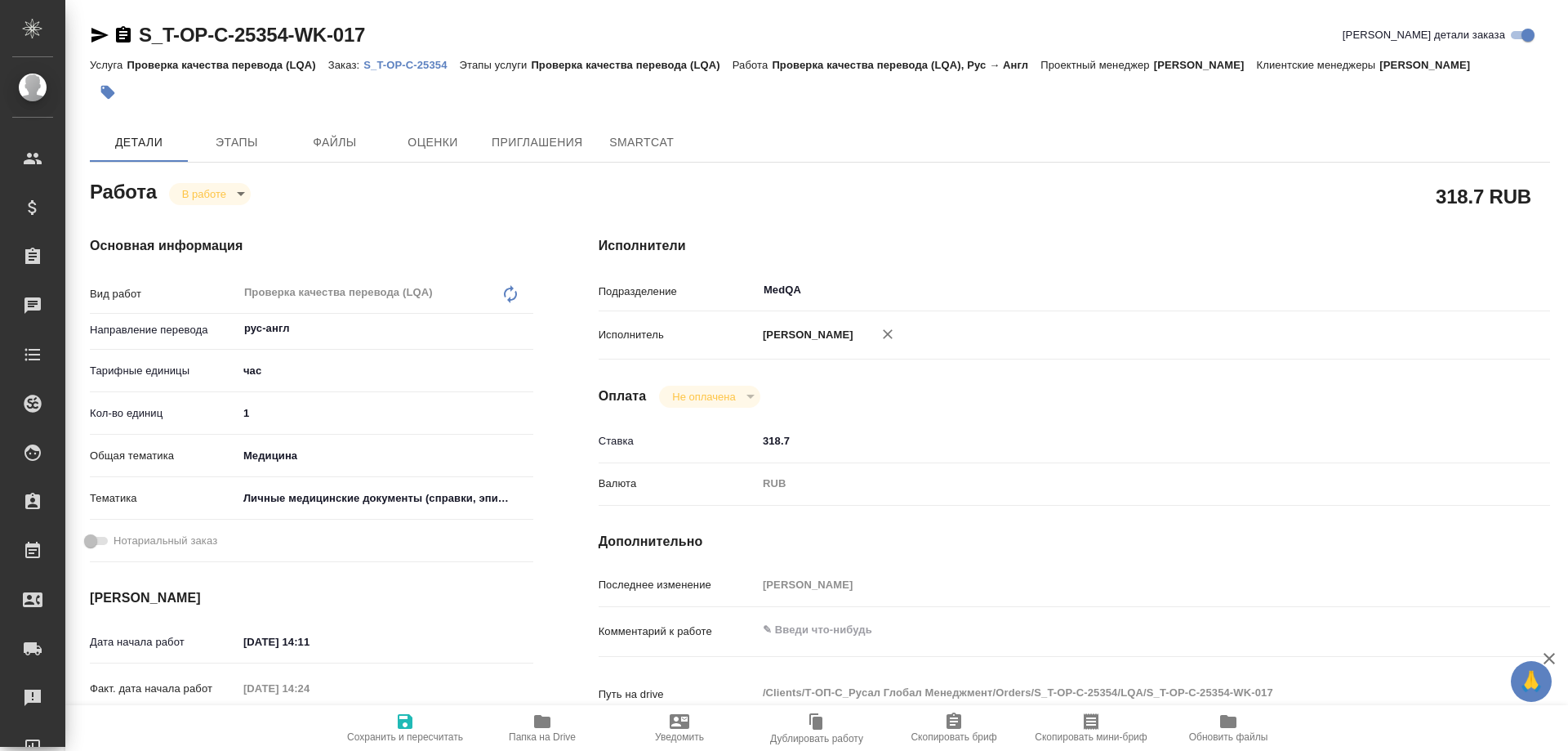
type textarea "x"
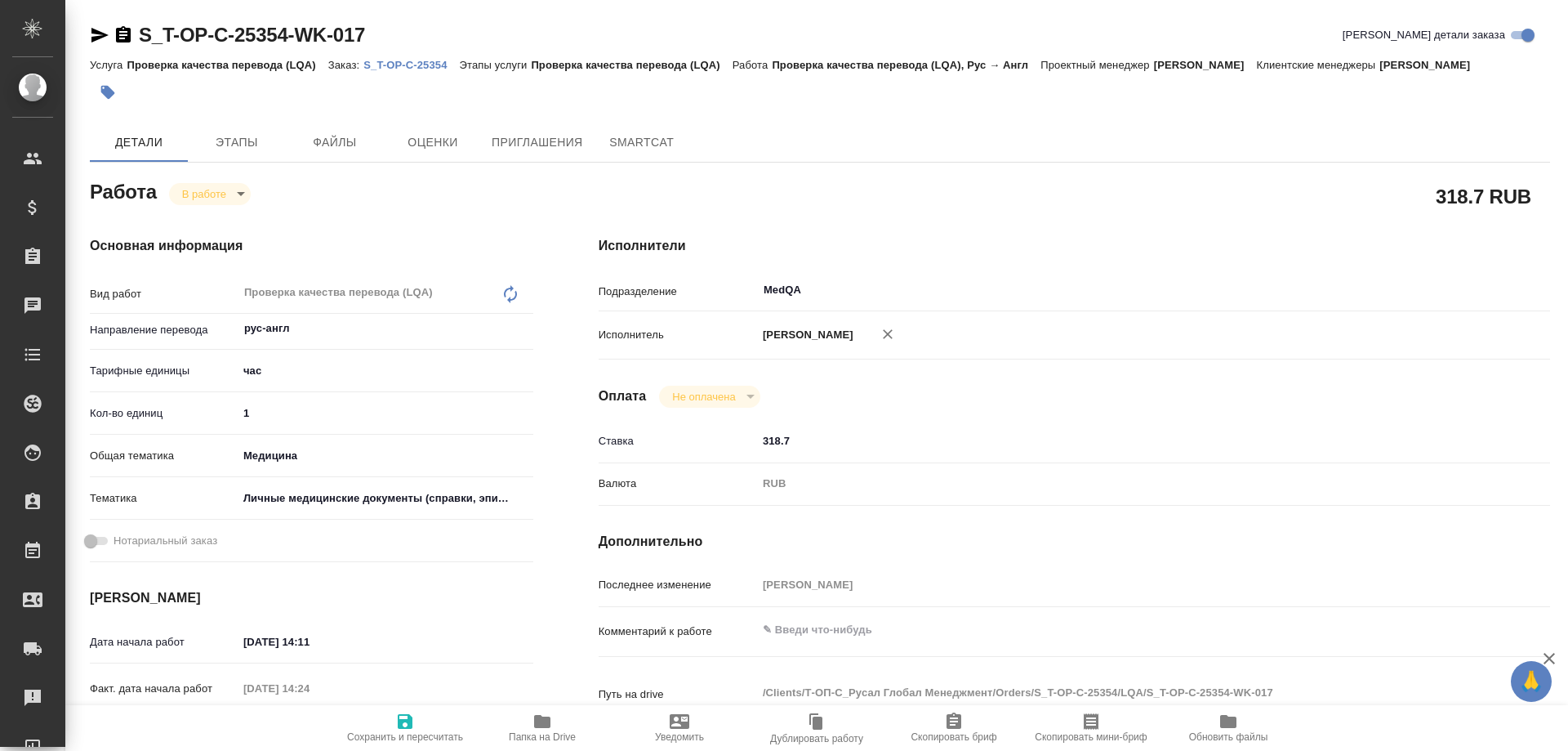
type textarea "x"
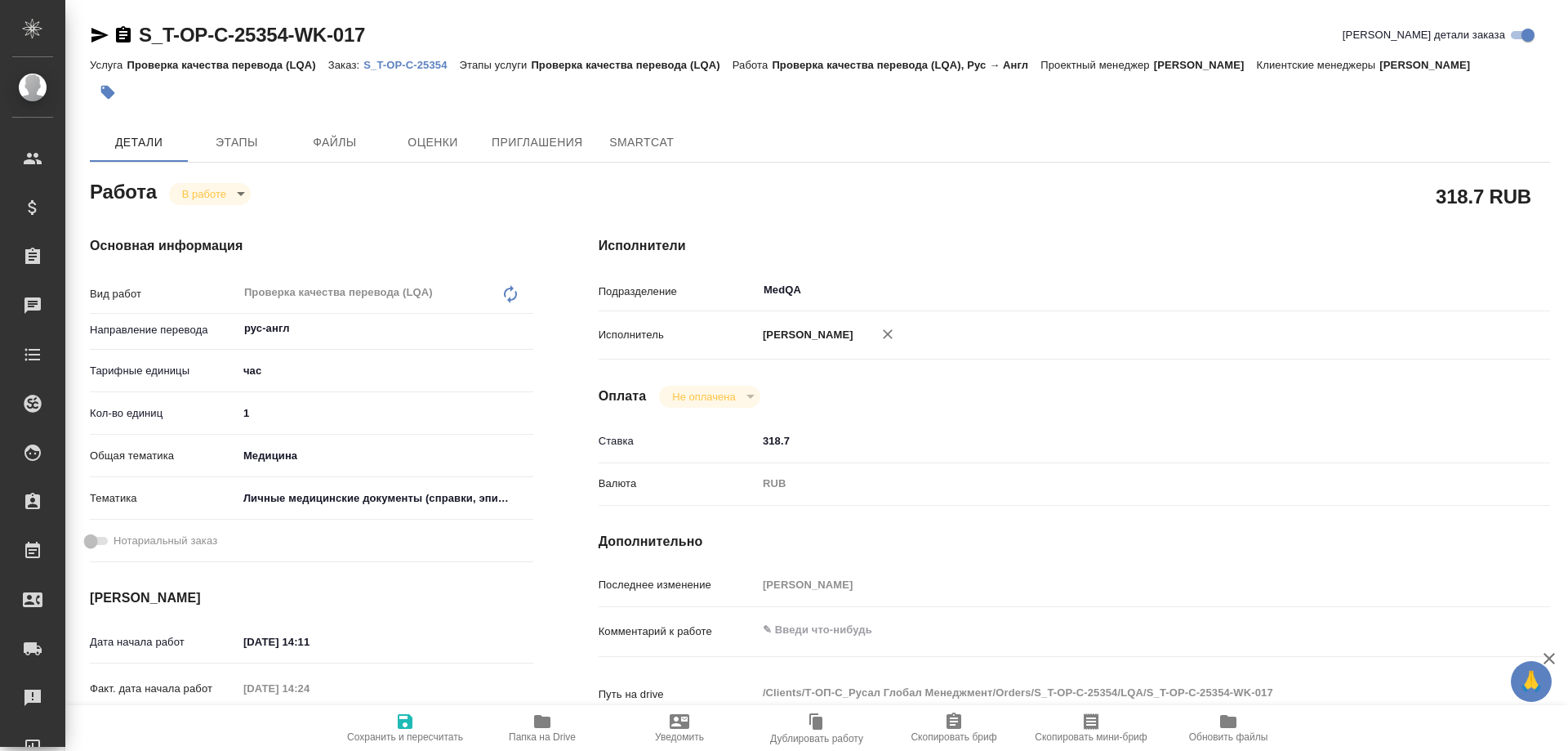
type textarea "x"
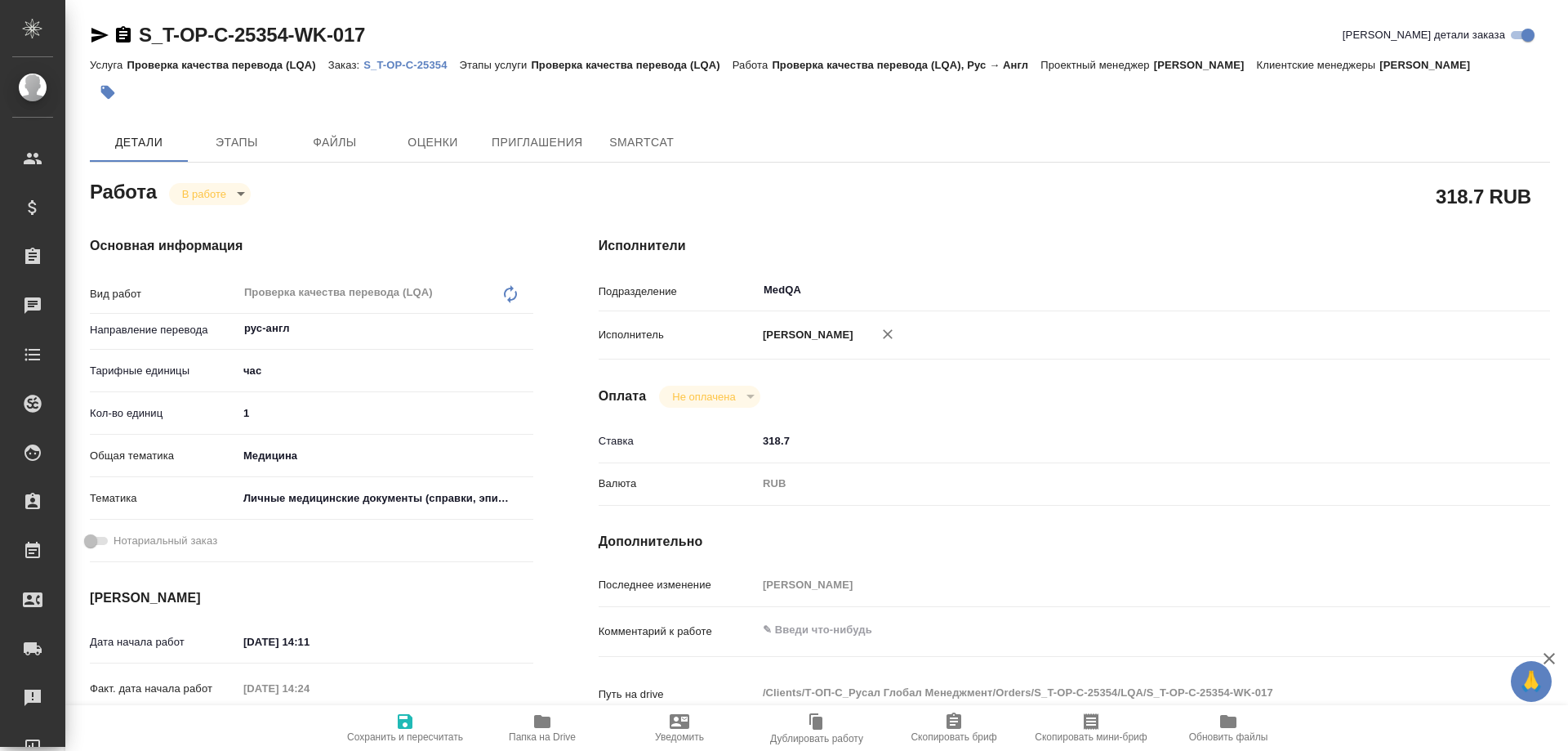
click at [554, 726] on span "Папка на Drive" at bounding box center [542, 728] width 117 height 31
type textarea "x"
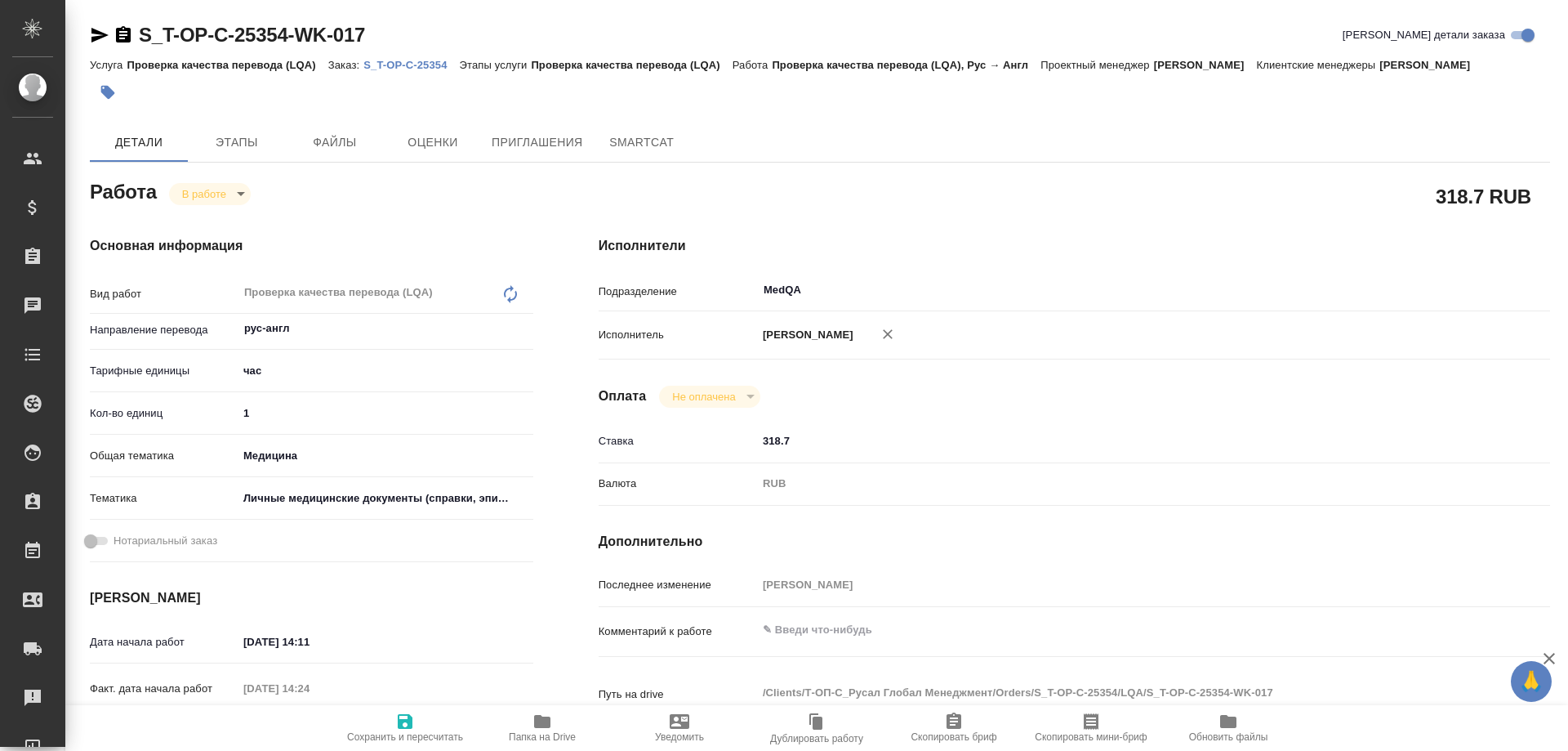
type textarea "x"
click at [554, 726] on span "Папка на Drive" at bounding box center [542, 728] width 117 height 31
type textarea "x"
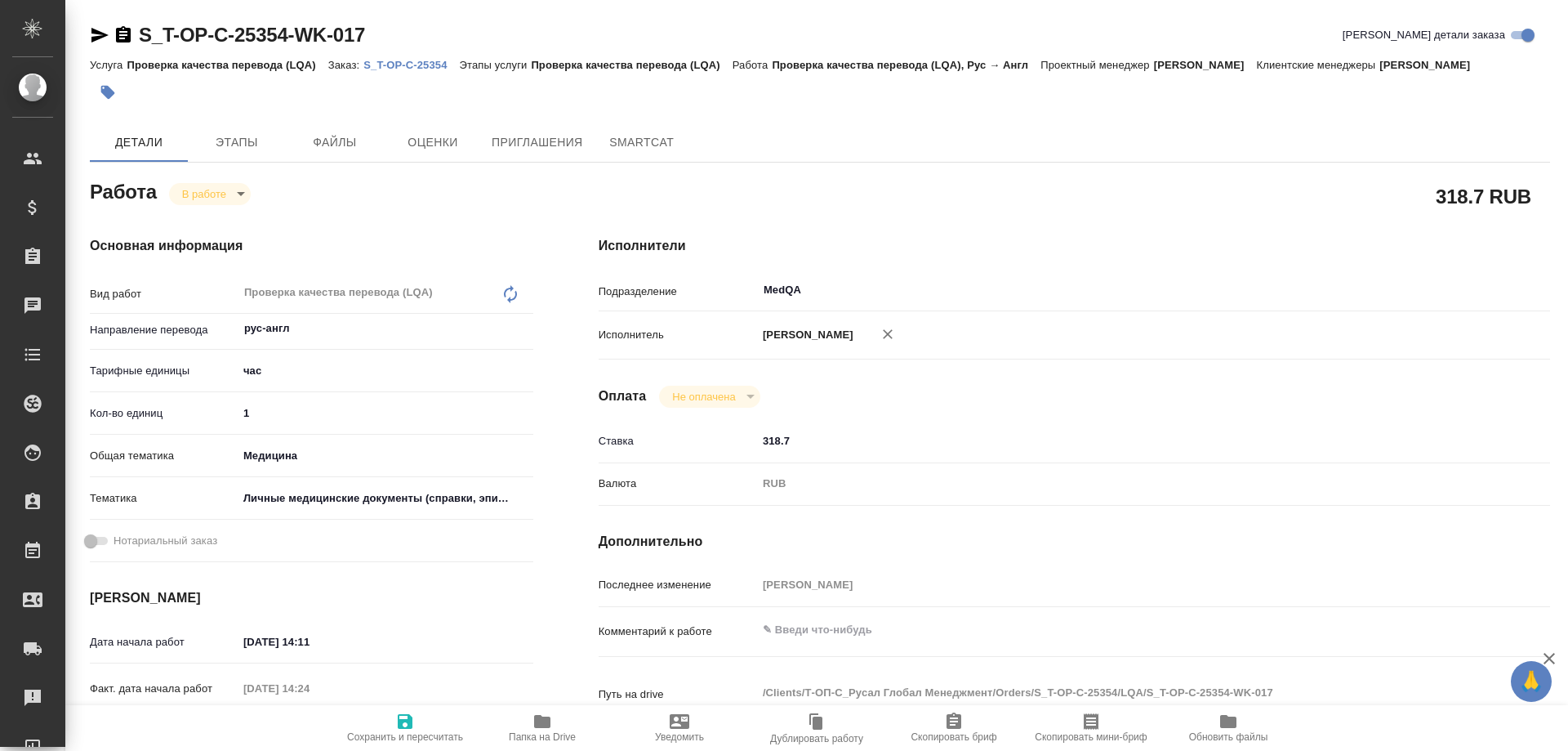
type textarea "x"
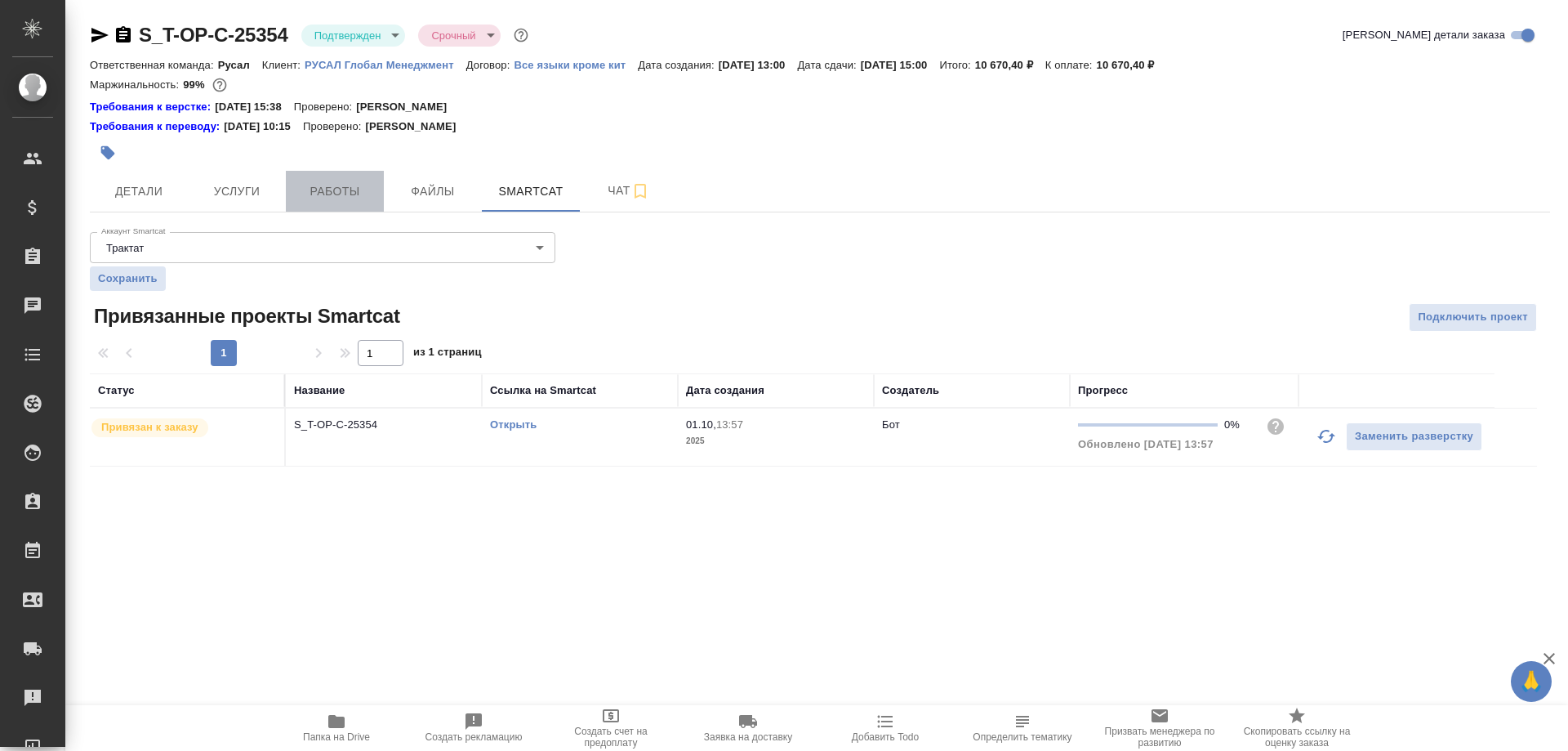
click at [345, 189] on span "Работы" at bounding box center [335, 191] width 78 height 20
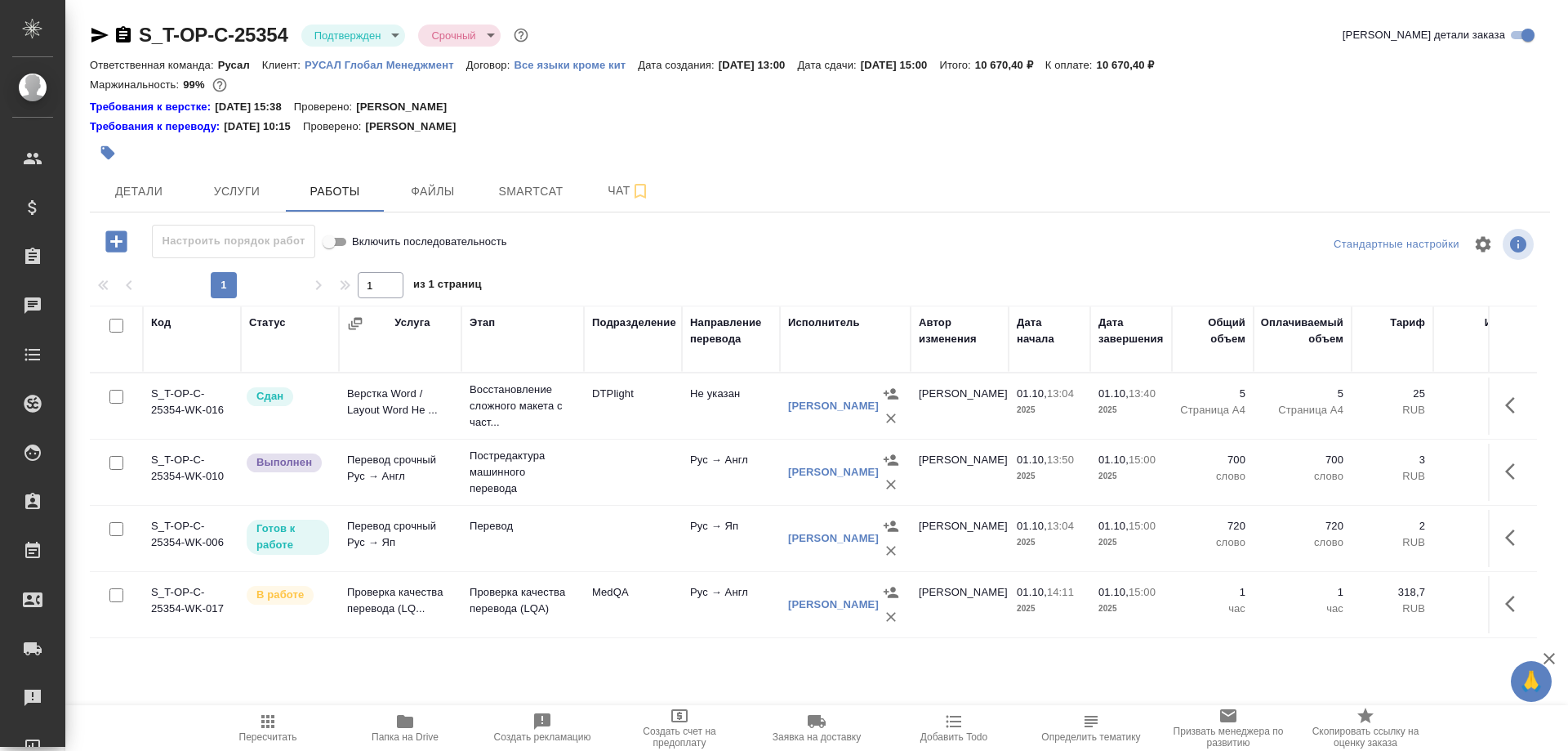
click at [367, 595] on td "Проверка качества перевода (LQ..." at bounding box center [400, 605] width 123 height 57
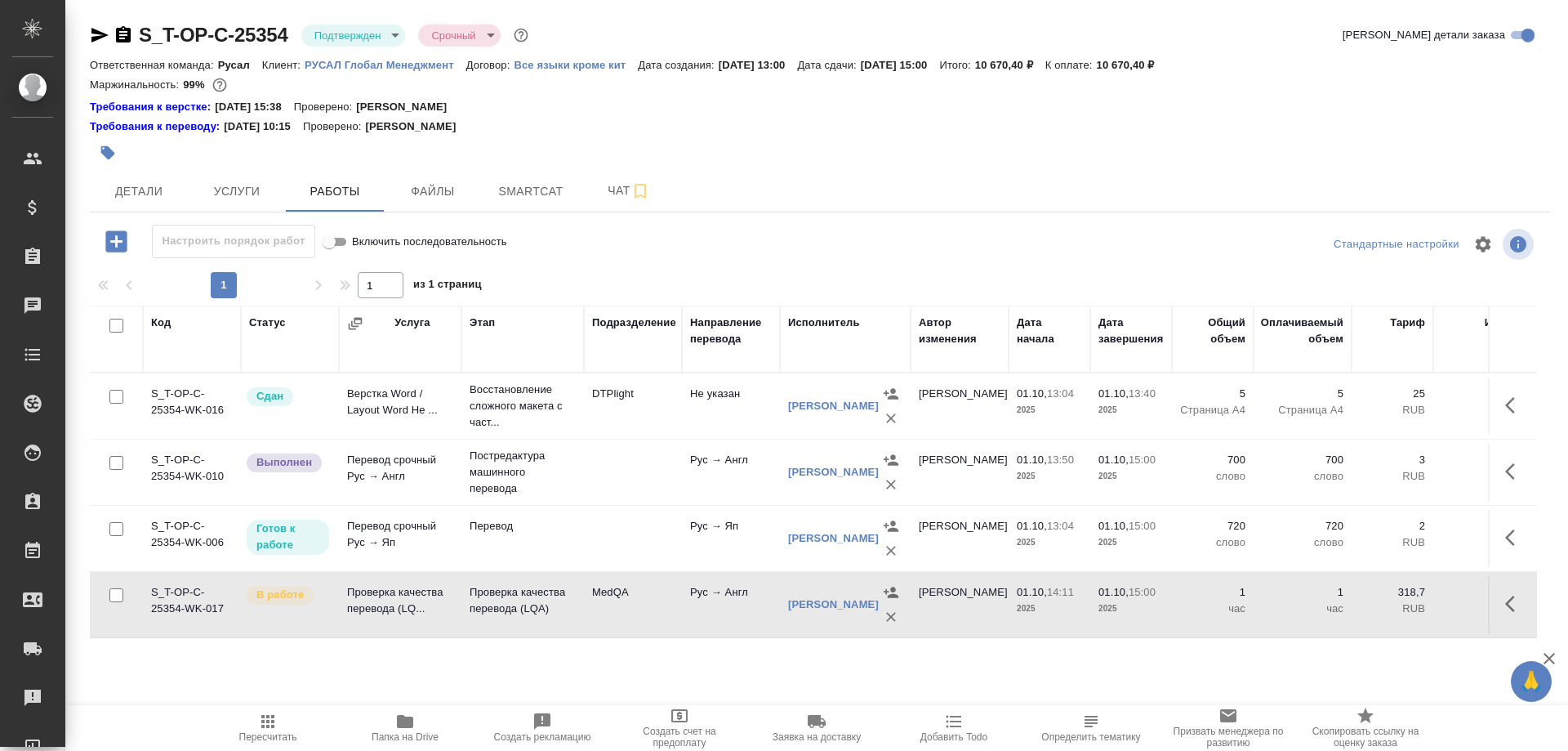
click at [367, 595] on td "Проверка качества перевода (LQ..." at bounding box center [400, 605] width 123 height 57
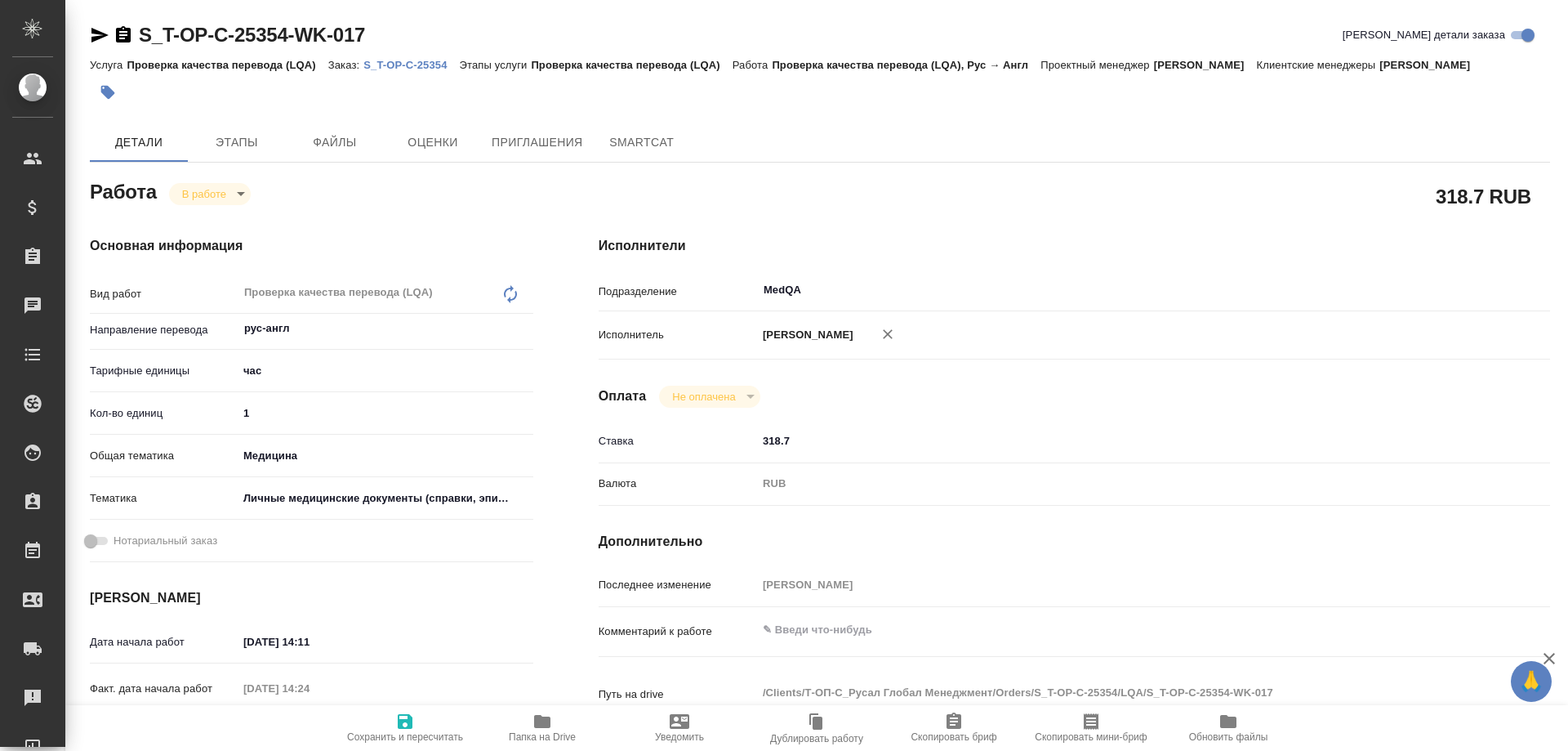
type textarea "x"
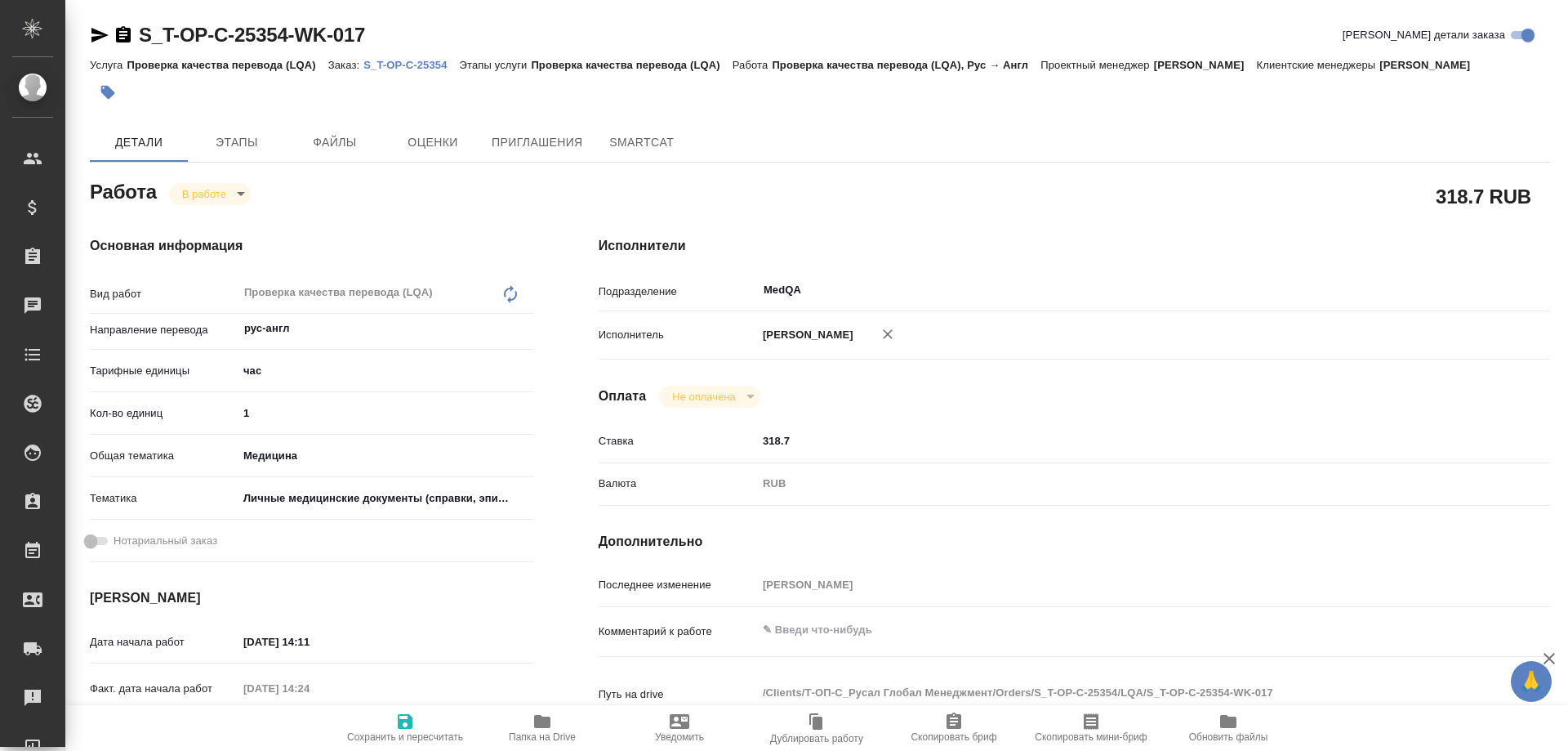
type textarea "x"
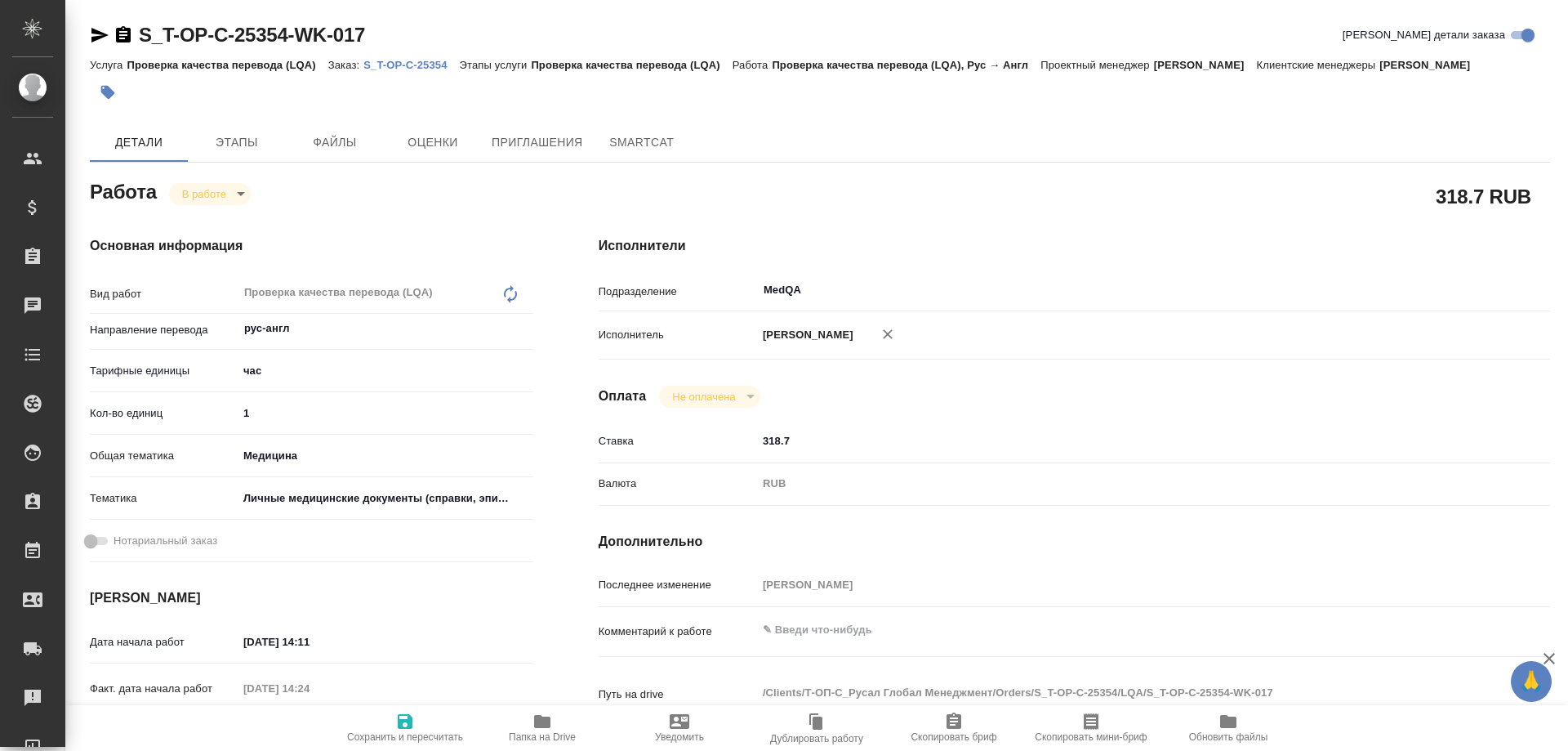
type textarea "x"
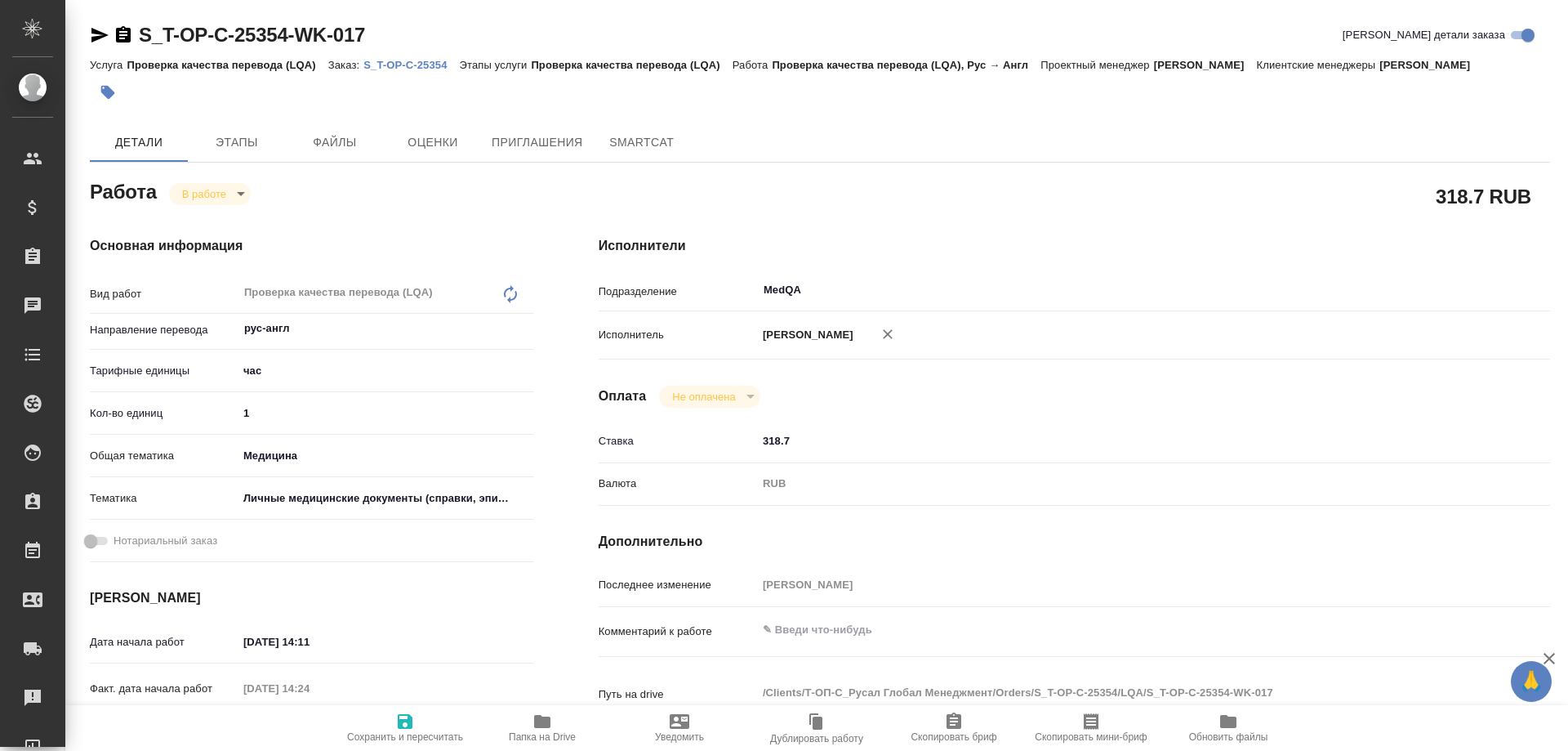
type textarea "x"
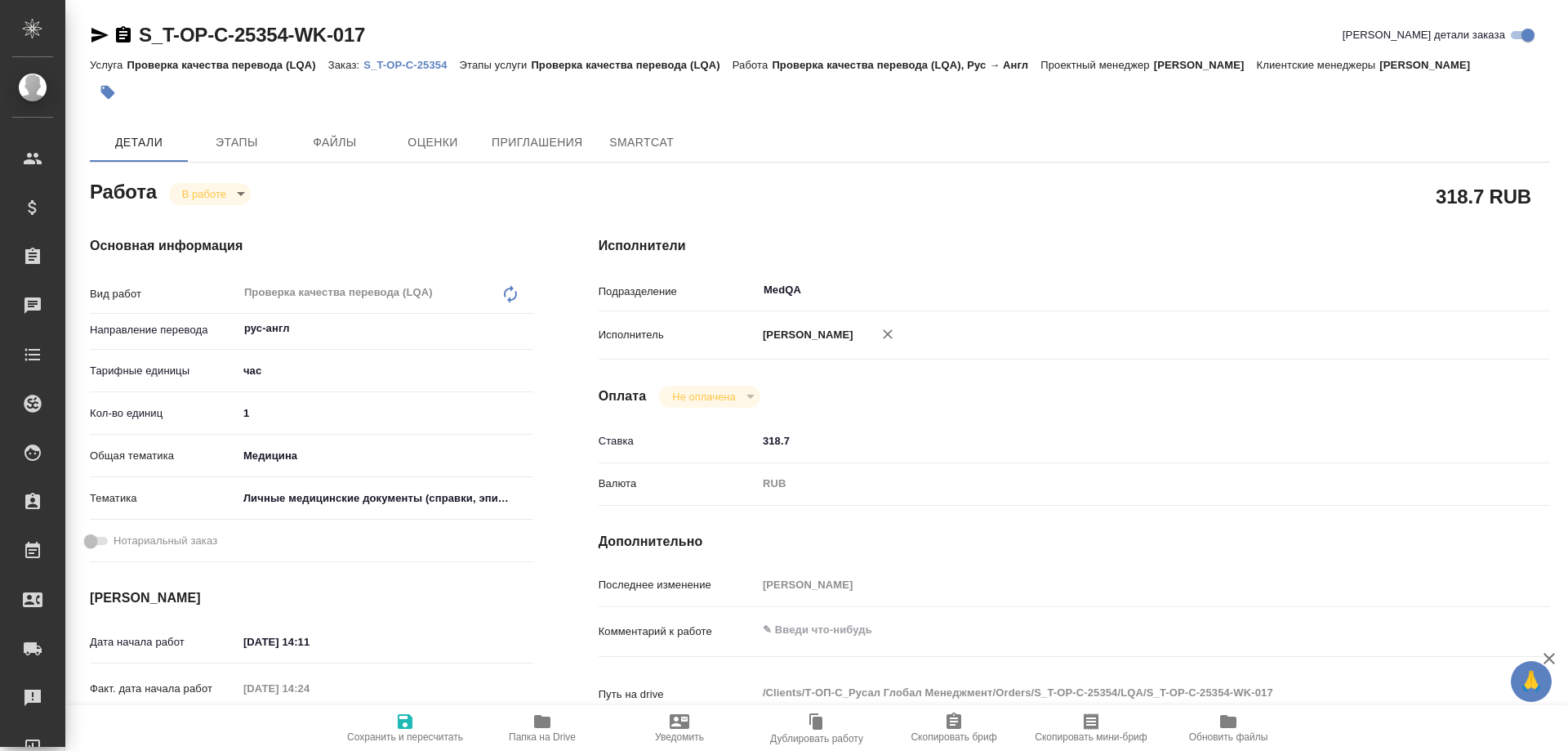
type textarea "x"
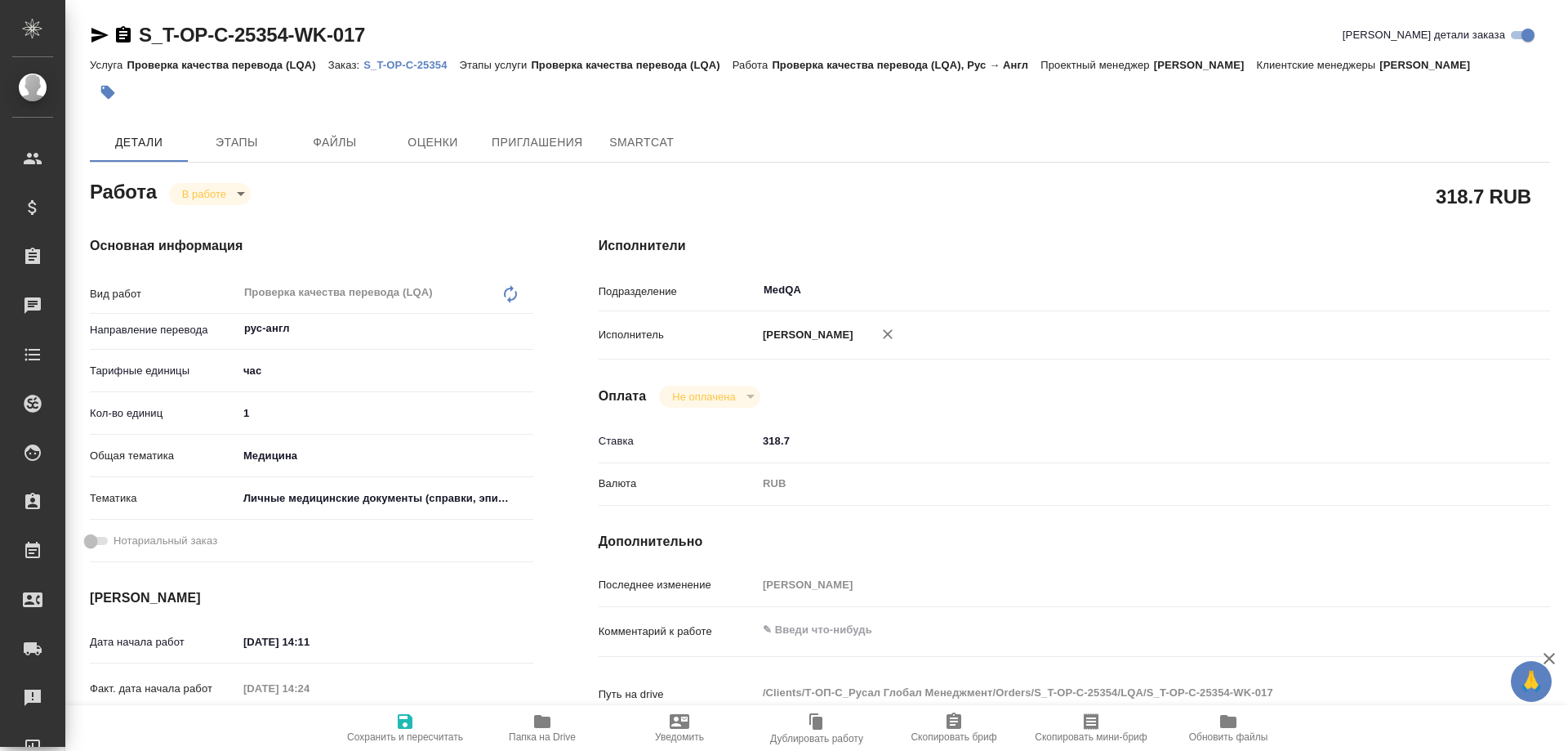
type textarea "x"
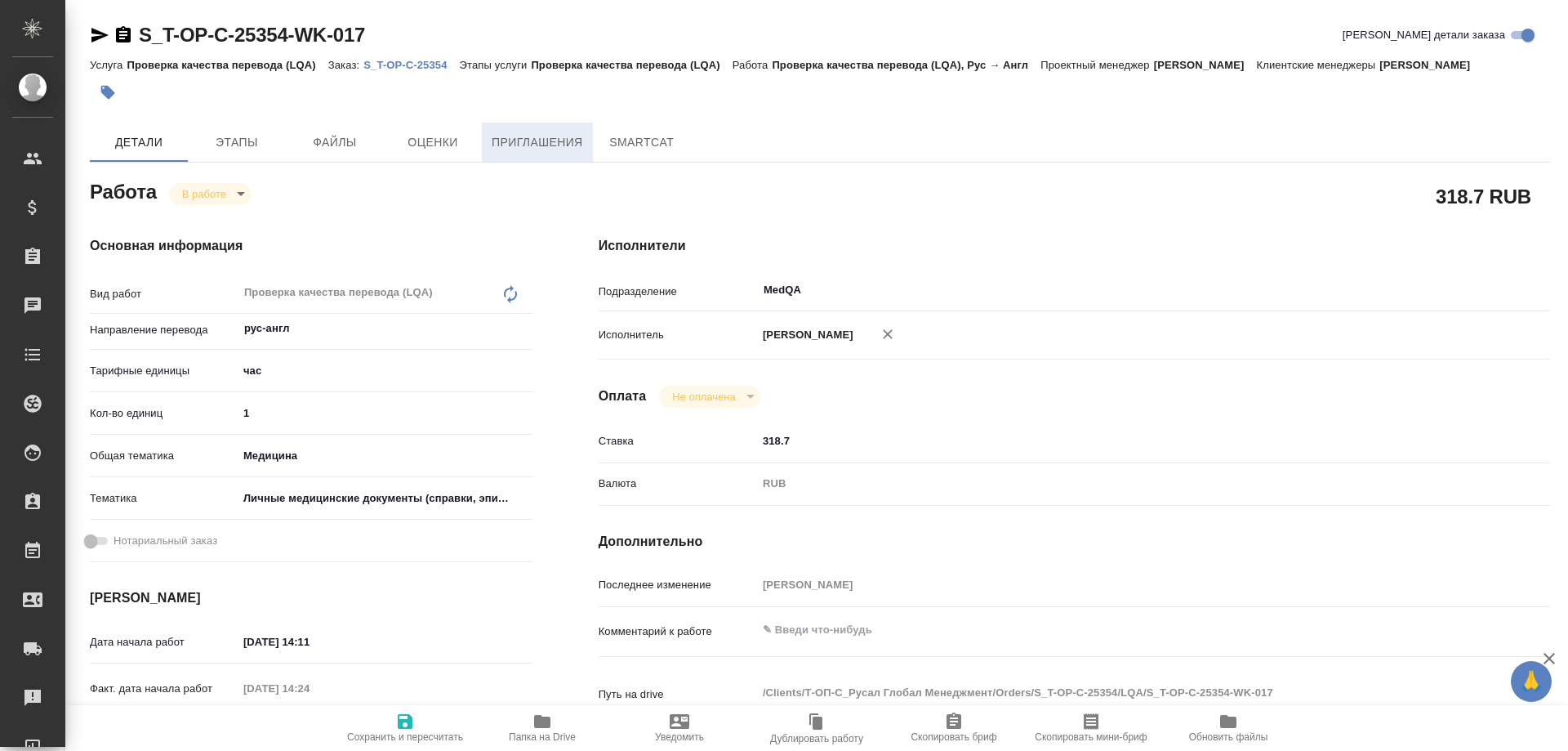
type textarea "x"
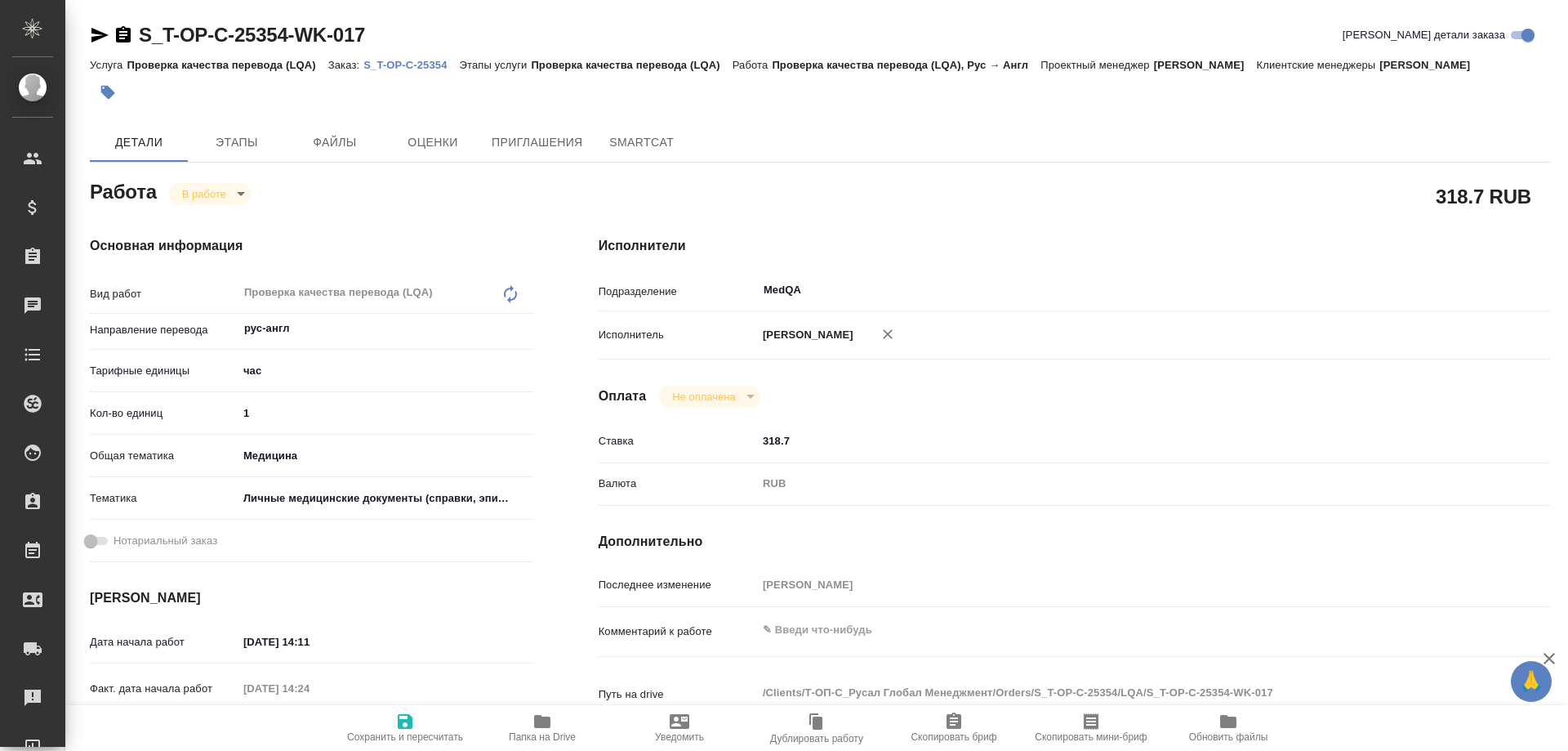
type textarea "x"
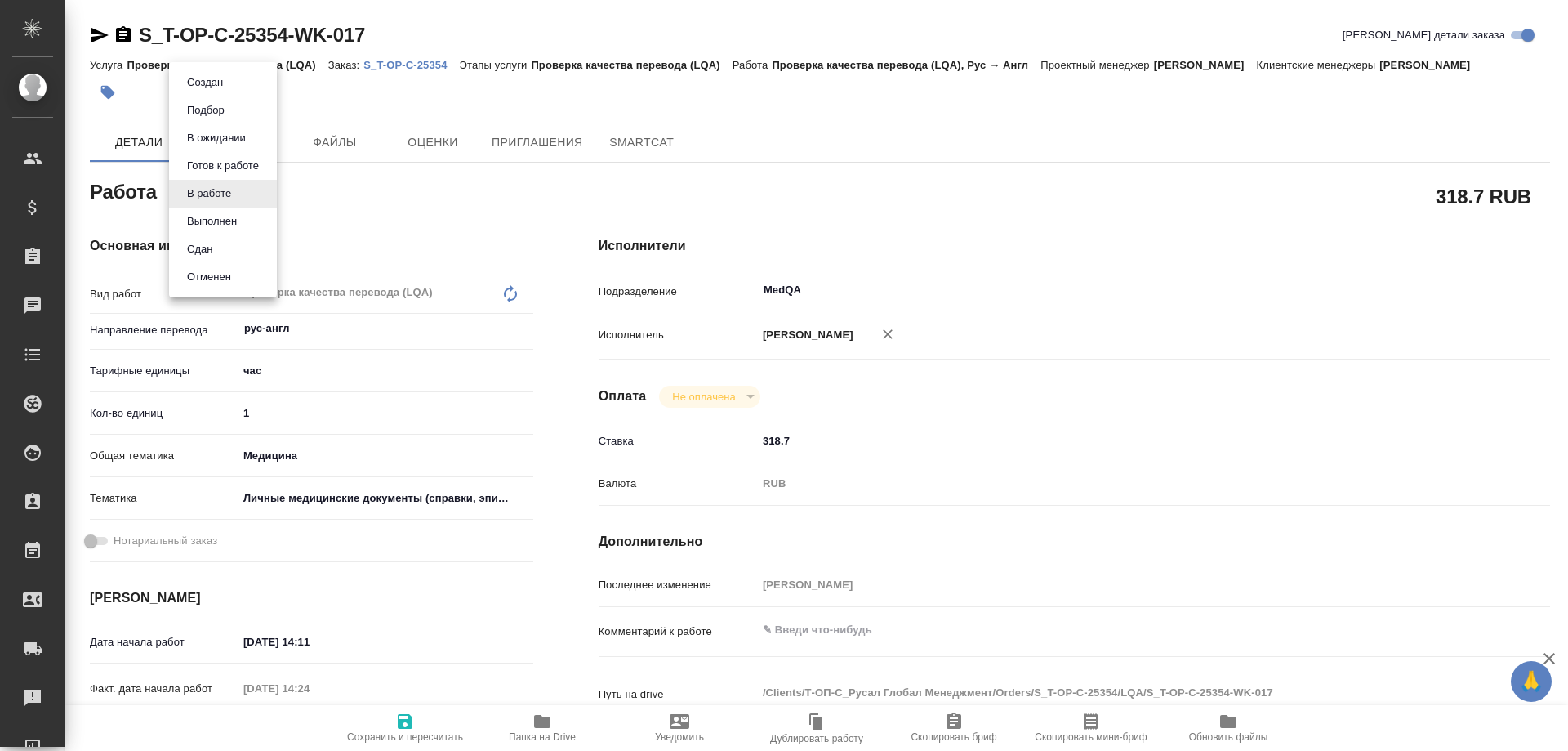
click at [195, 187] on body "🙏 .cls-1 fill:#fff; AWATERA Solovyova Elena Клиенты Спецификации Заказы 0 Чаты …" at bounding box center [784, 375] width 1568 height 751
click at [198, 245] on button "Сдан" at bounding box center [199, 249] width 35 height 18
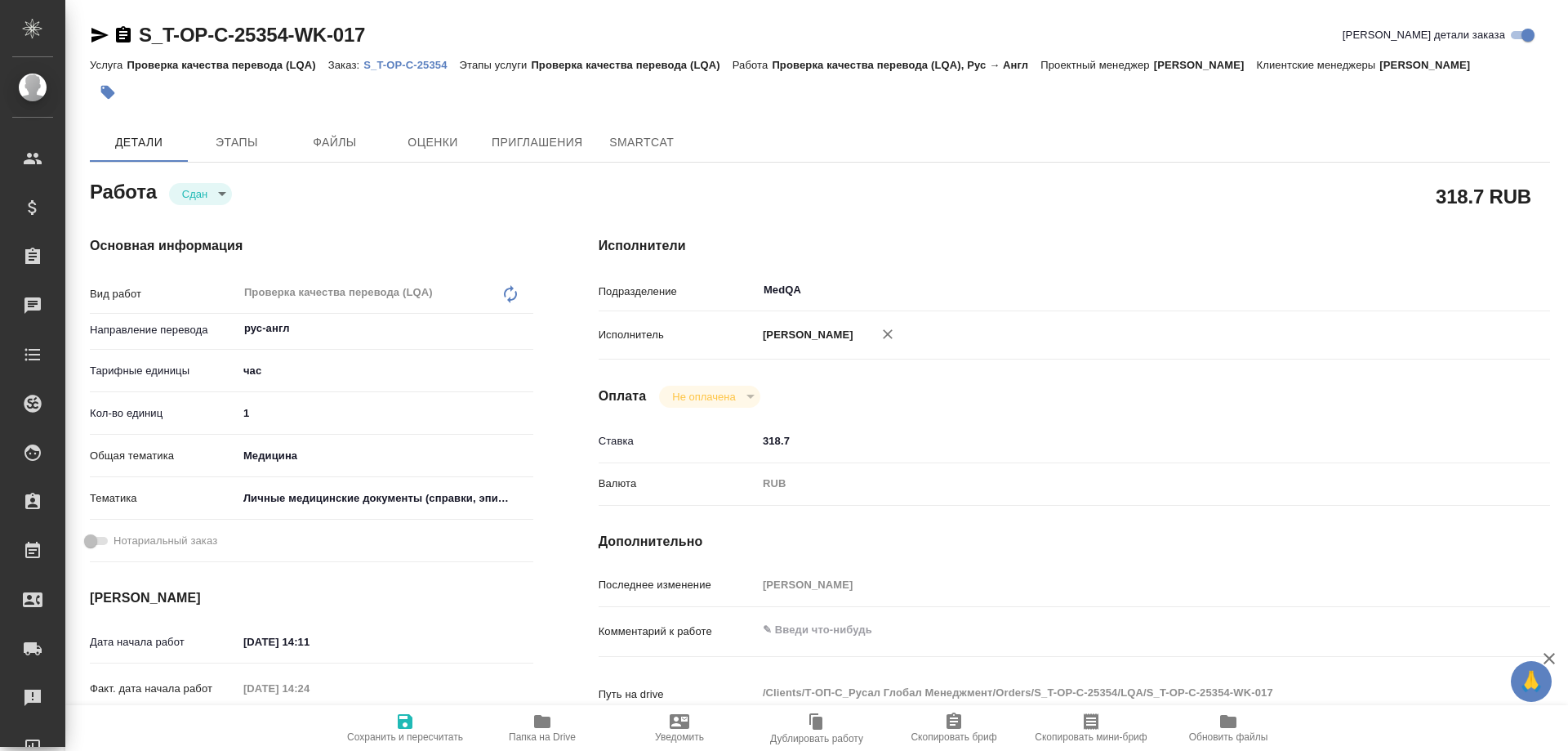
type textarea "x"
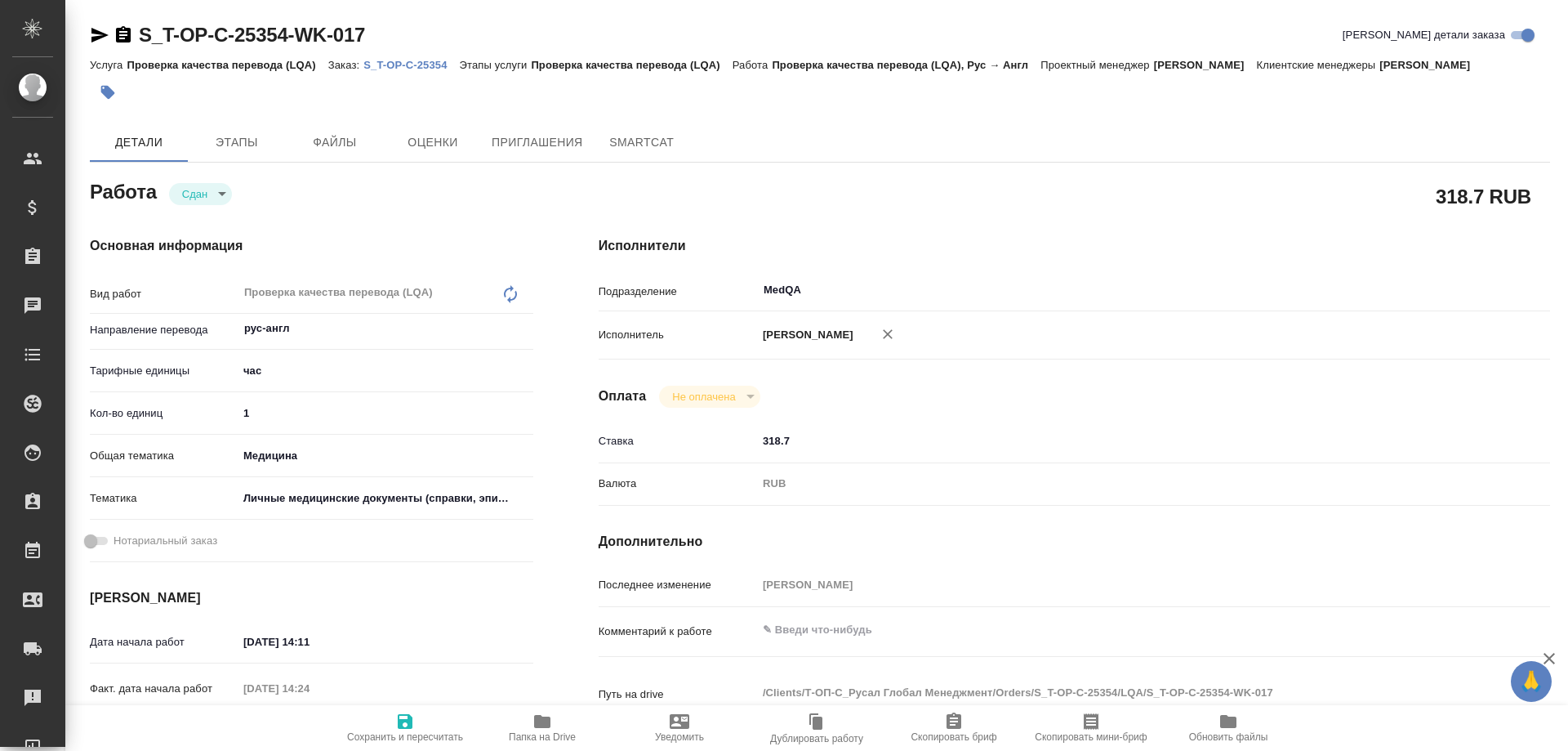
type textarea "x"
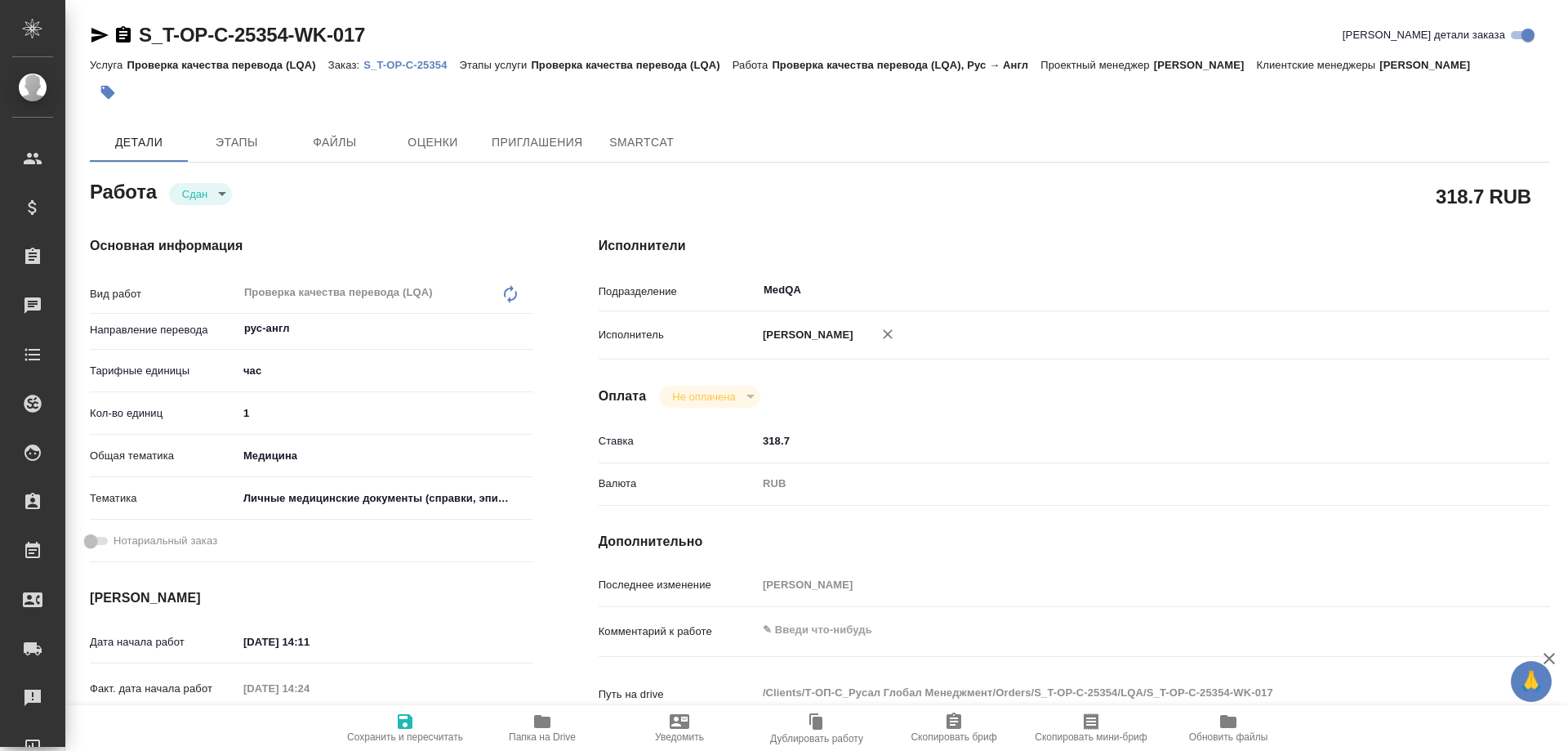
type textarea "x"
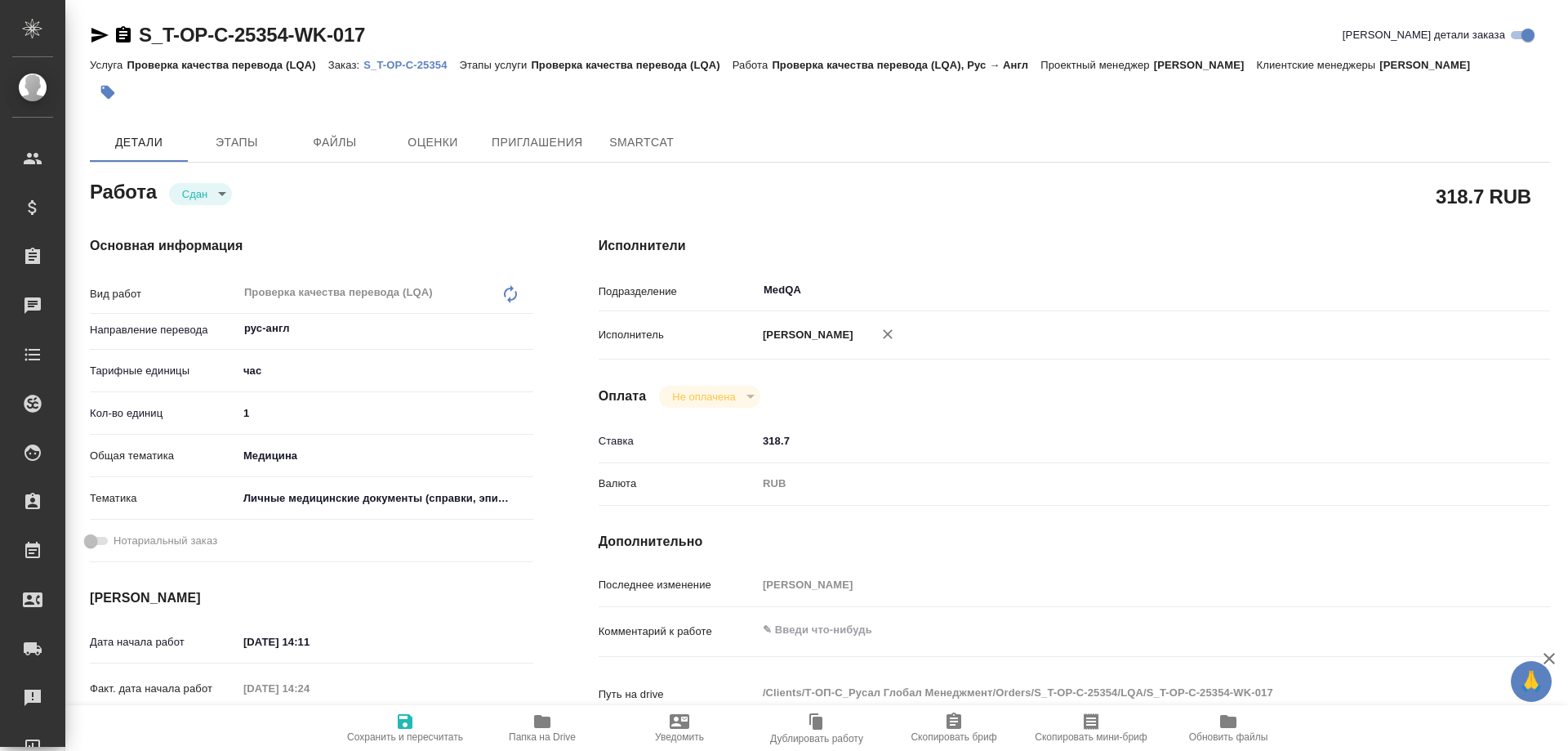
type textarea "x"
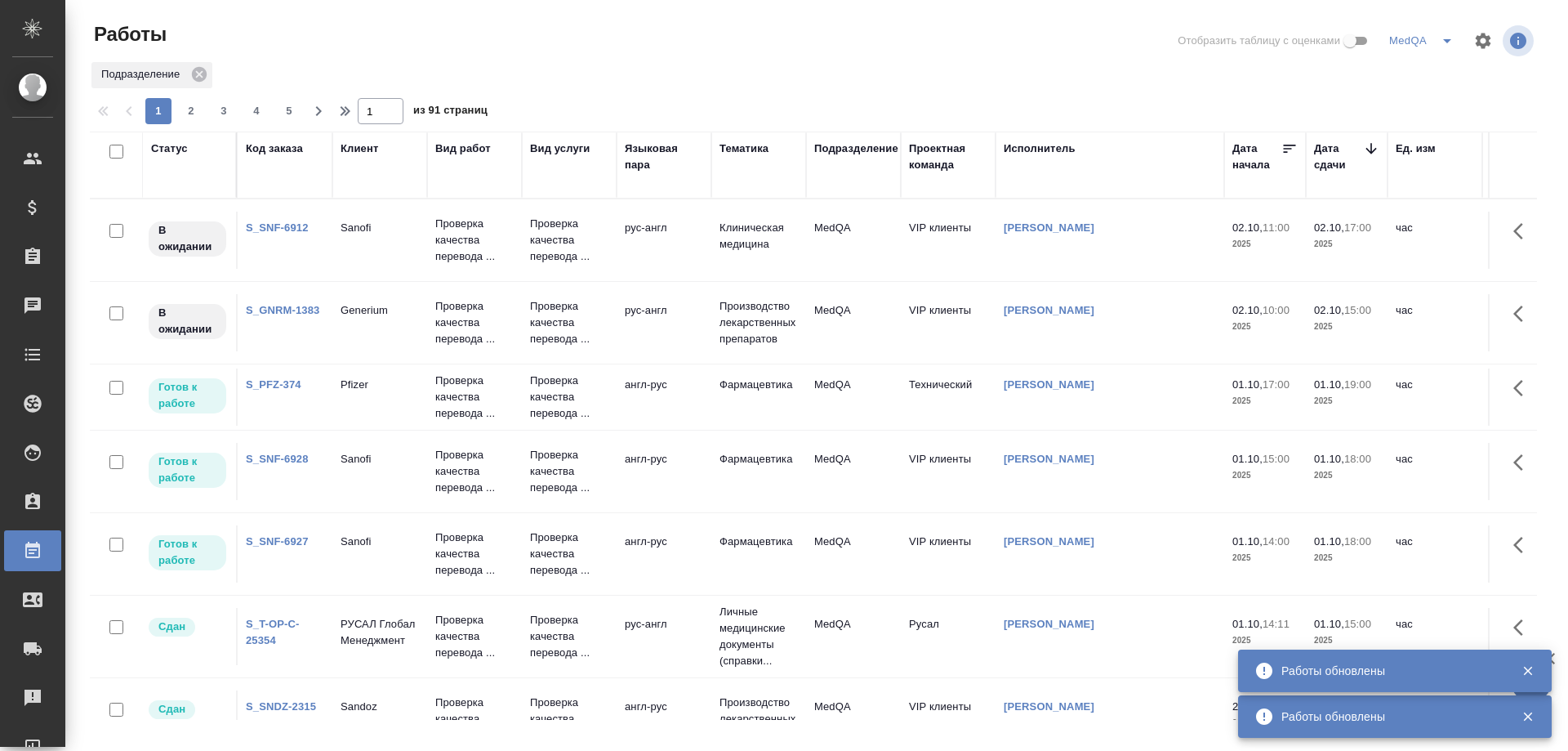
click at [273, 152] on div "Код заказа" at bounding box center [275, 148] width 57 height 17
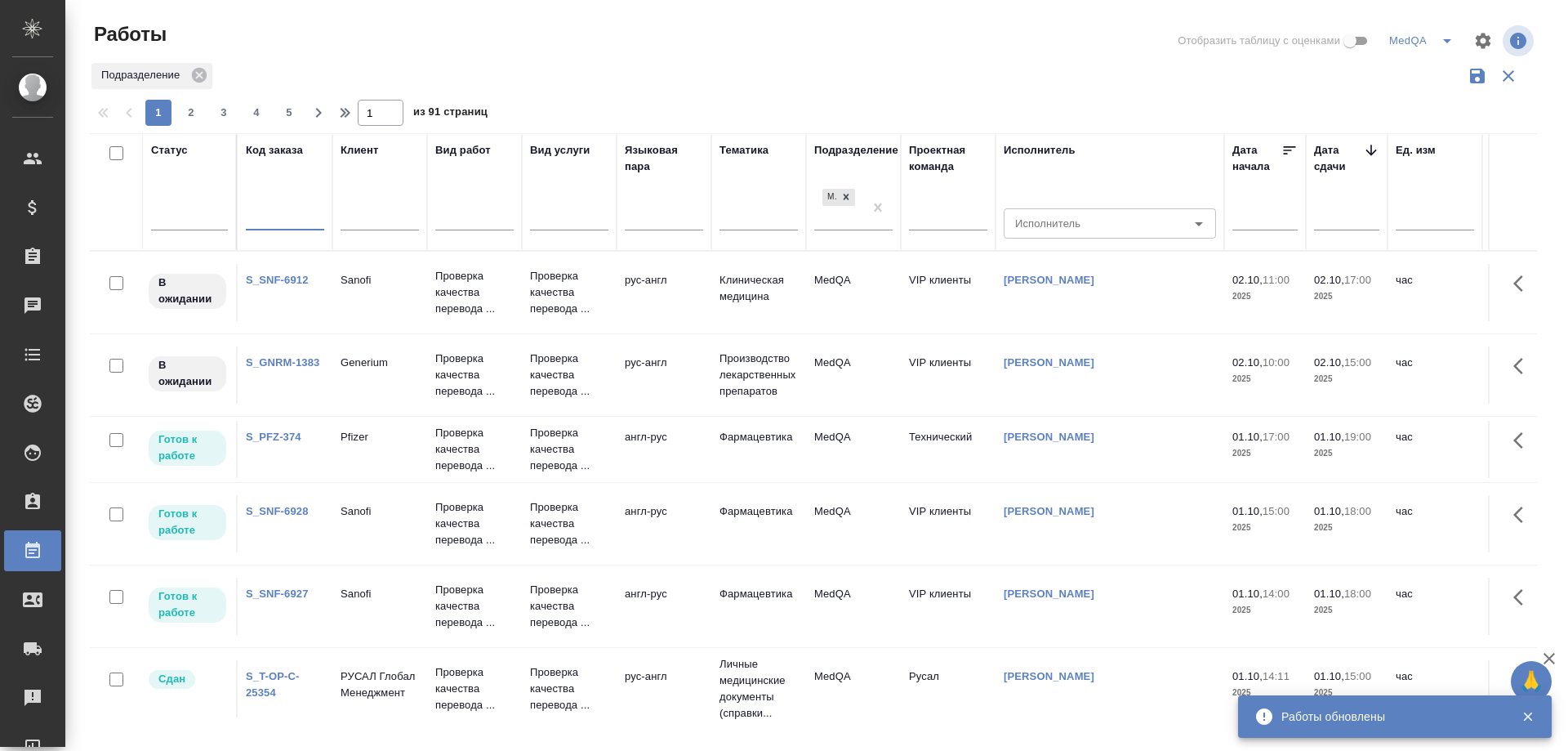
click at [280, 222] on input "text" at bounding box center [285, 218] width 78 height 20
paste input "S_SMNS-ZDR-82"
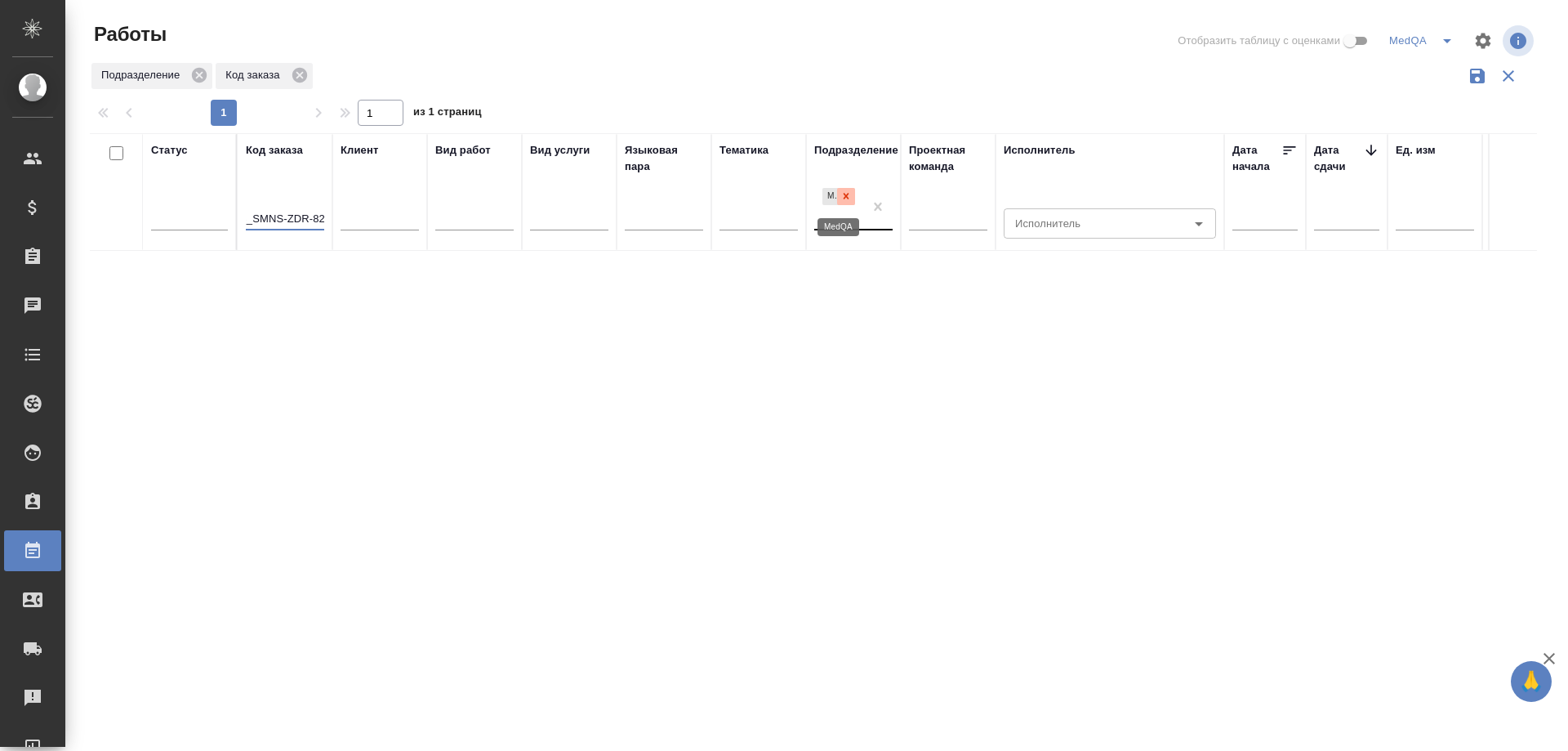
click at [849, 191] on icon at bounding box center [846, 196] width 11 height 11
type input "S_SMNS-ZDR-82"
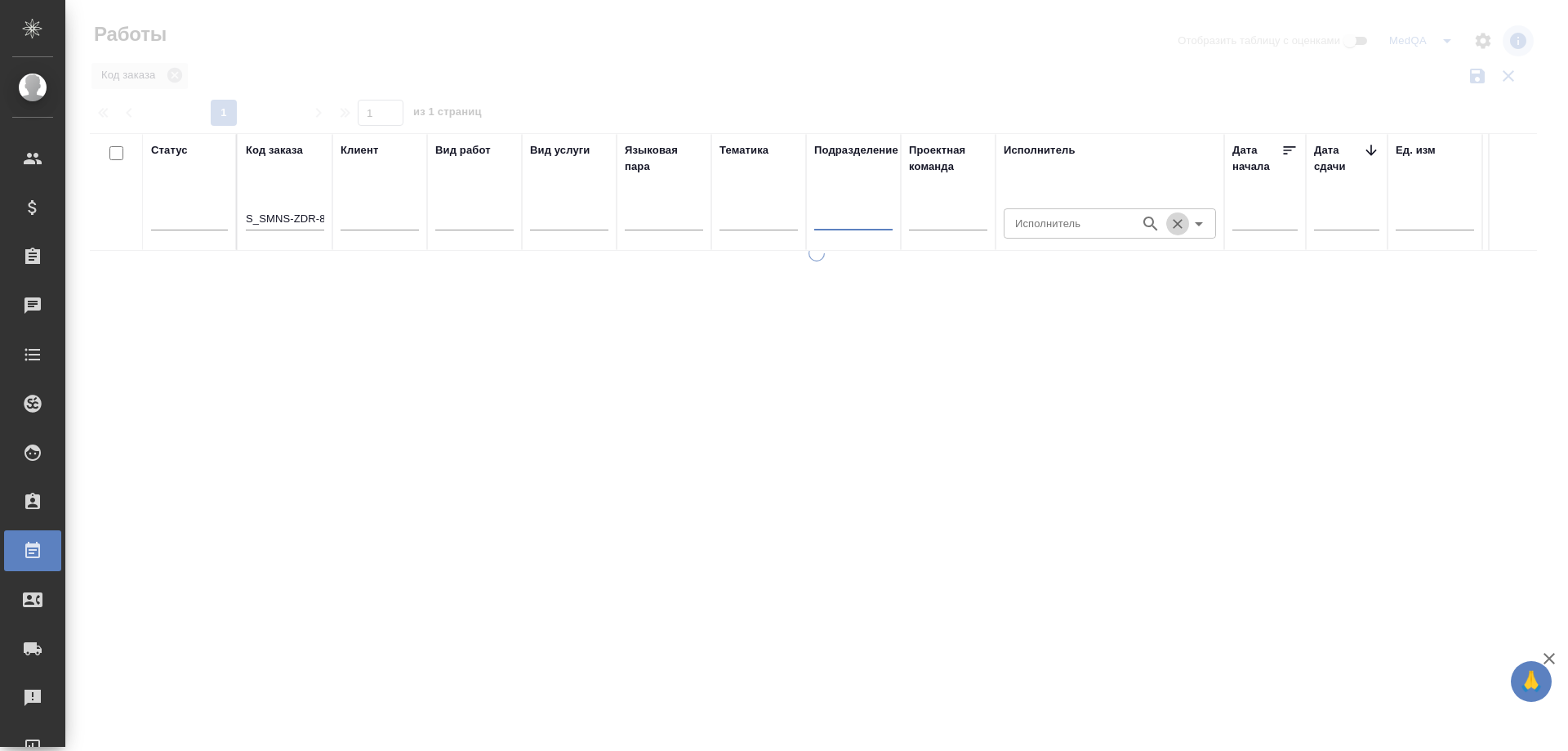
click at [1172, 226] on icon "Очистить" at bounding box center [1177, 224] width 17 height 17
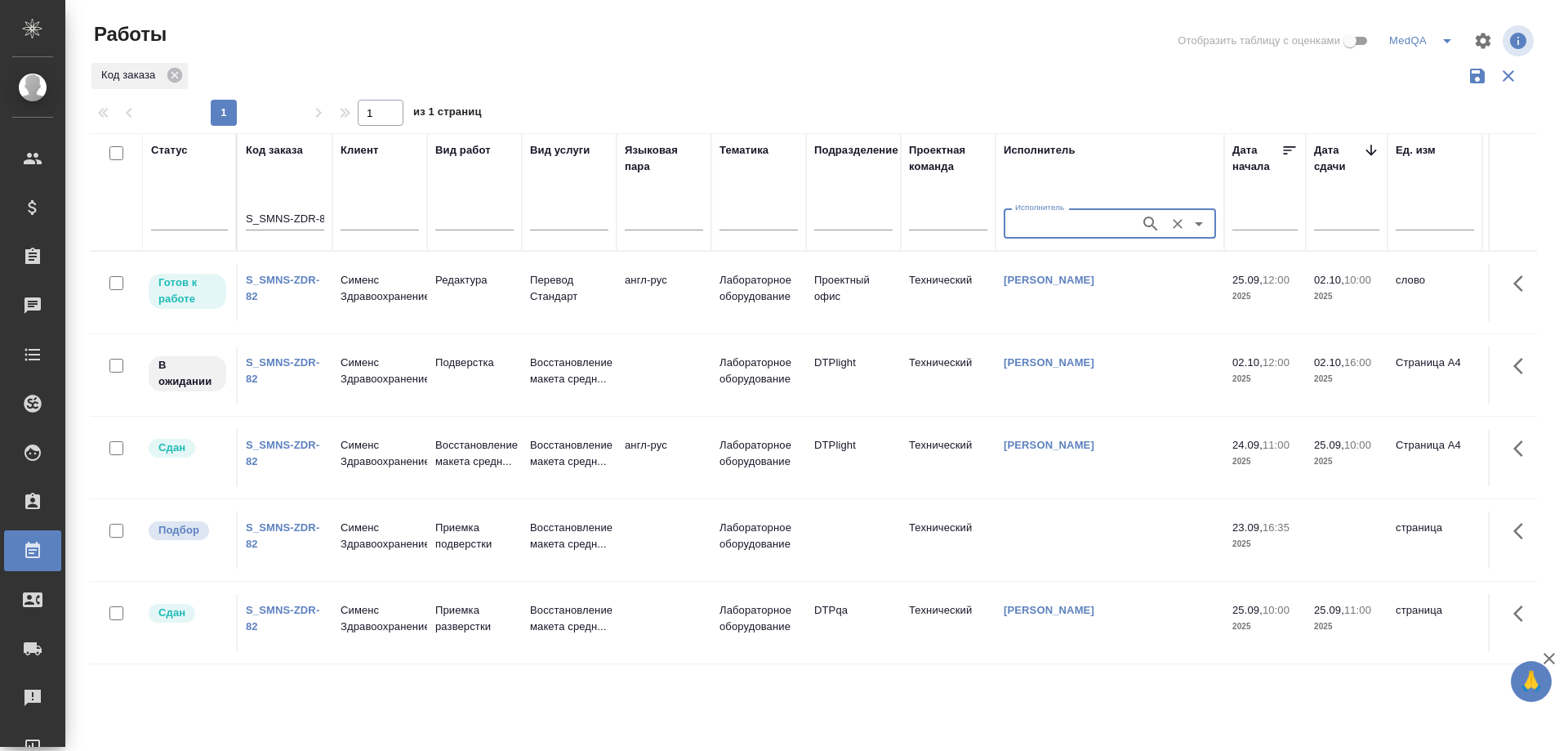
click at [260, 283] on link "S_SMNS-ZDR-82" at bounding box center [283, 287] width 73 height 29
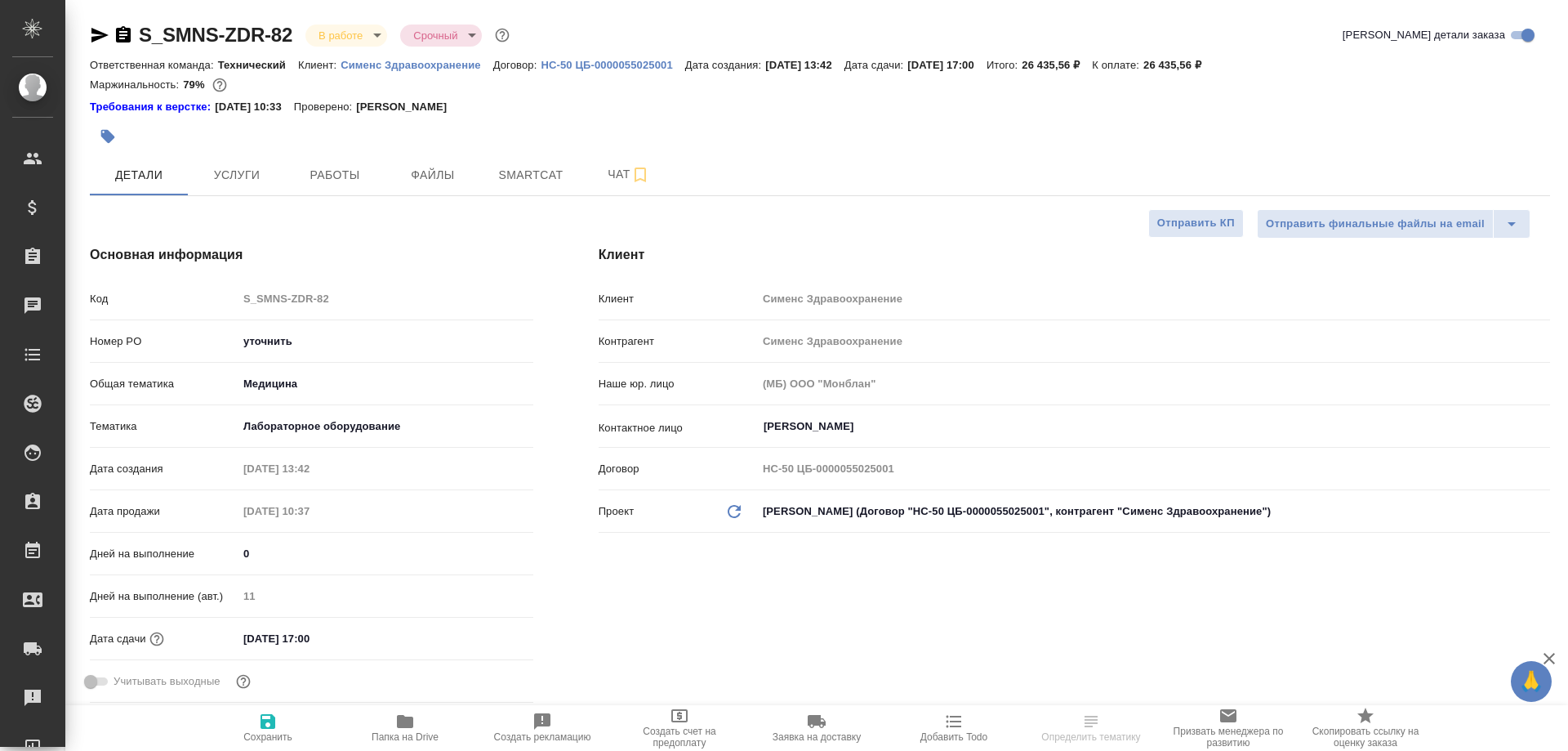
select select "RU"
type textarea "x"
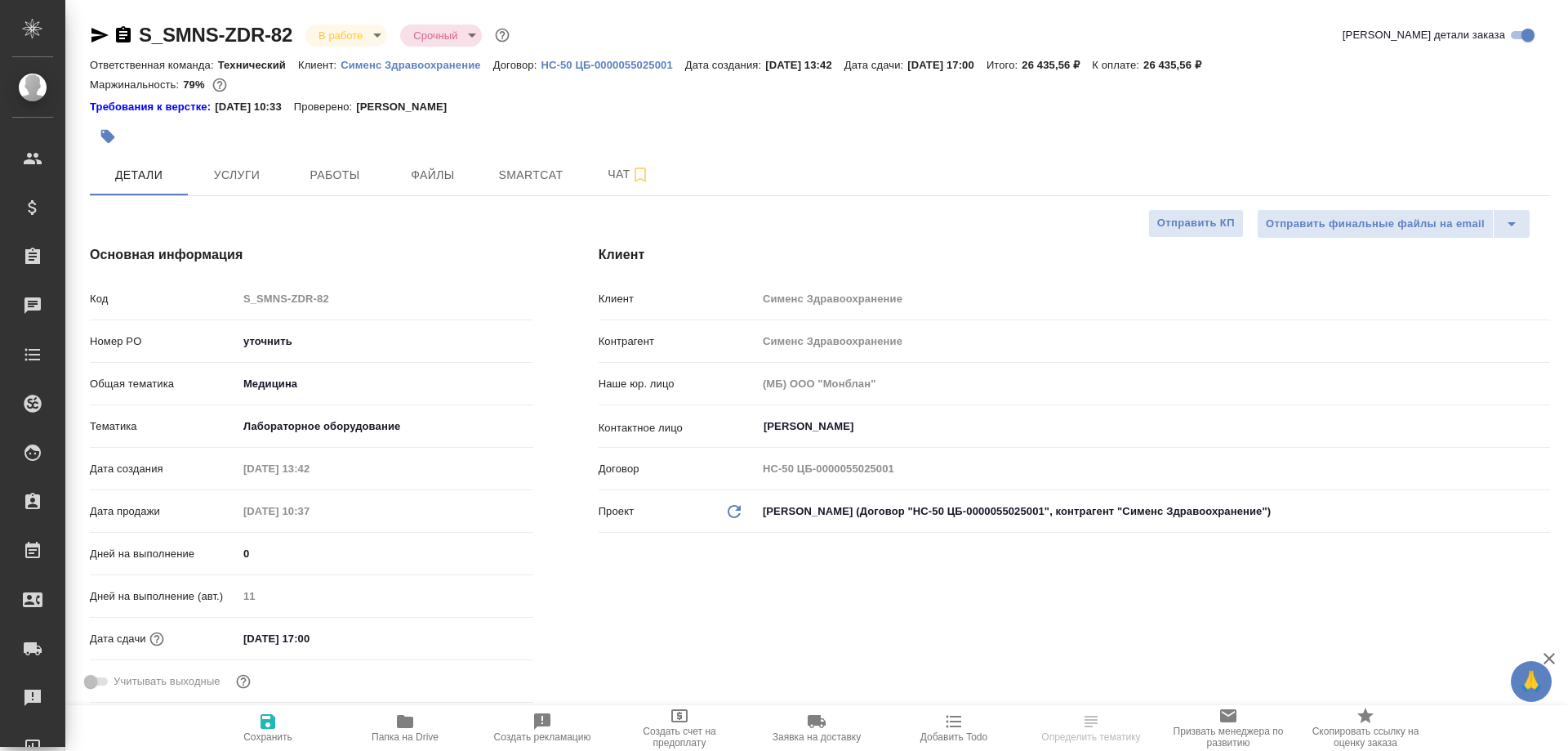
type textarea "x"
type input "[PERSON_NAME]"
type input "Павлова Антонина a.pavlova"
type textarea "x"
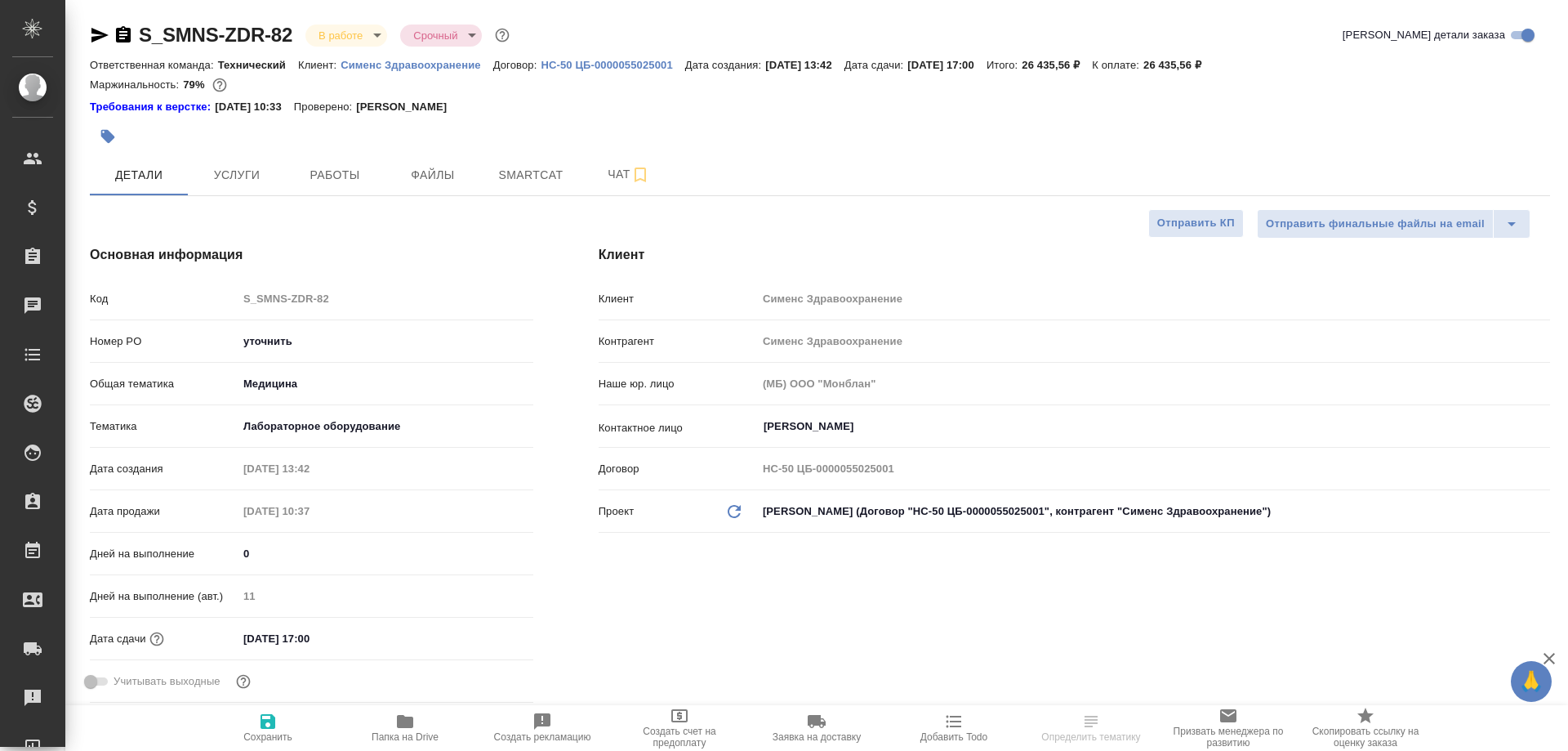
type textarea "x"
click at [504, 172] on span "Smartcat" at bounding box center [531, 175] width 78 height 20
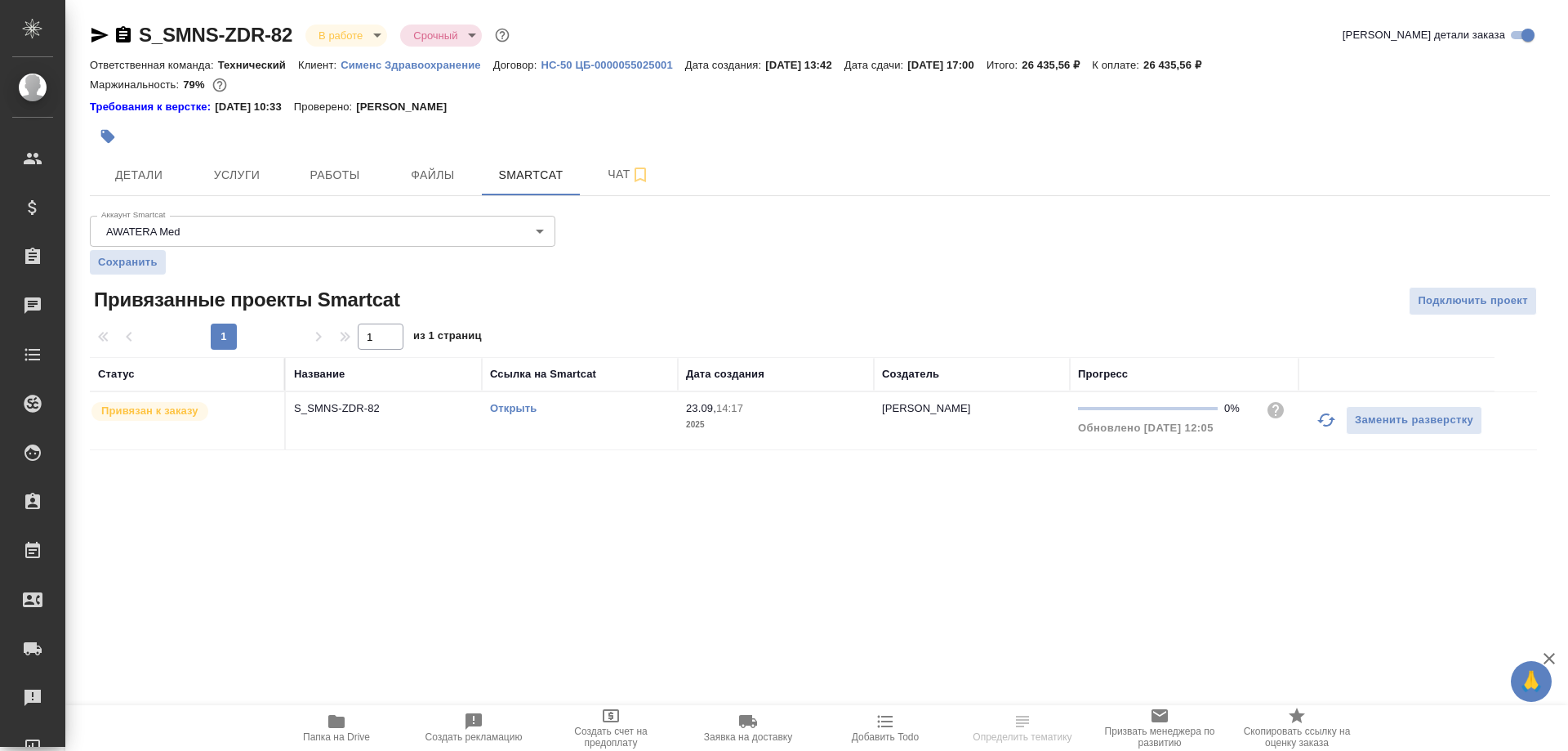
click at [527, 407] on link "Открыть" at bounding box center [513, 408] width 47 height 12
click at [335, 715] on icon "button" at bounding box center [336, 721] width 17 height 13
click at [507, 405] on div "Открыть" at bounding box center [580, 408] width 180 height 17
click at [507, 405] on link "Открыть" at bounding box center [513, 408] width 47 height 12
click at [506, 177] on span "Smartcat" at bounding box center [531, 175] width 78 height 20
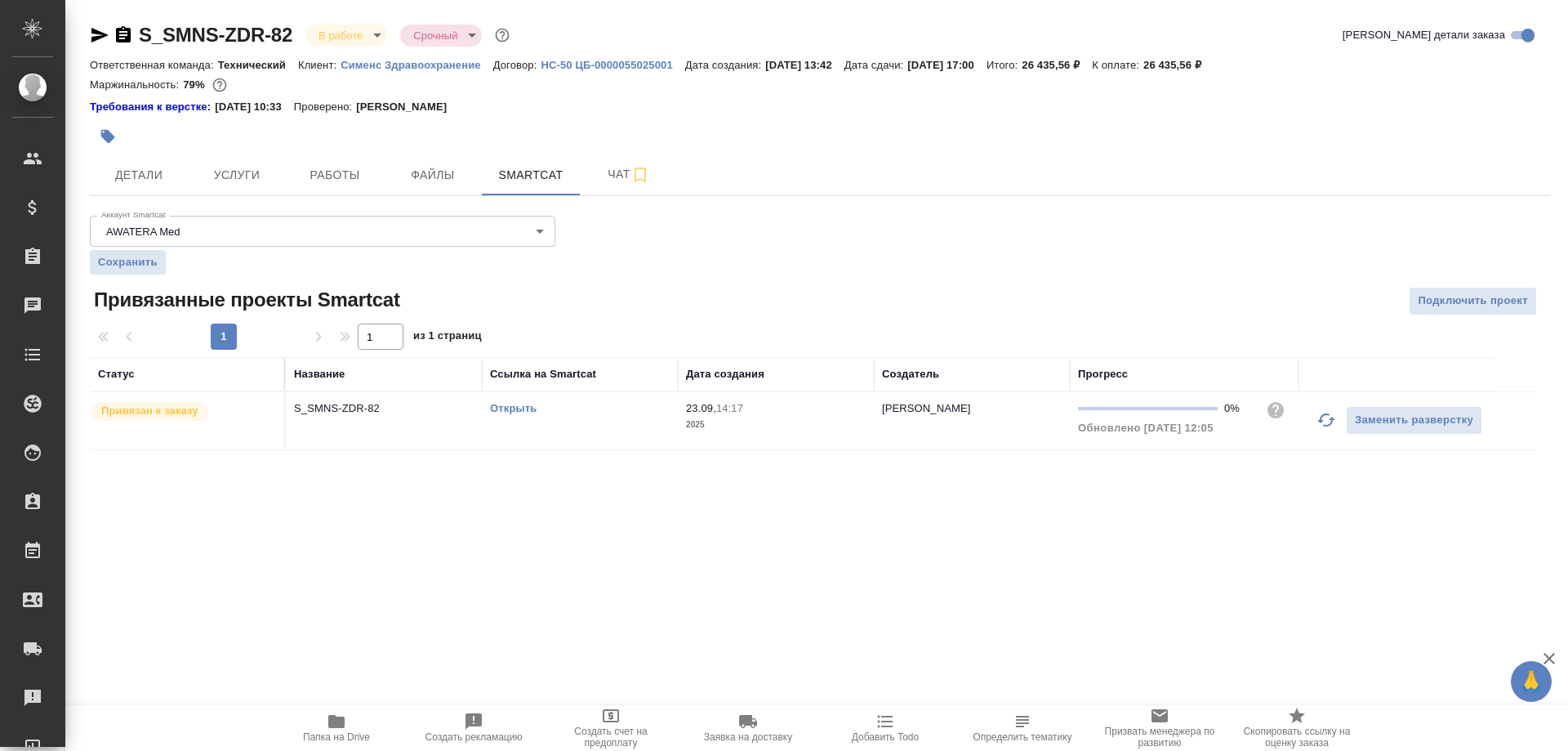
click at [498, 406] on link "Открыть" at bounding box center [513, 408] width 47 height 12
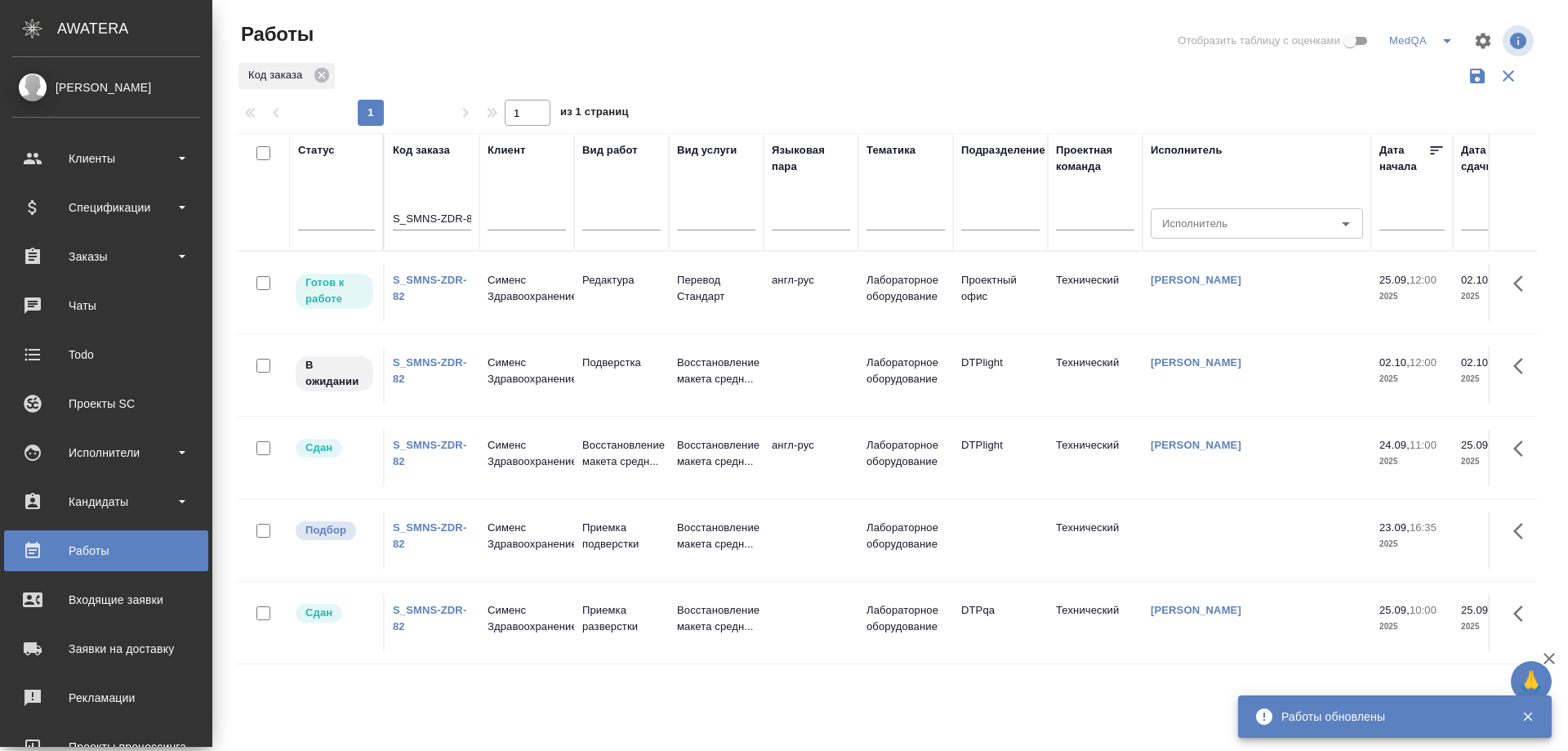
click at [111, 549] on div "Работы" at bounding box center [106, 551] width 188 height 24
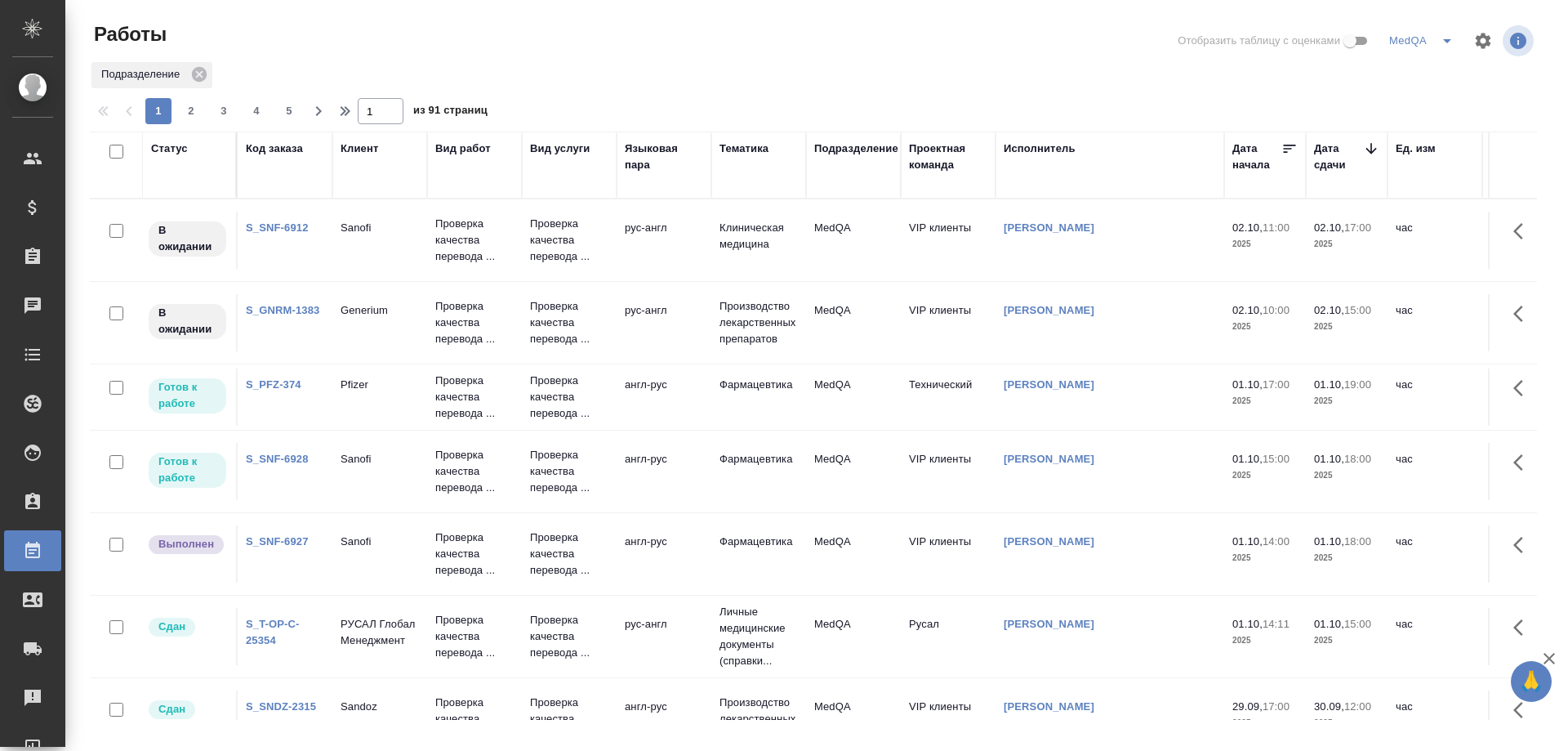
click at [271, 304] on link "S_GNRM-1383" at bounding box center [283, 310] width 73 height 12
click at [287, 224] on link "S_SNF-6912" at bounding box center [278, 227] width 63 height 12
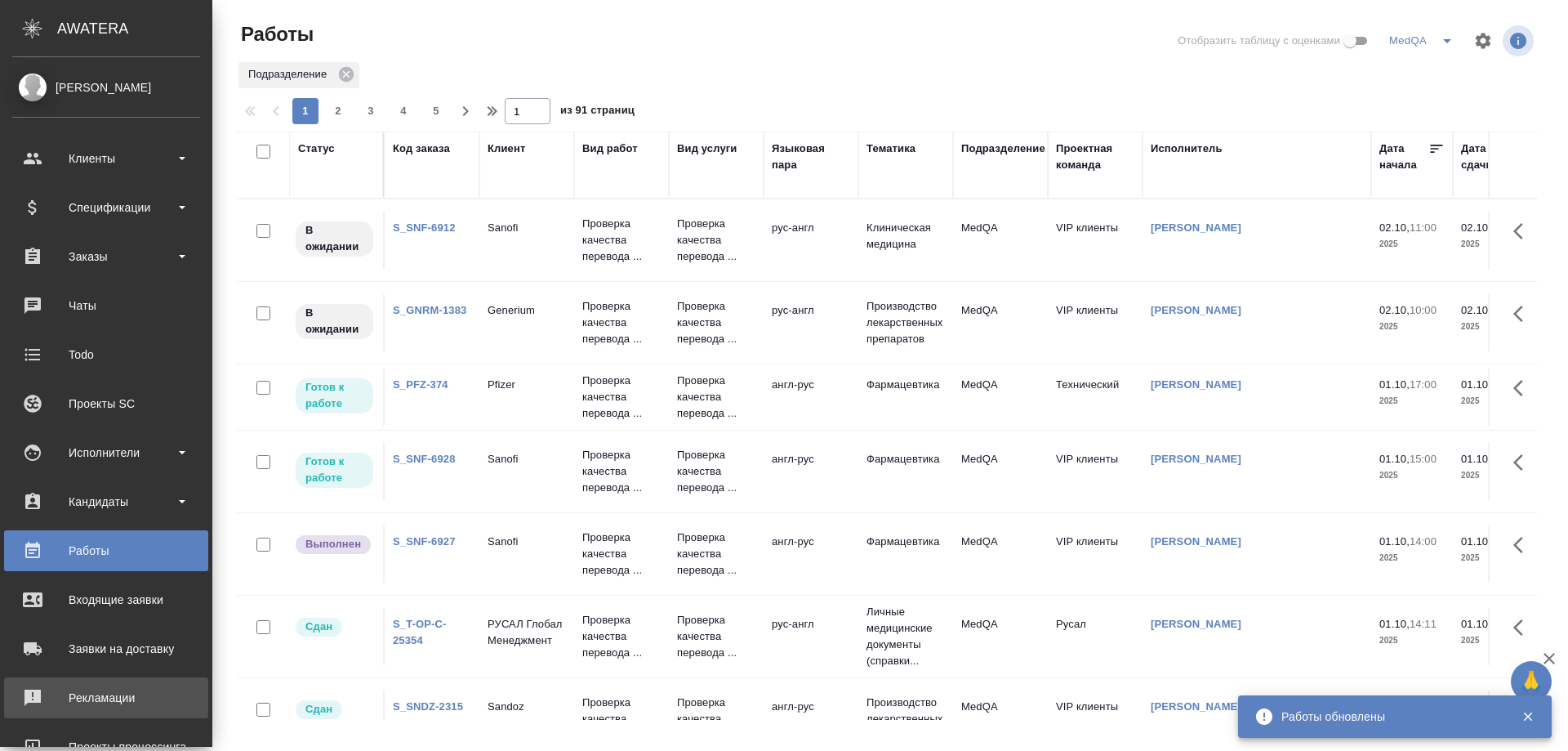
click at [66, 697] on div "Рекламации" at bounding box center [106, 698] width 188 height 24
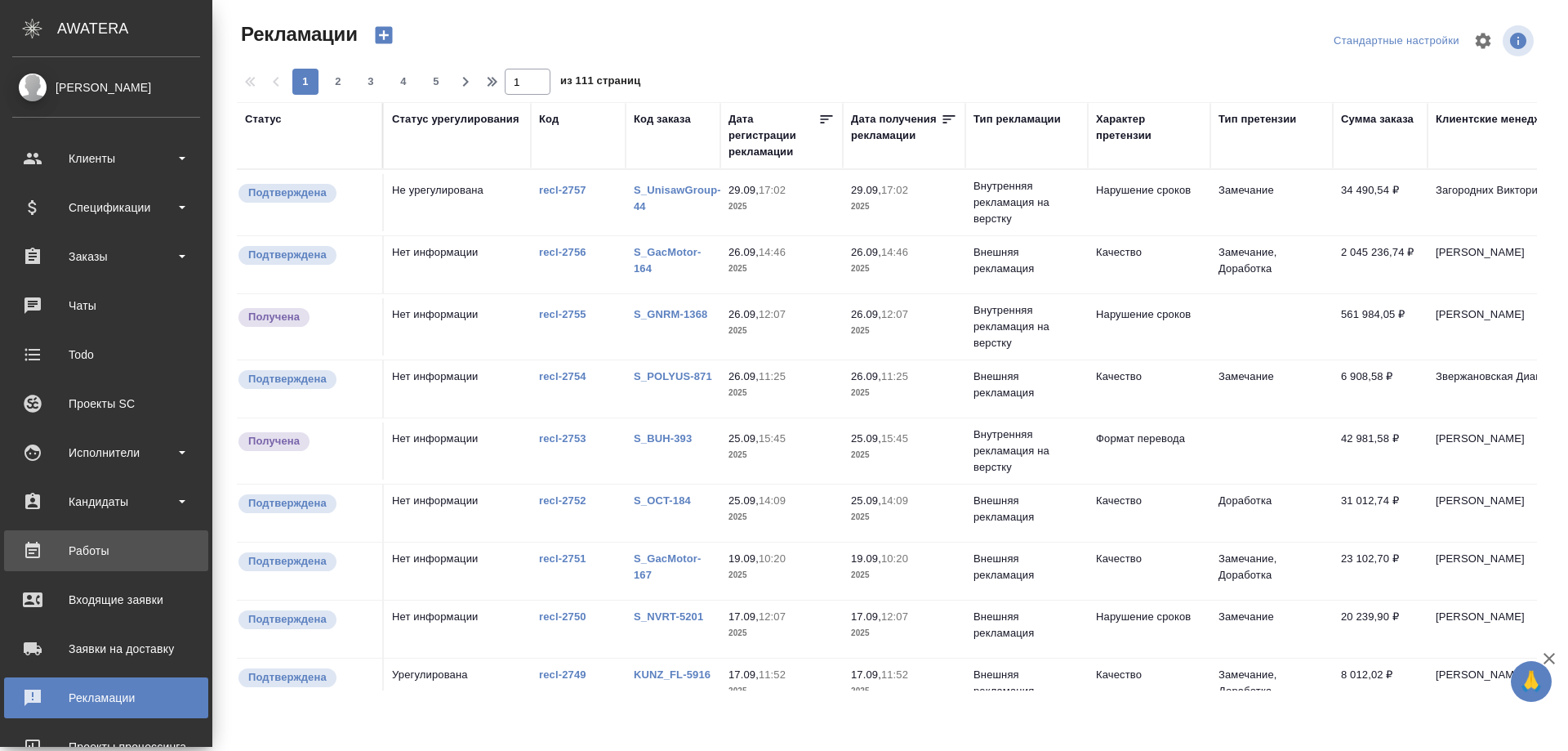
click at [81, 551] on div "Работы" at bounding box center [106, 551] width 188 height 24
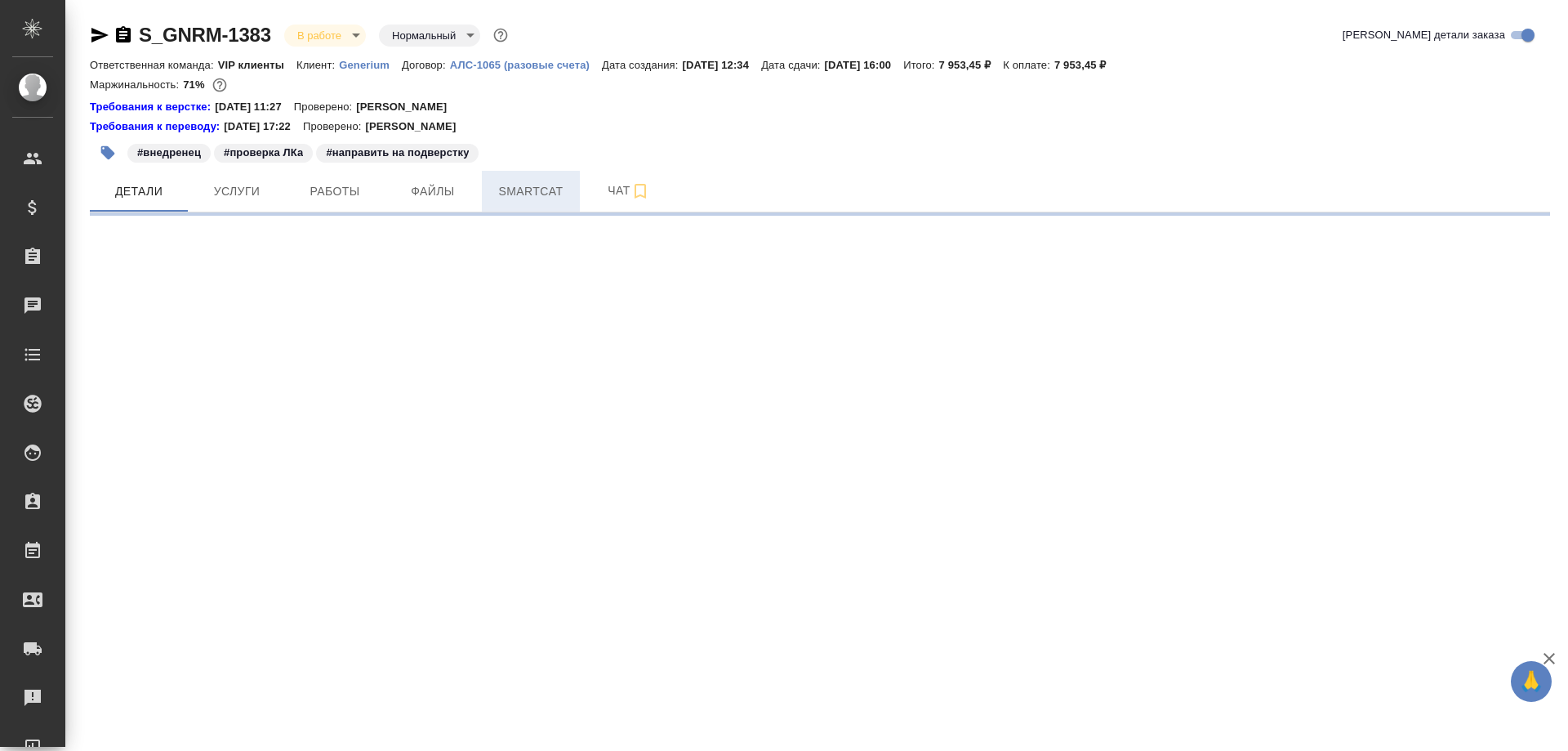
select select "RU"
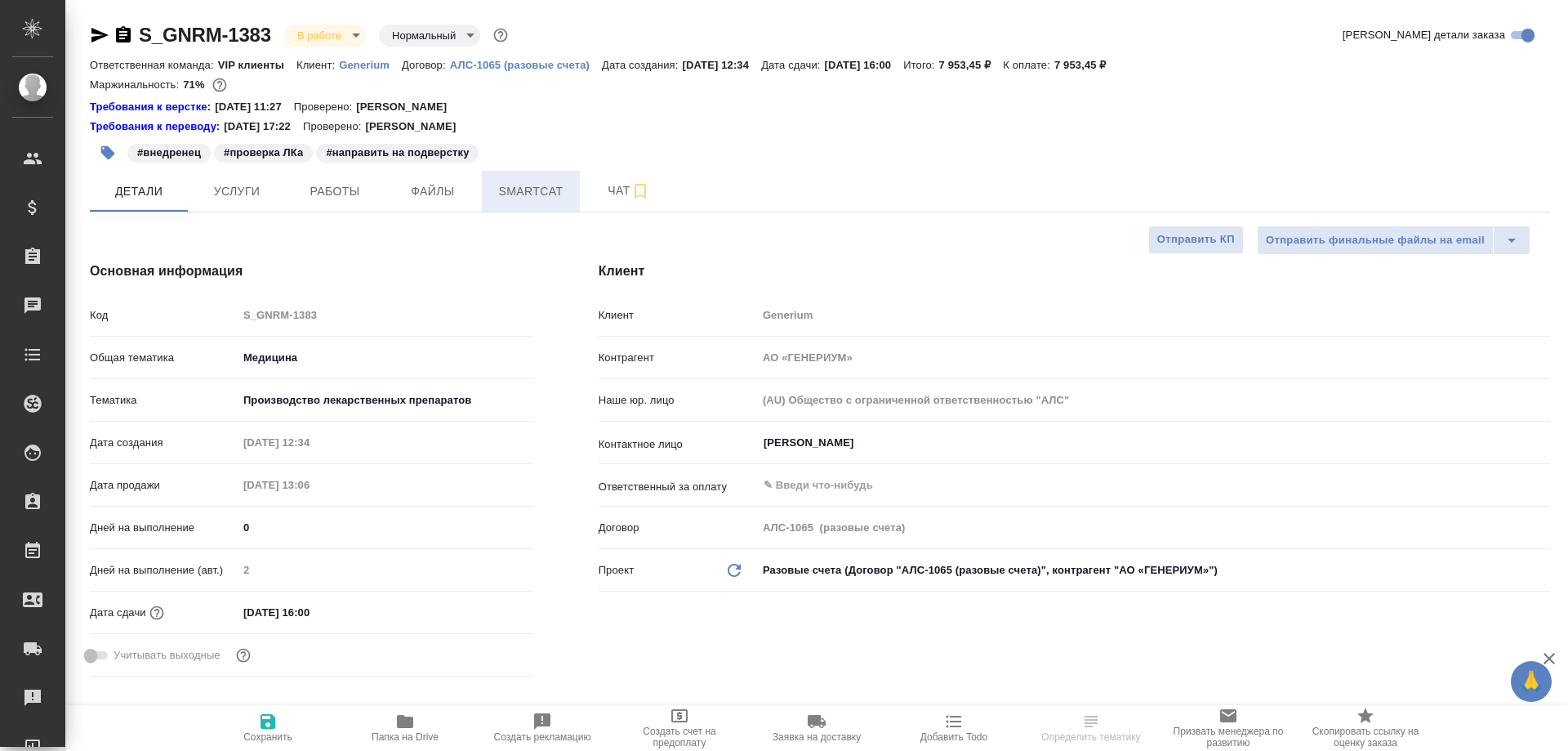
type textarea "x"
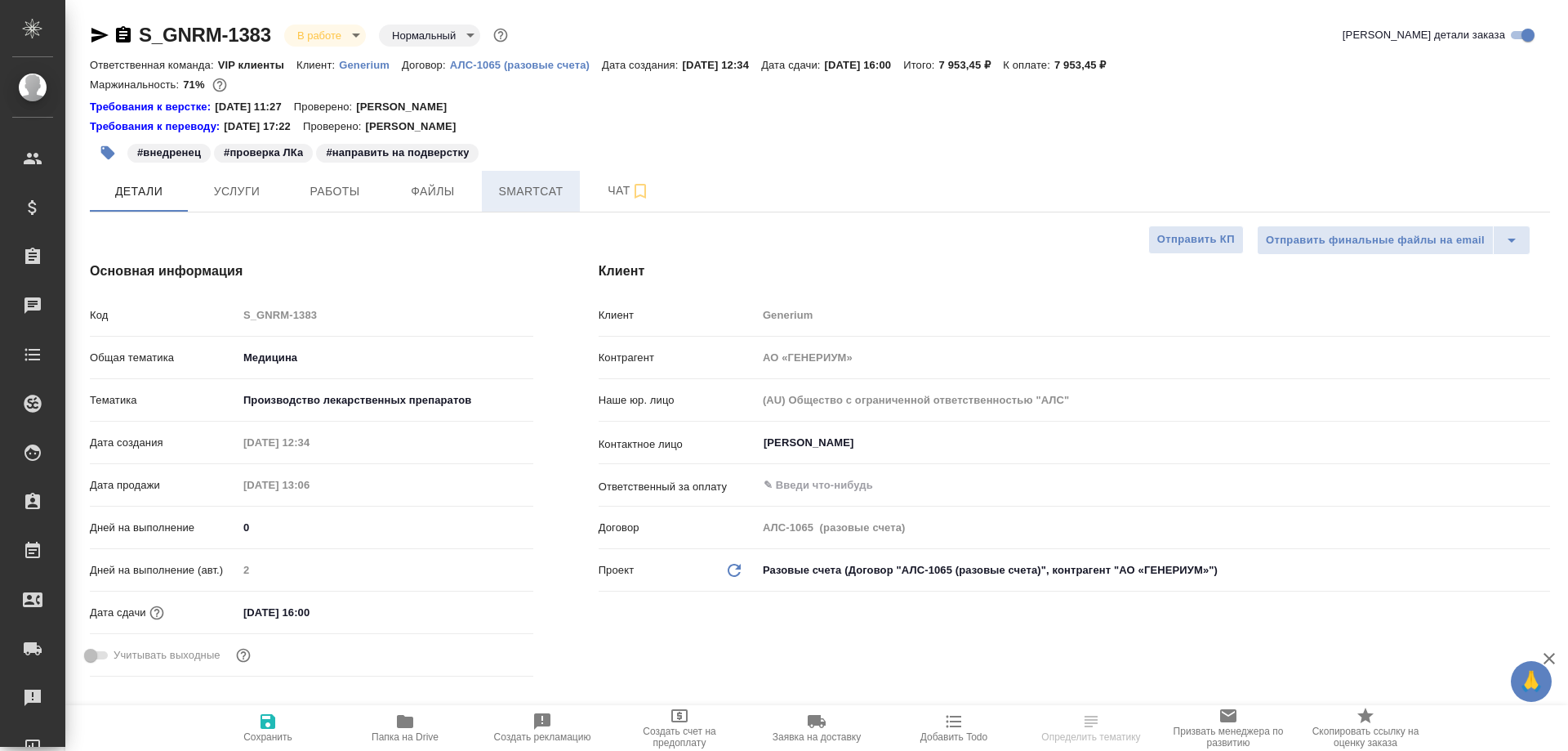
type textarea "x"
click at [527, 193] on span "Smartcat" at bounding box center [531, 191] width 78 height 20
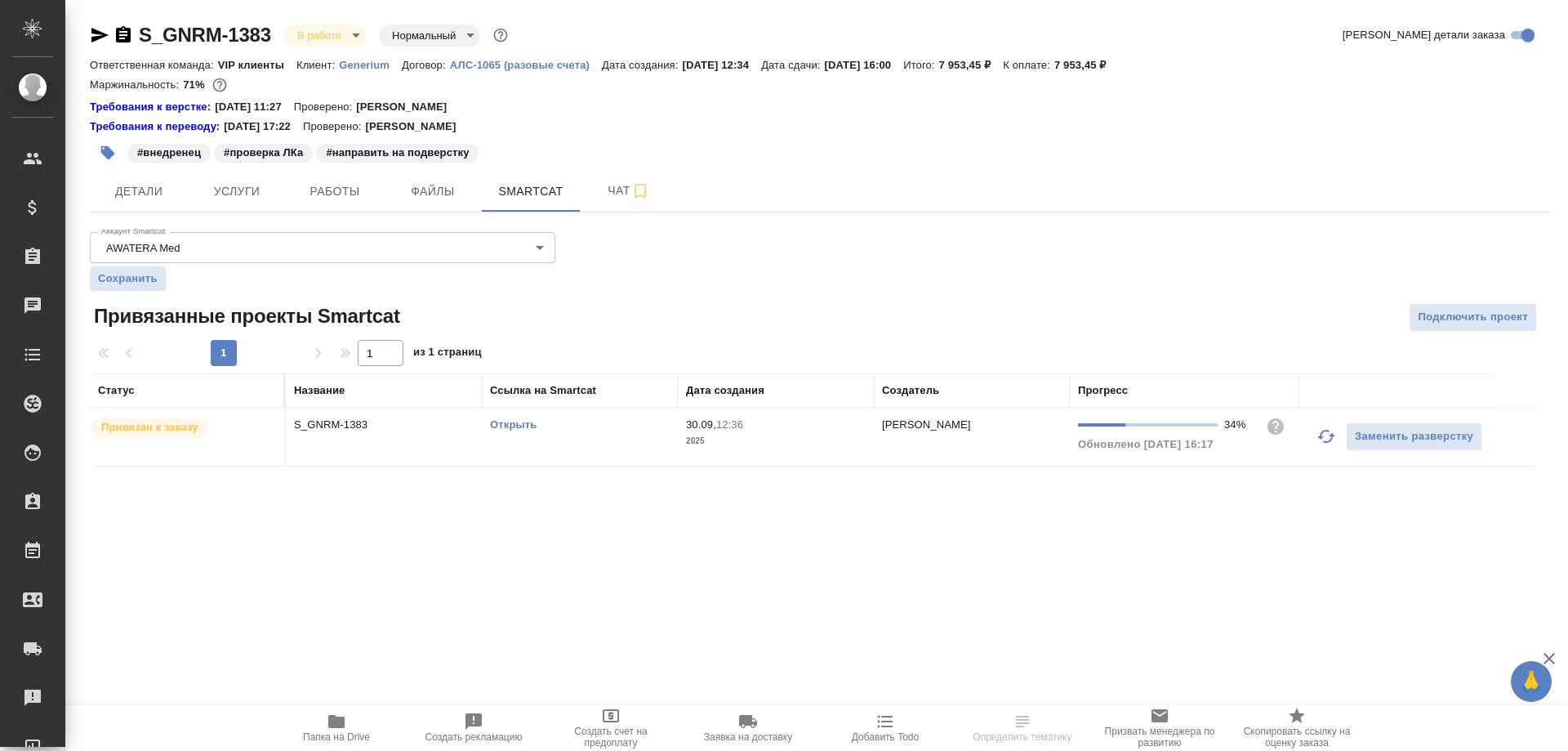
click at [508, 426] on link "Открыть" at bounding box center [513, 425] width 47 height 12
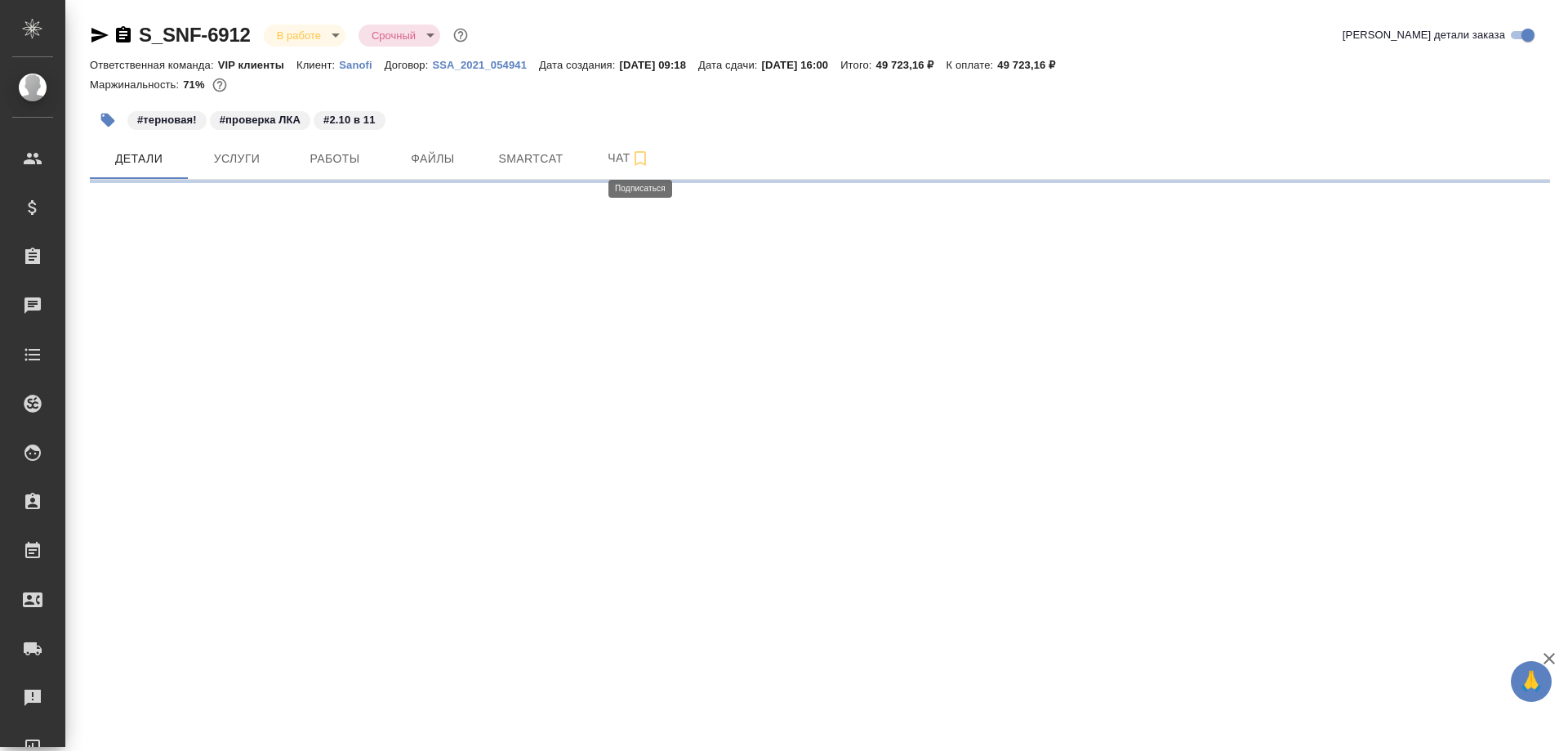
select select "RU"
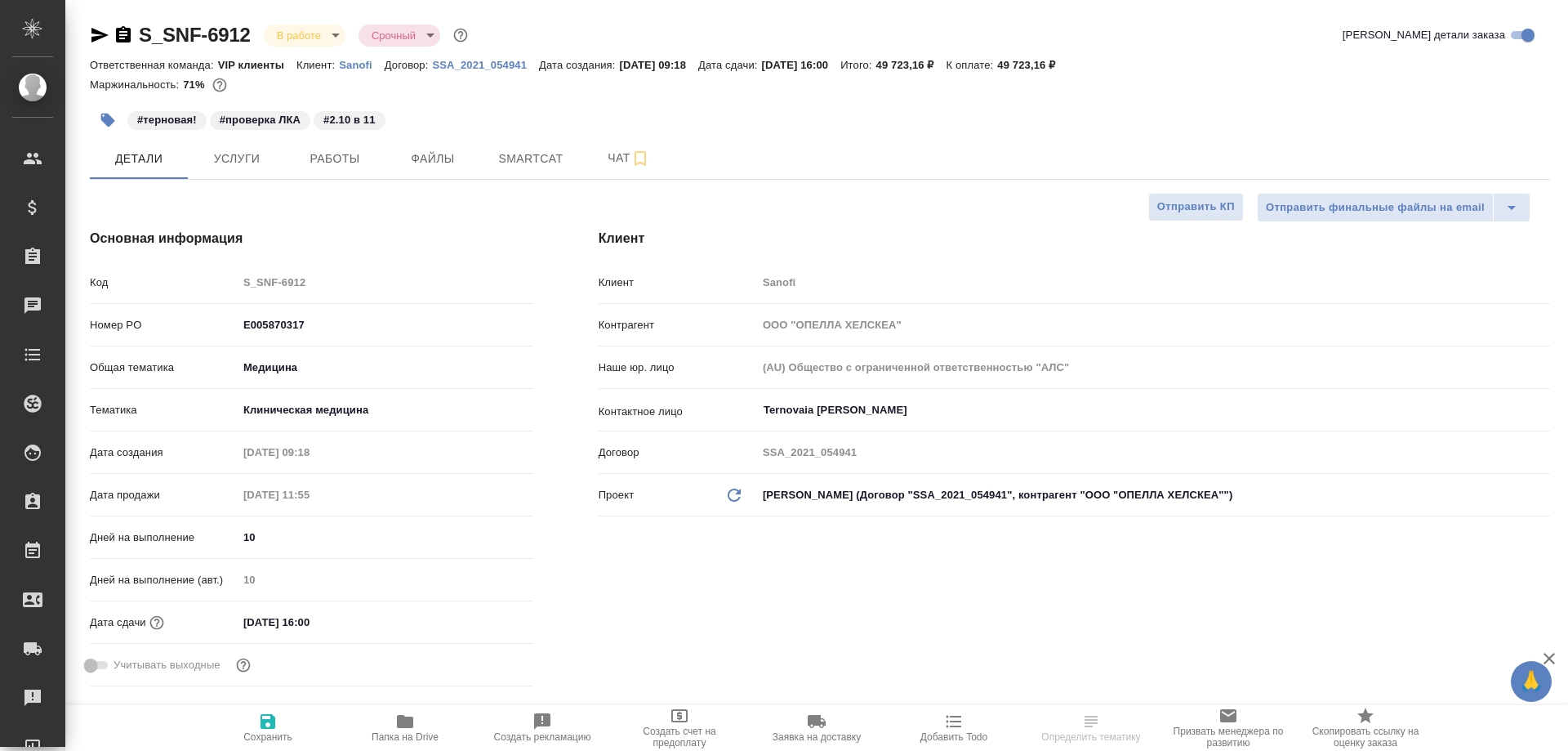
type textarea "x"
click at [533, 158] on span "Smartcat" at bounding box center [531, 158] width 78 height 20
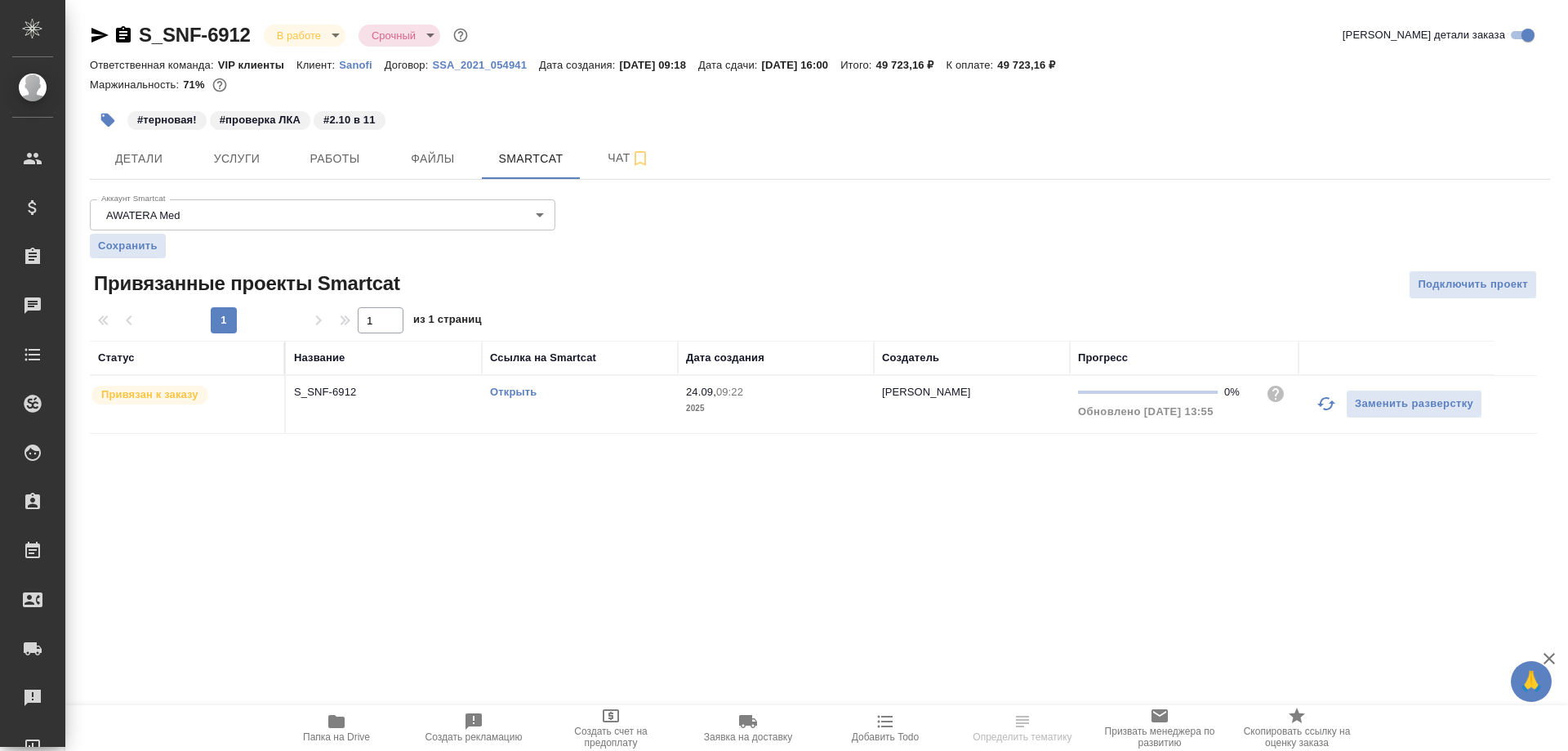
click at [502, 391] on link "Открыть" at bounding box center [513, 392] width 47 height 12
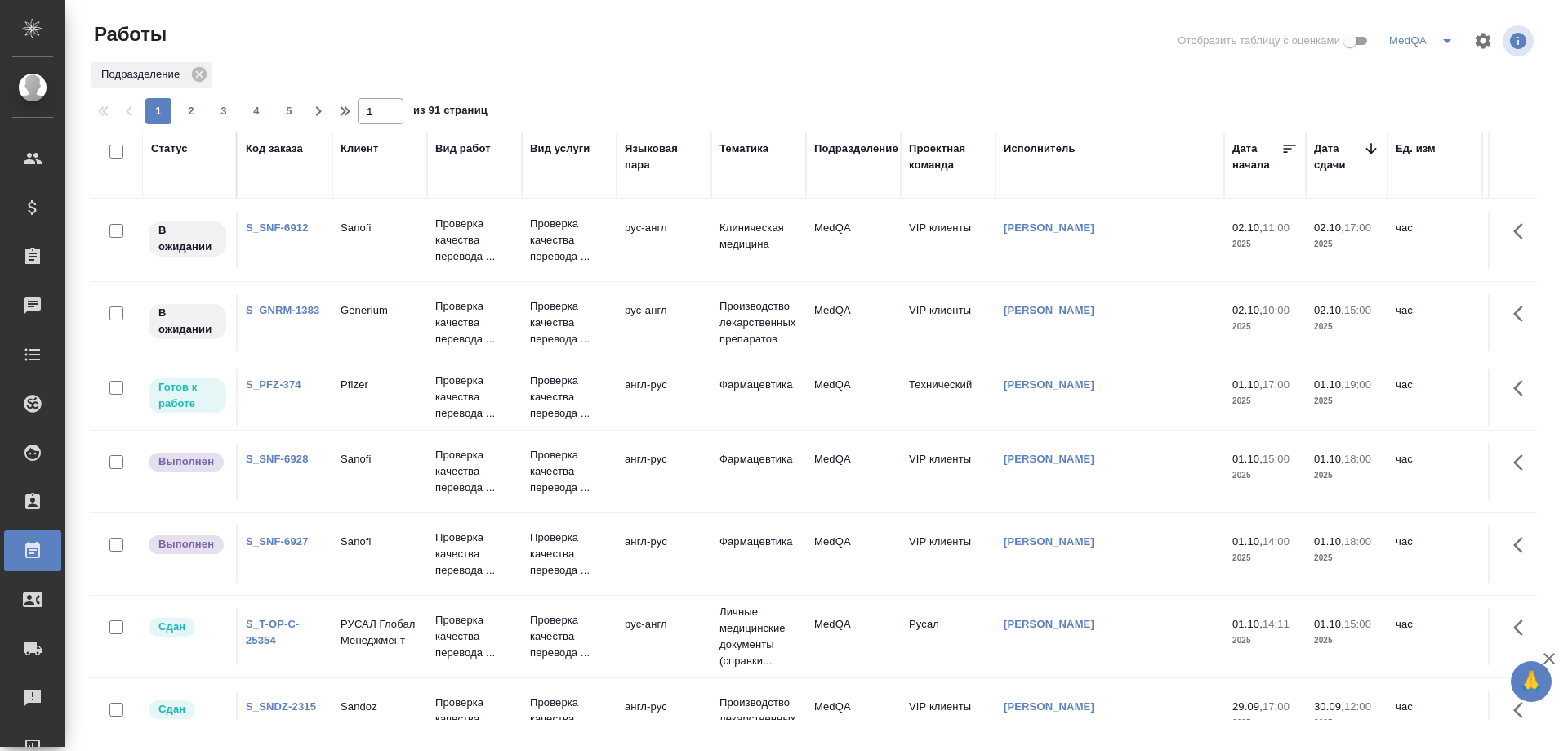
click at [285, 379] on link "S_PFZ-374" at bounding box center [274, 385] width 56 height 12
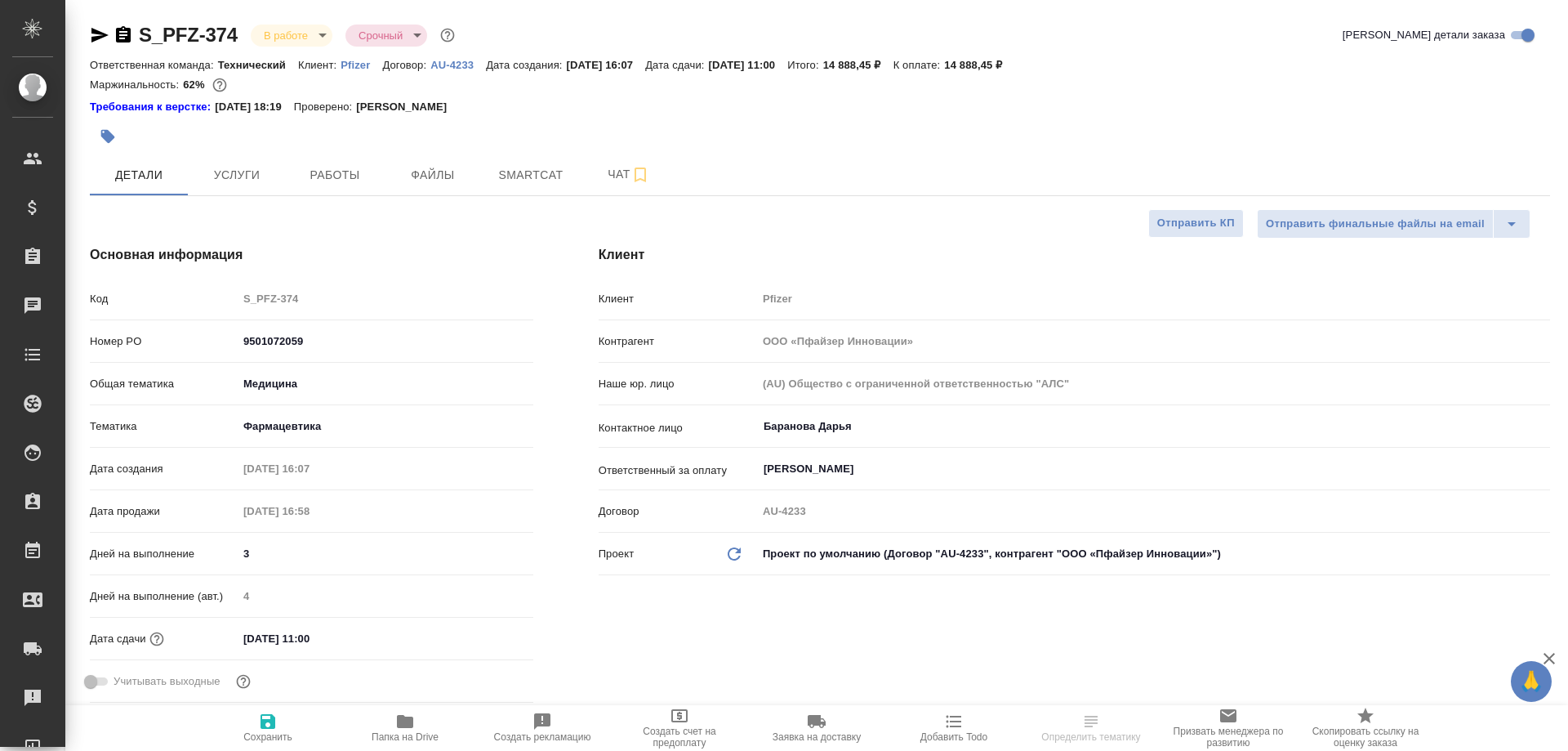
select select "RU"
click at [320, 177] on span "Работы" at bounding box center [335, 175] width 78 height 20
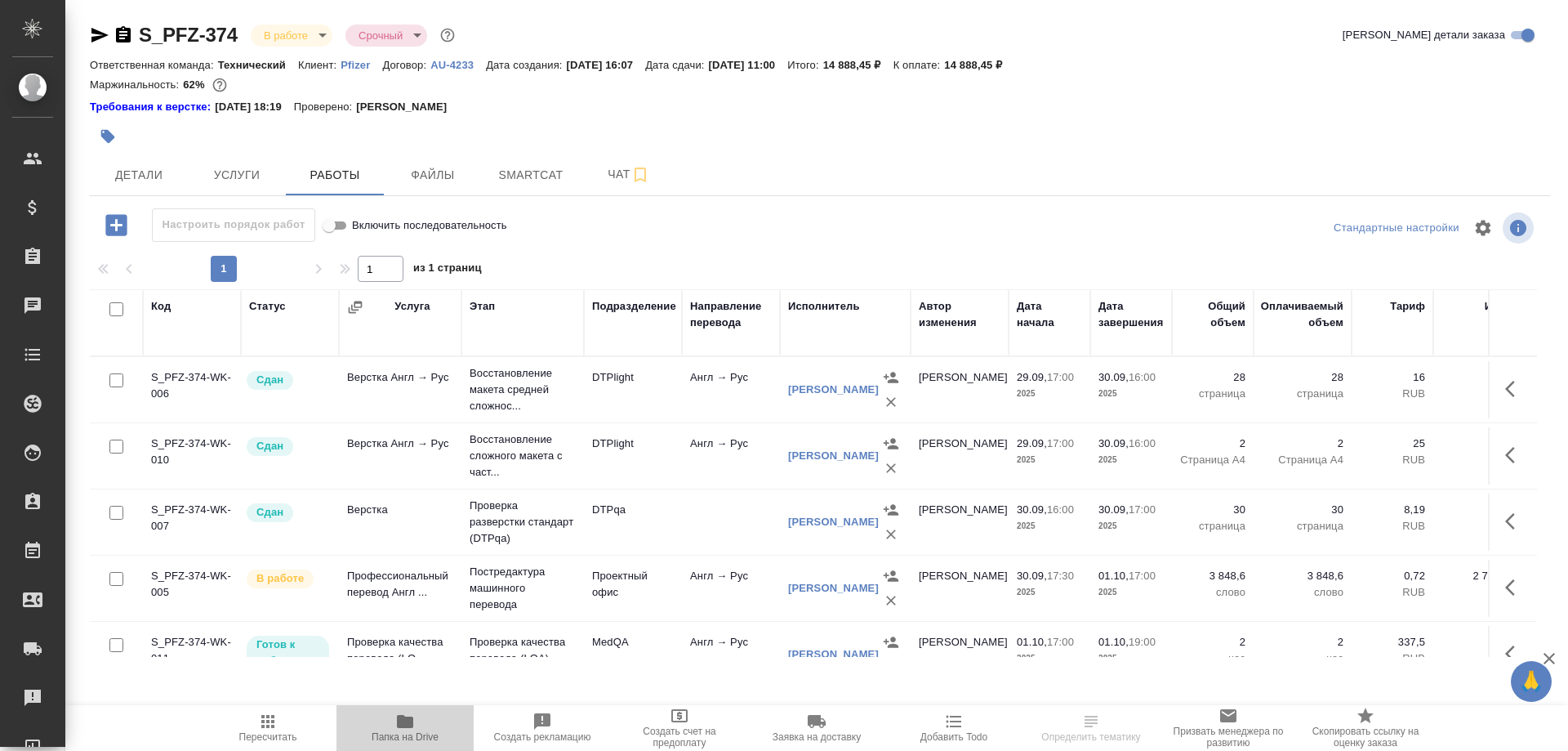
click at [398, 726] on icon "button" at bounding box center [405, 721] width 17 height 13
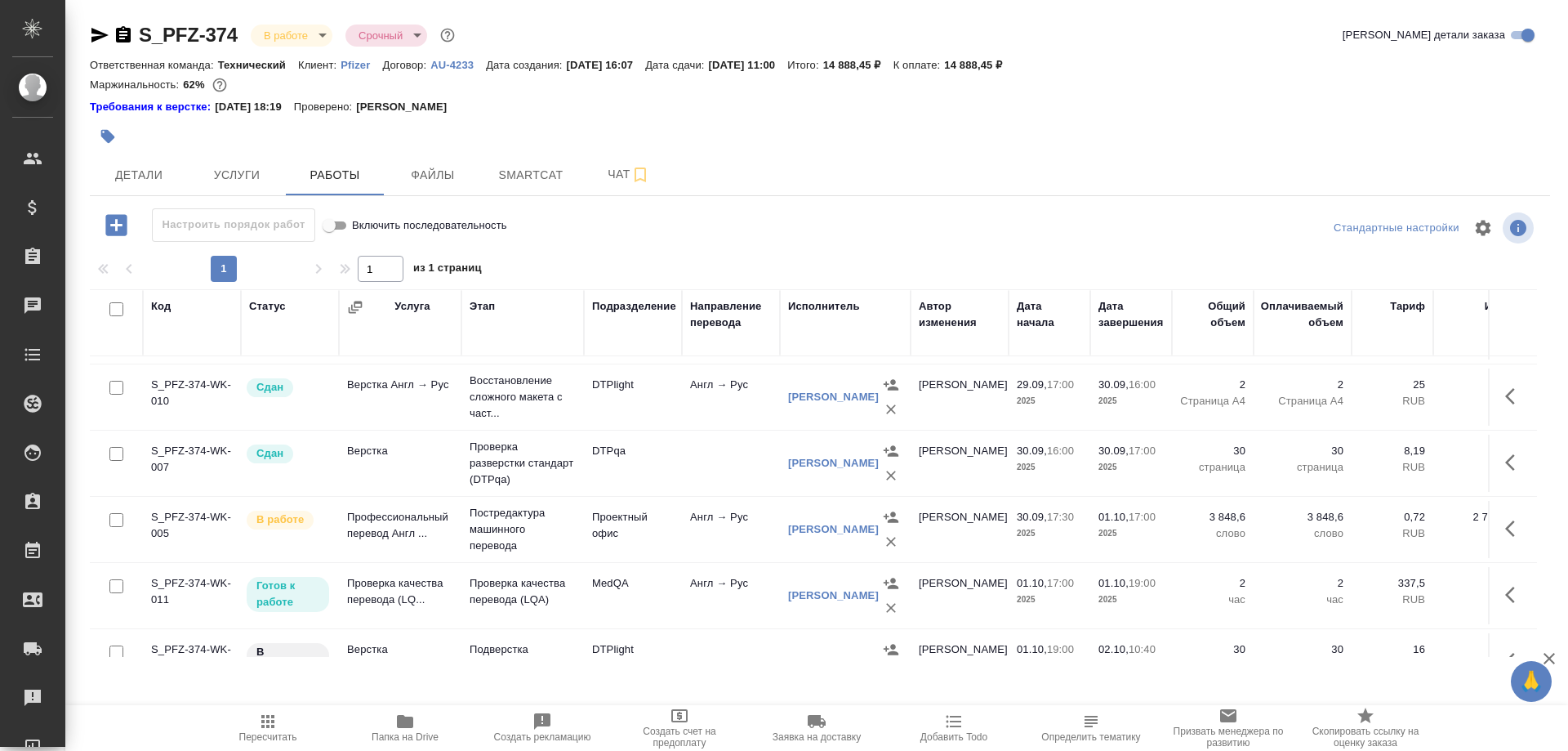
scroll to position [110, 0]
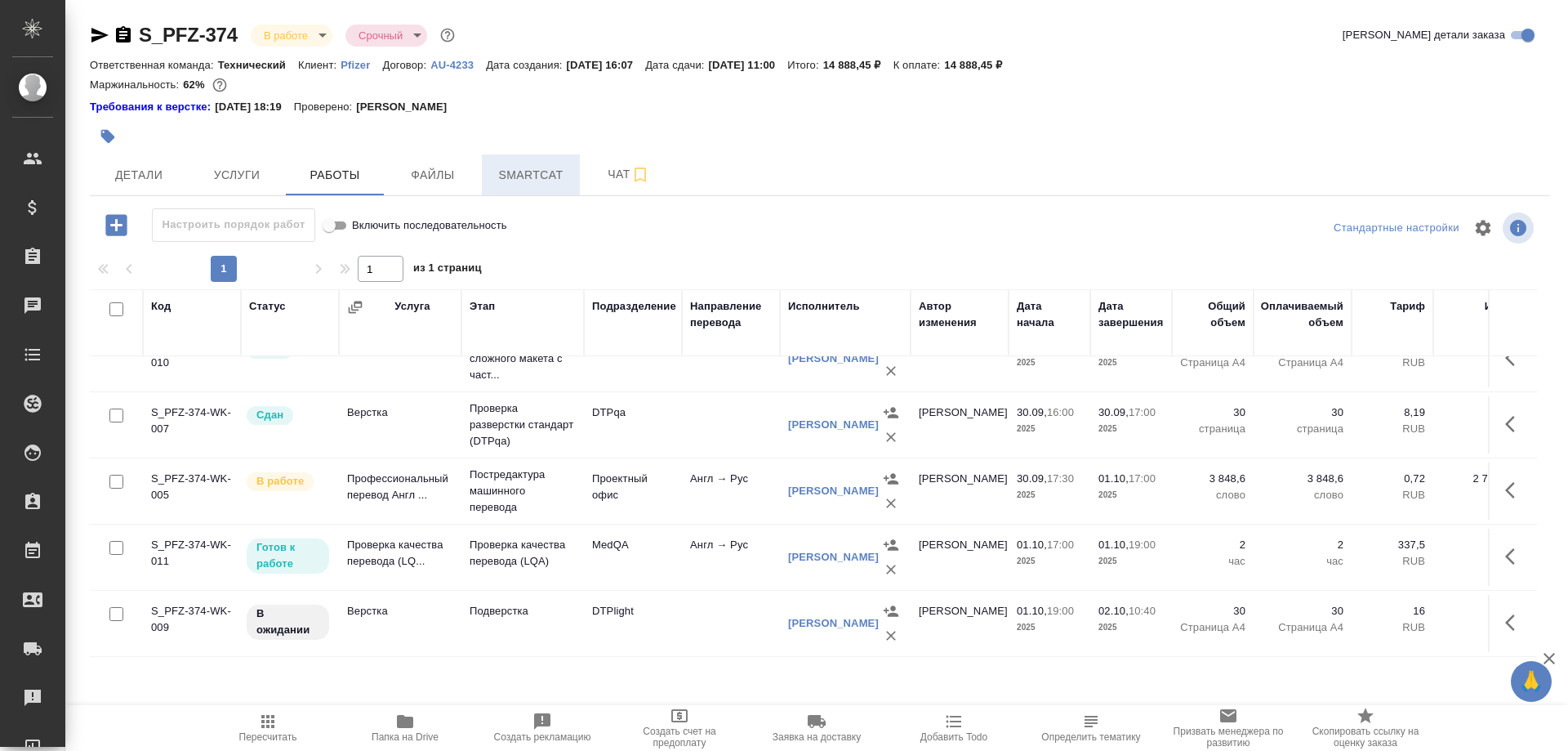
click at [524, 172] on span "Smartcat" at bounding box center [531, 175] width 78 height 20
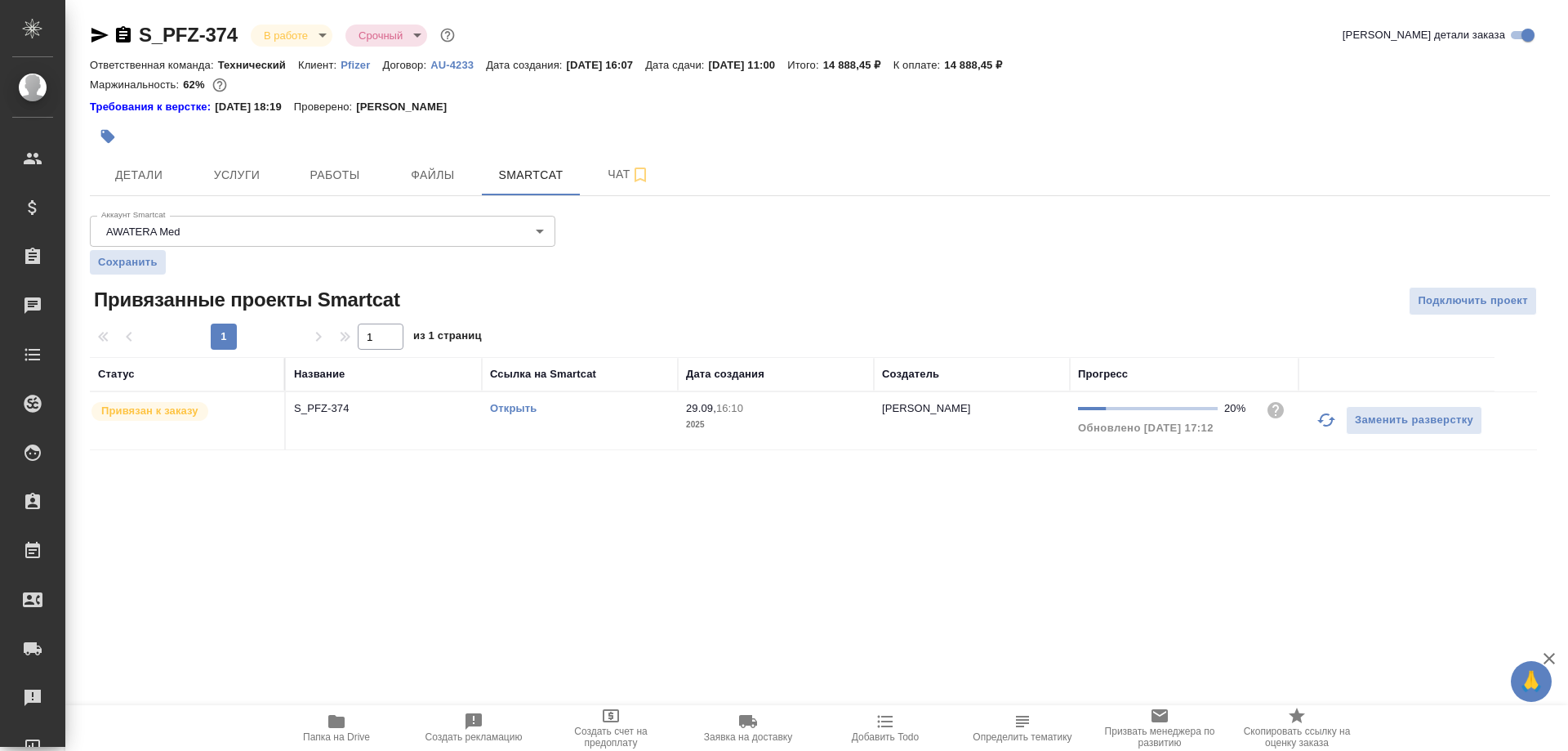
click at [525, 411] on link "Открыть" at bounding box center [513, 408] width 47 height 12
click at [332, 166] on span "Работы" at bounding box center [335, 175] width 78 height 20
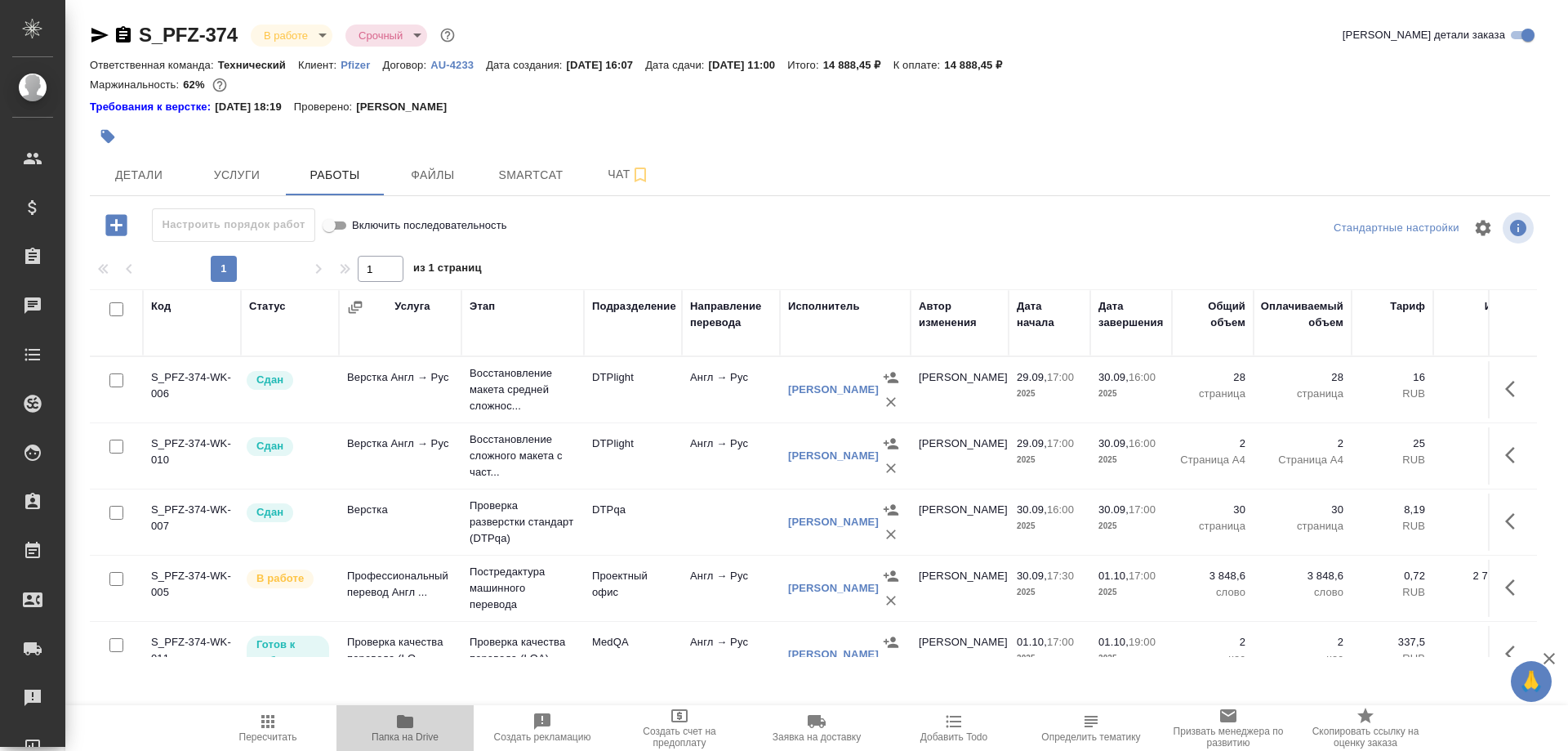
click at [393, 736] on span "Папка на Drive" at bounding box center [405, 736] width 67 height 11
click at [397, 728] on icon "button" at bounding box center [405, 721] width 20 height 20
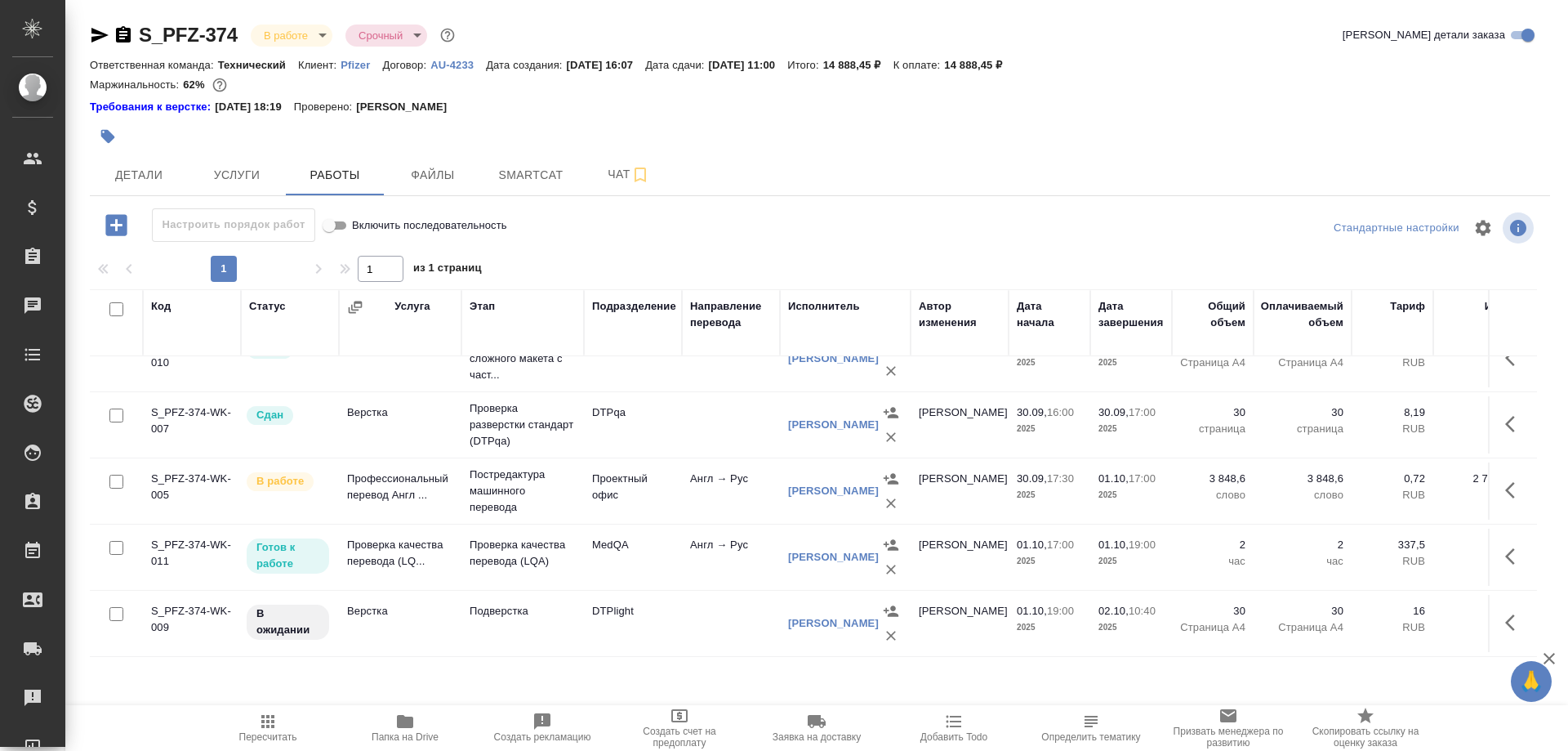
scroll to position [110, 0]
click at [124, 163] on button "Детали" at bounding box center [138, 174] width 98 height 41
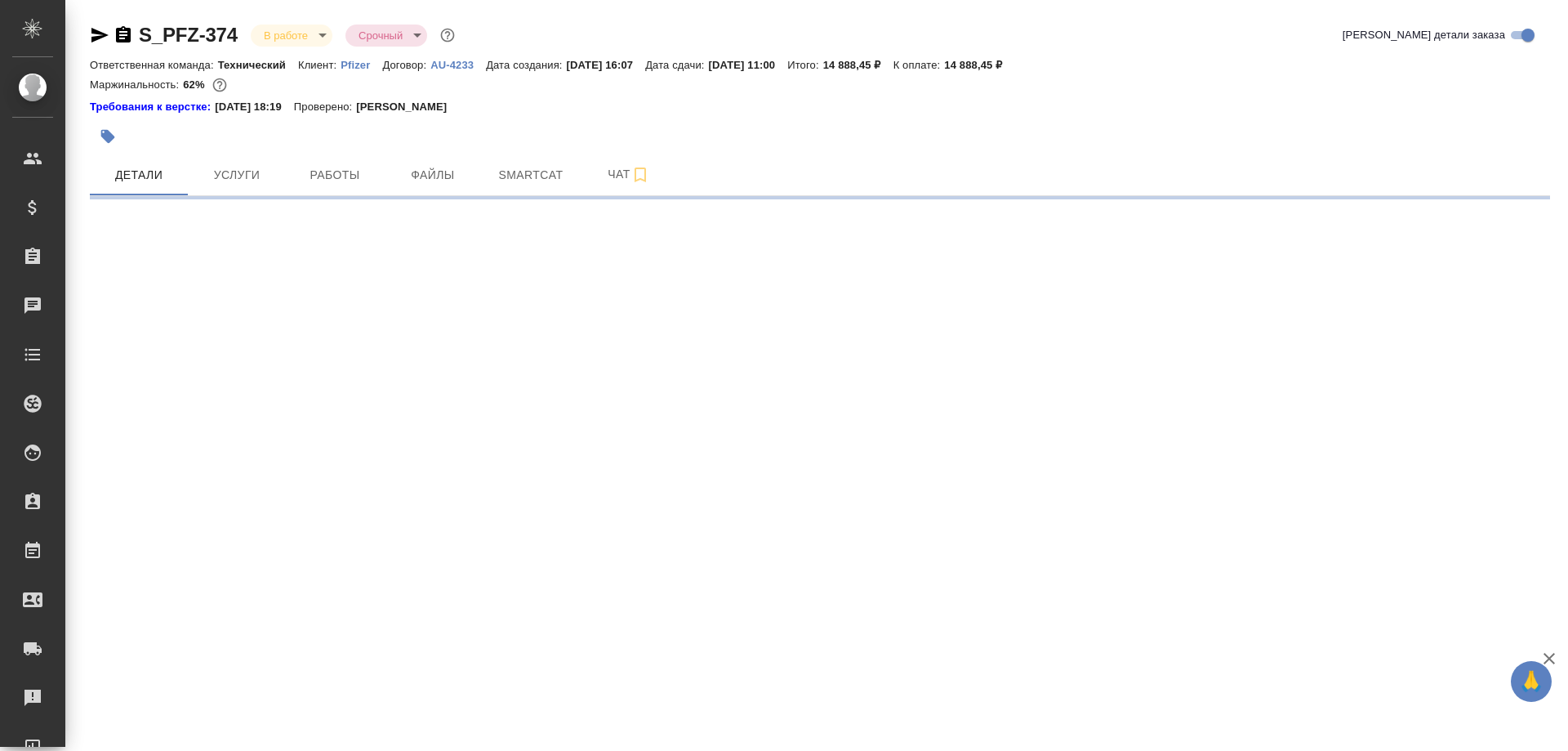
select select "RU"
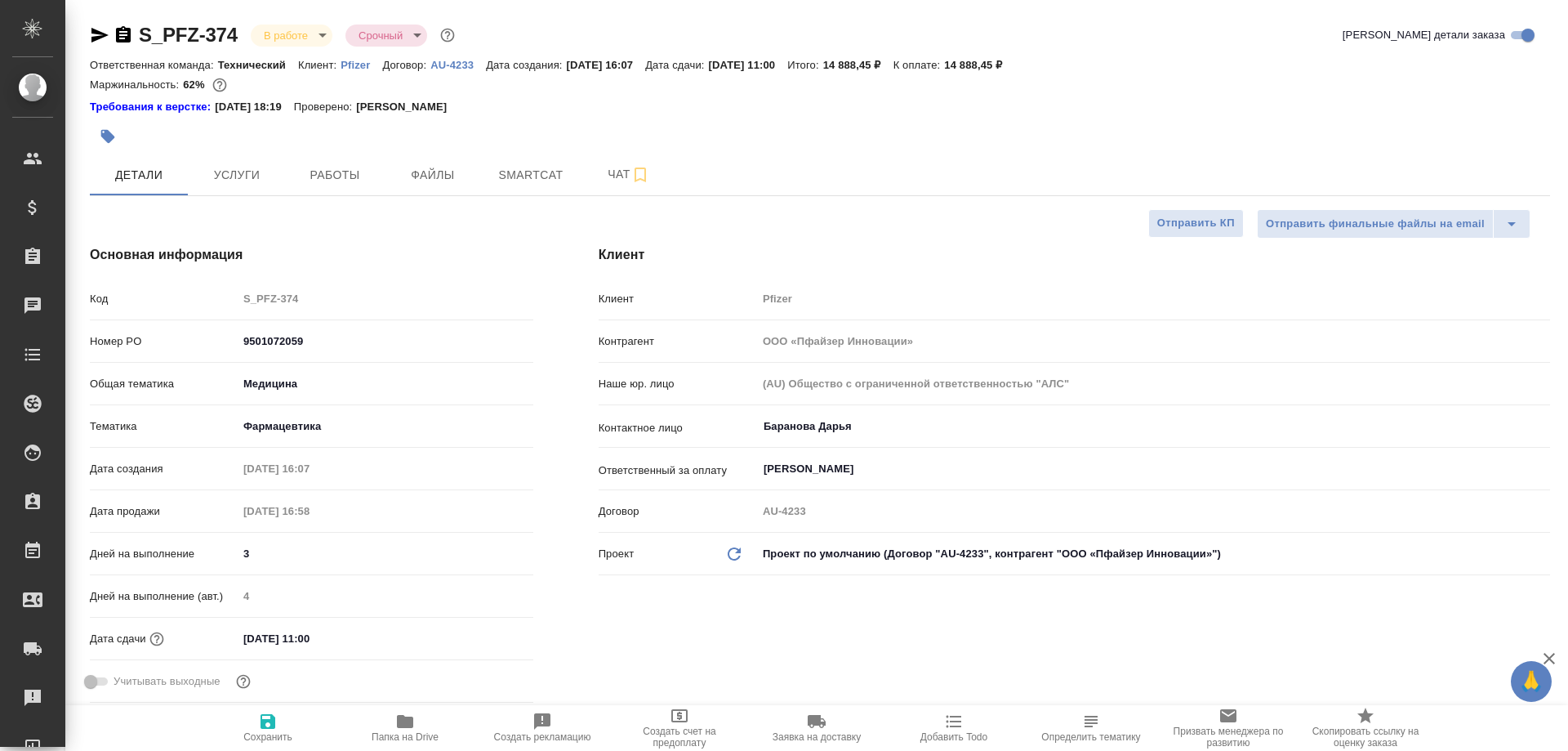
type textarea "x"
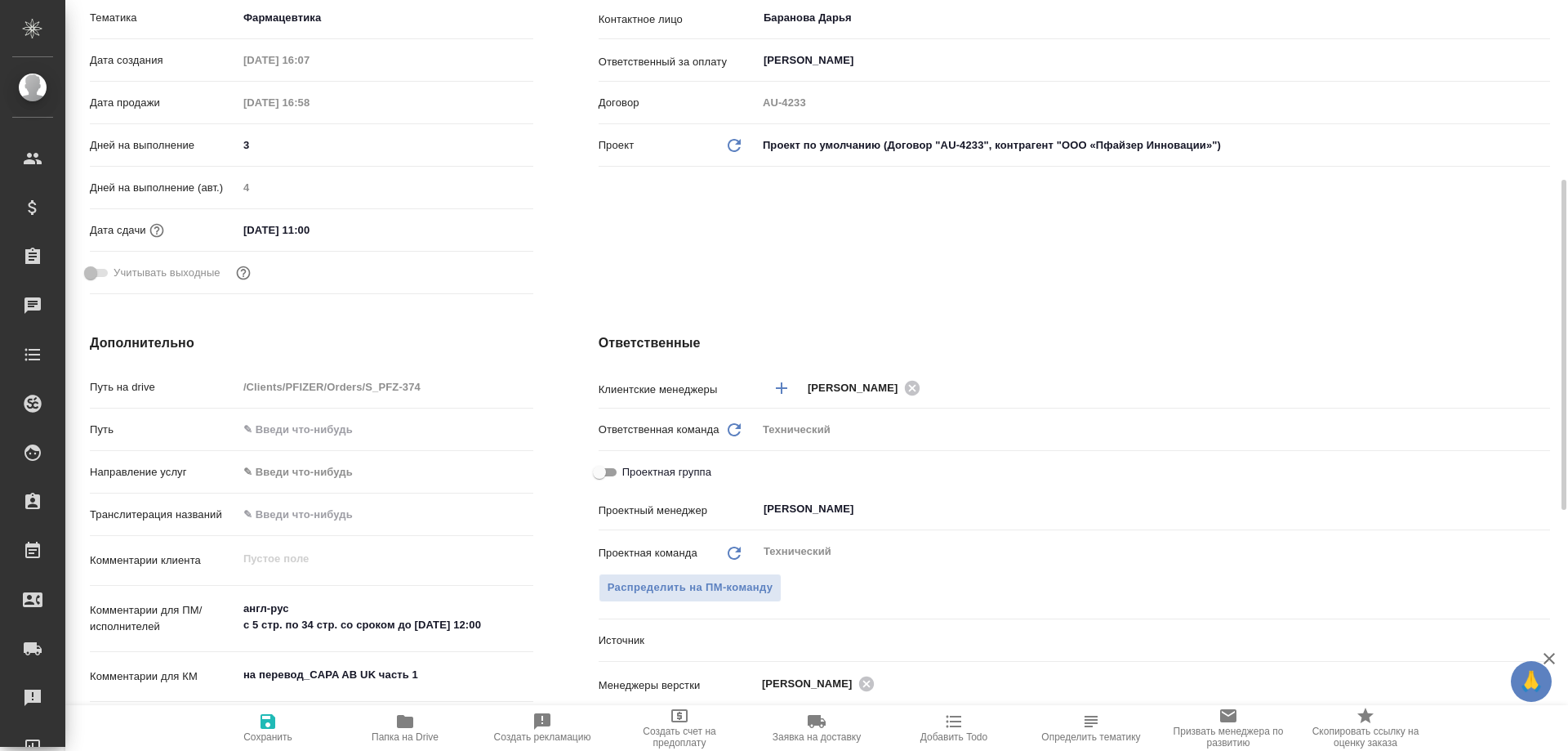
scroll to position [572, 0]
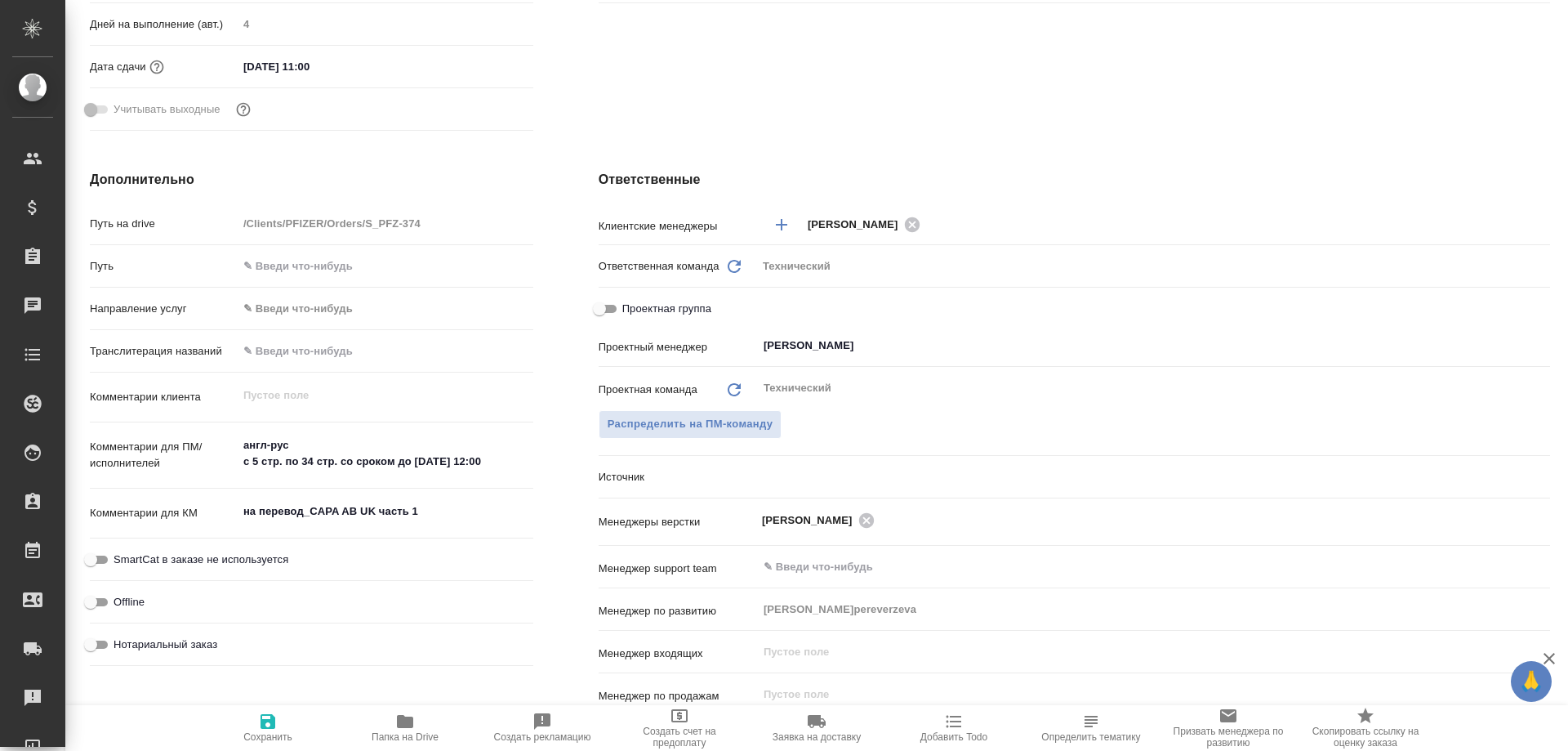
type textarea "x"
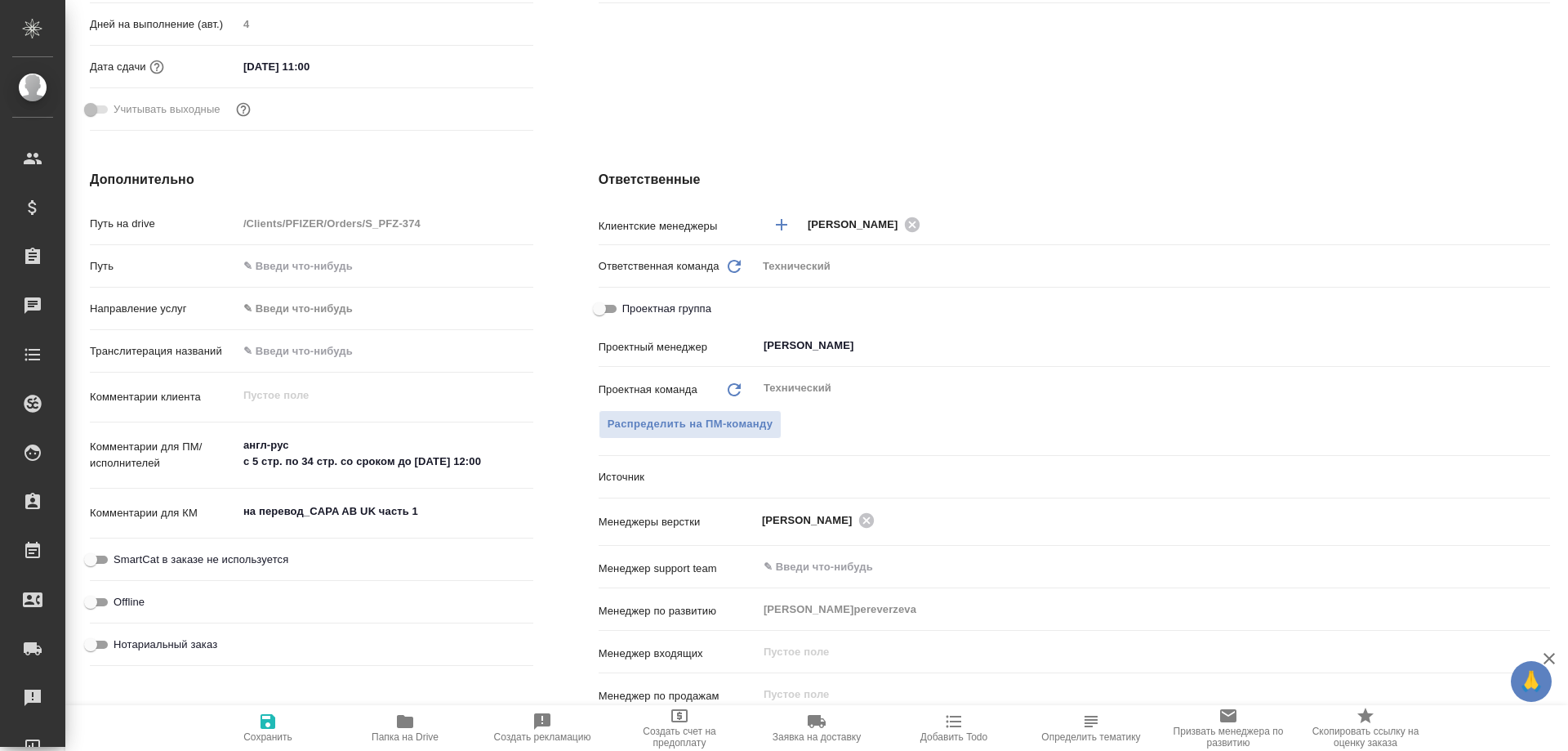
type textarea "x"
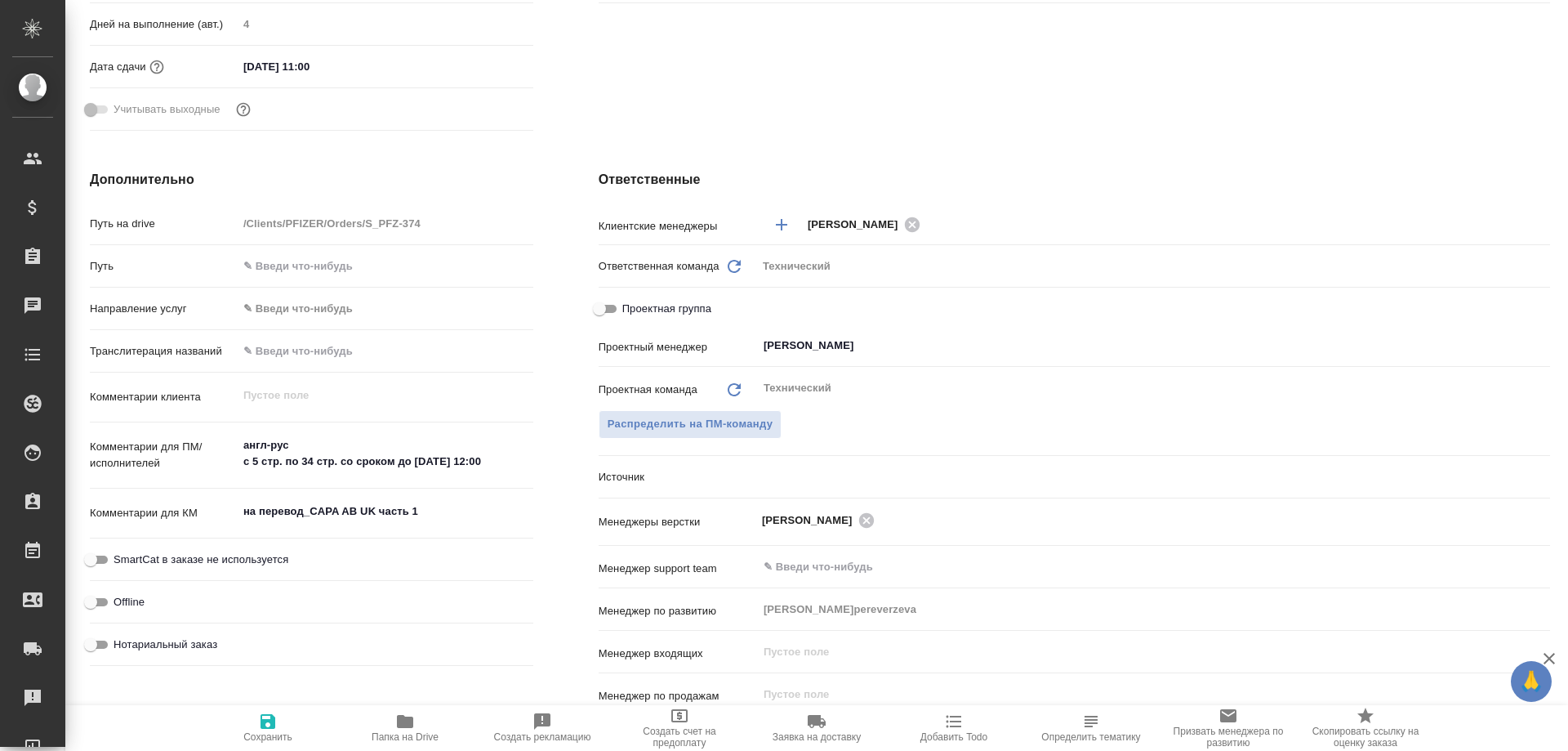
type textarea "x"
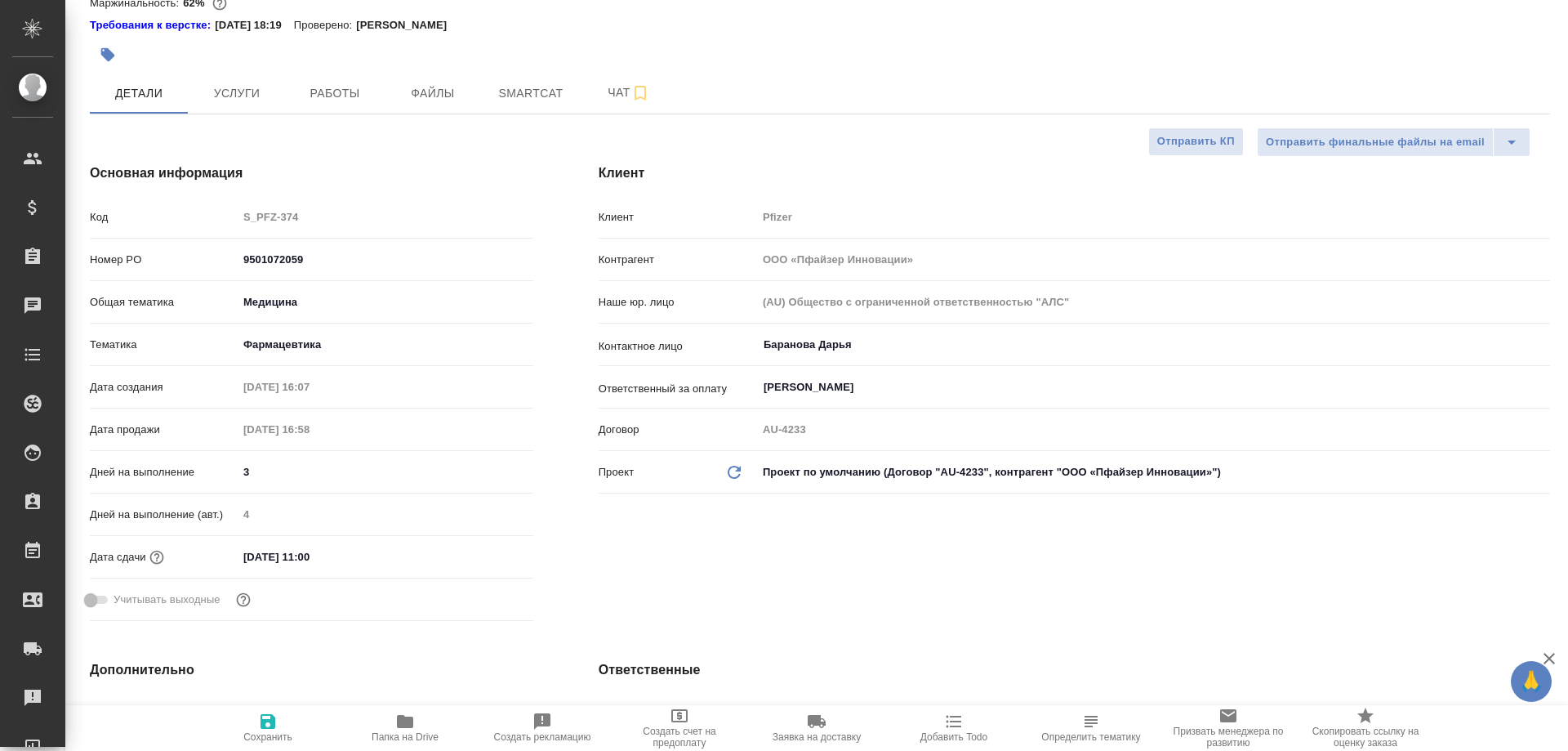
scroll to position [0, 0]
